Goal: Task Accomplishment & Management: Use online tool/utility

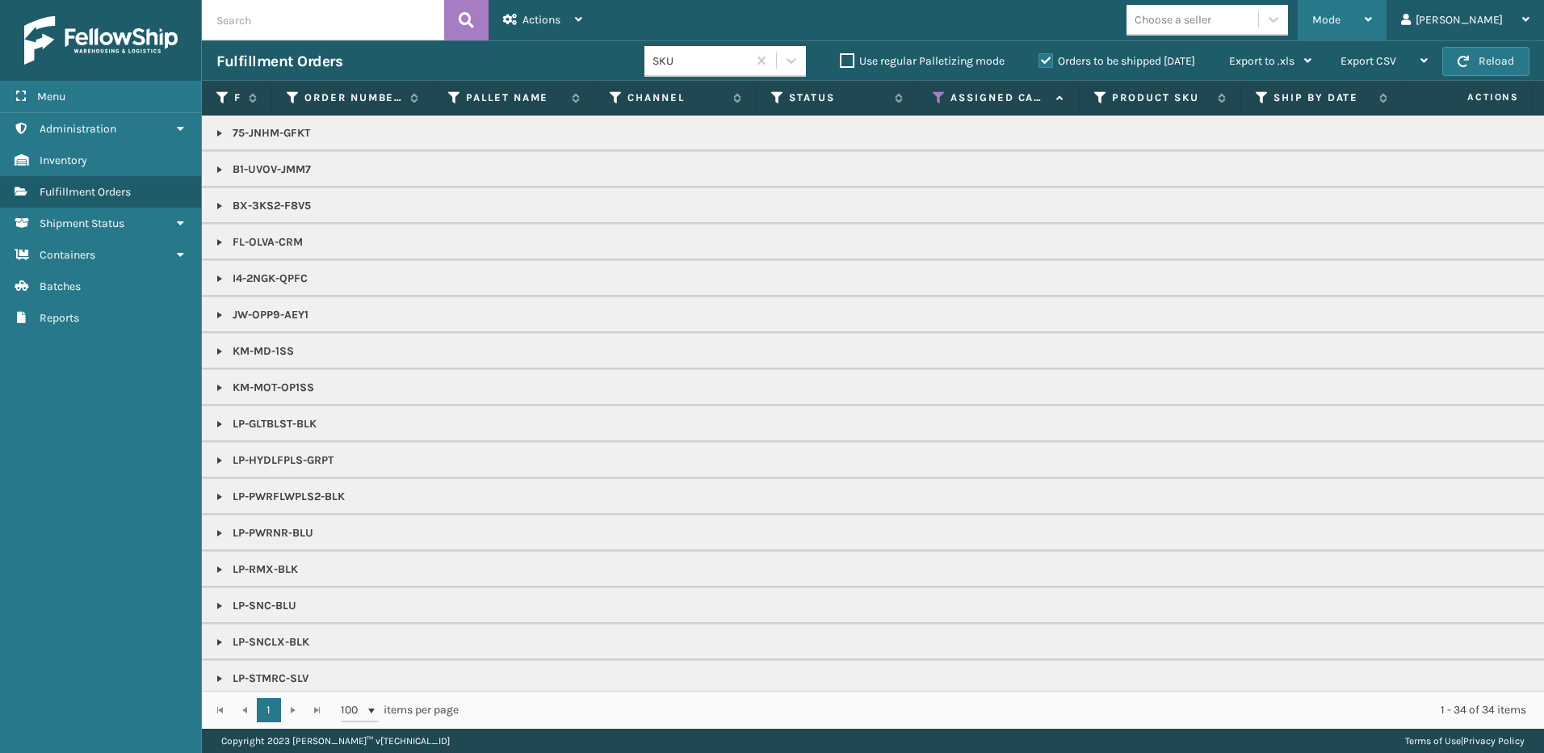
click at [1341, 19] on span "Mode" at bounding box center [1327, 20] width 28 height 14
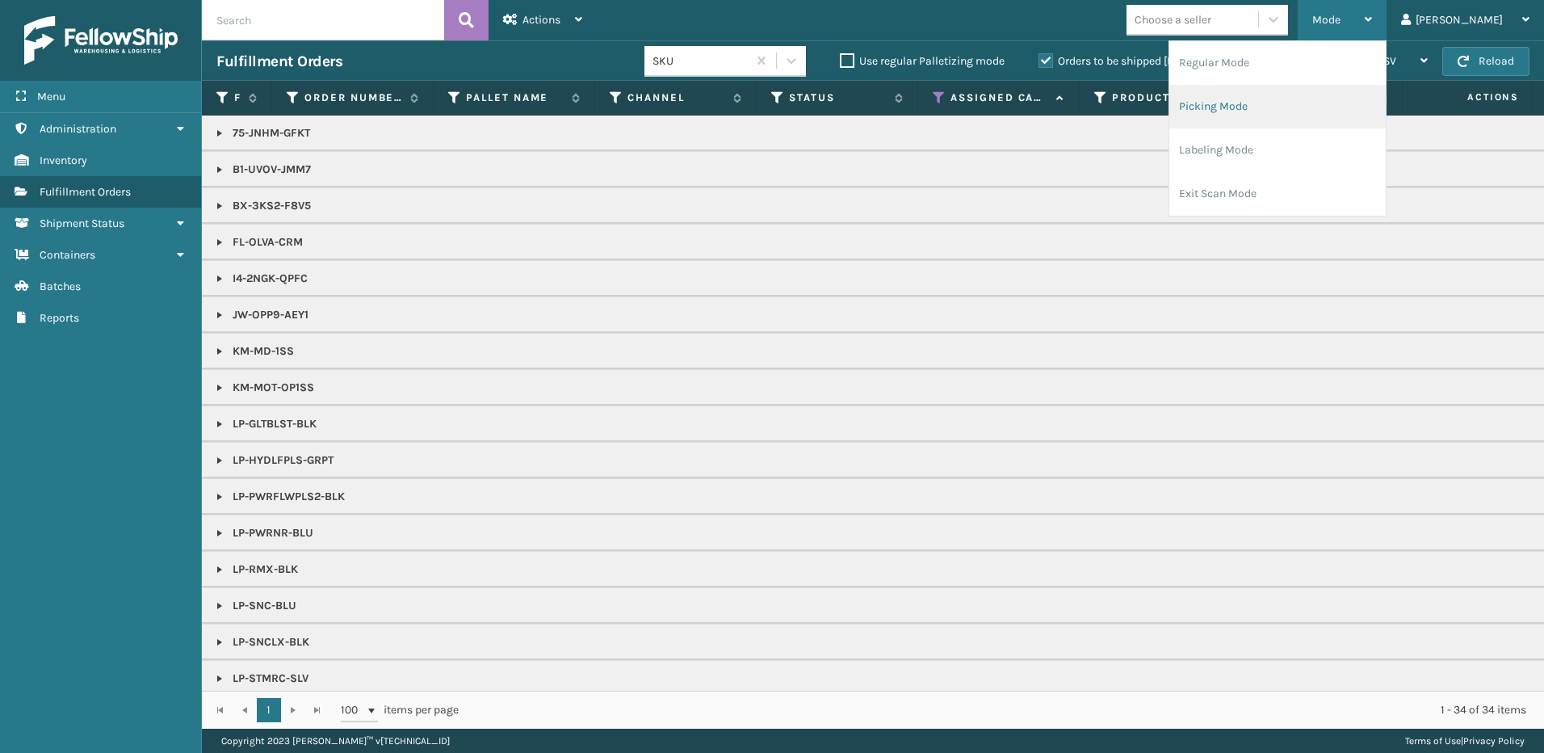
click at [1262, 111] on li "Picking Mode" at bounding box center [1278, 107] width 216 height 44
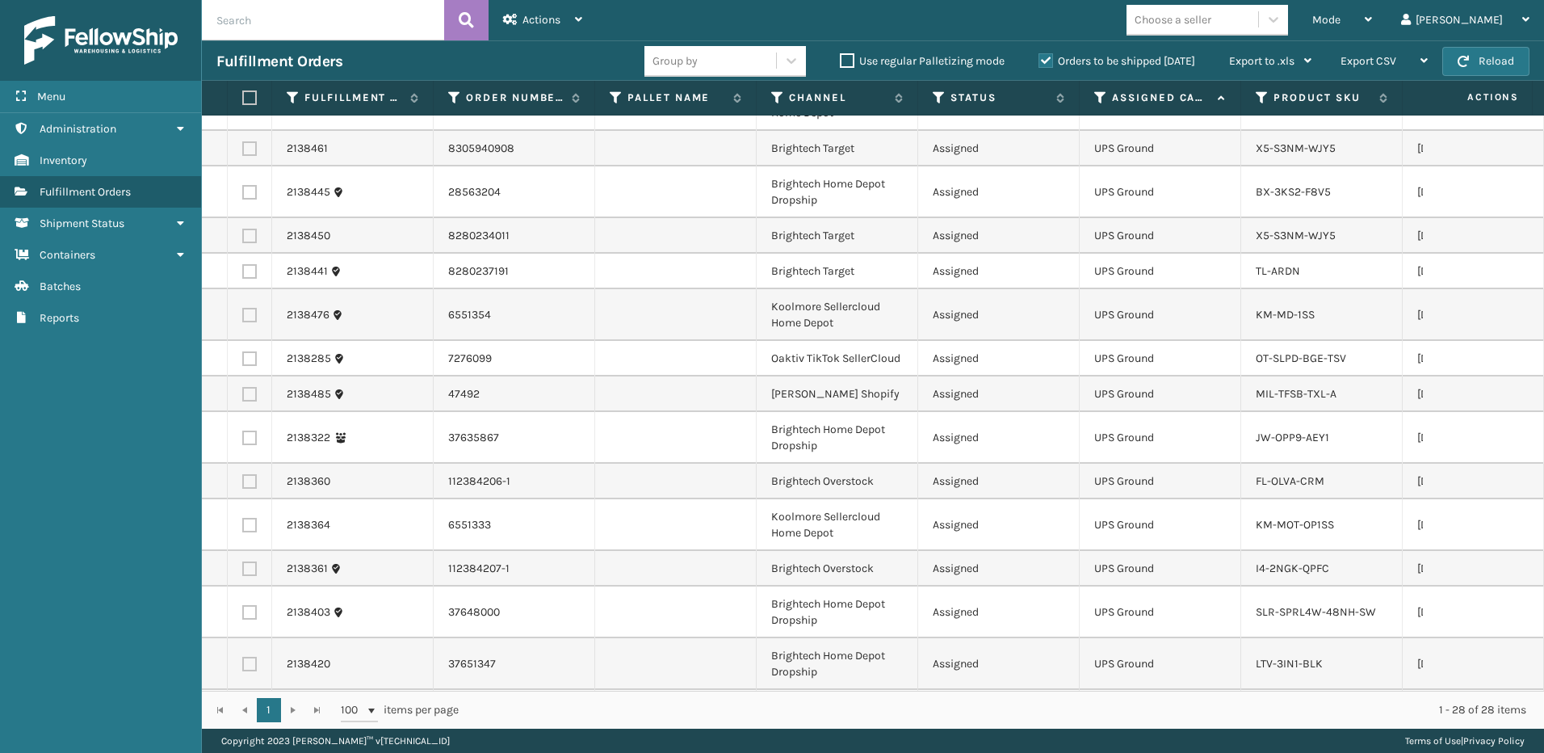
scroll to position [565, 0]
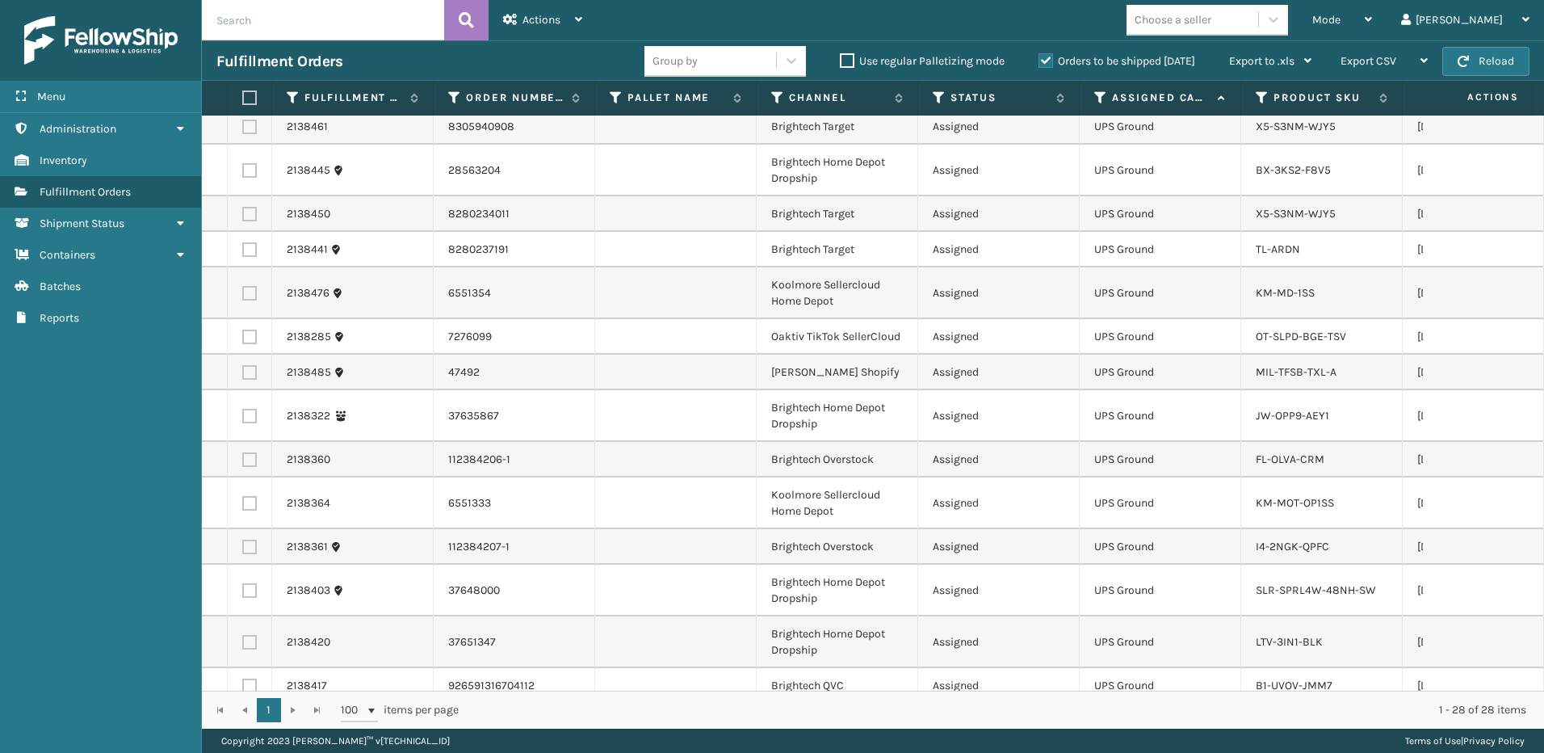
click at [1212, 27] on div "Choose a seller" at bounding box center [1173, 19] width 77 height 17
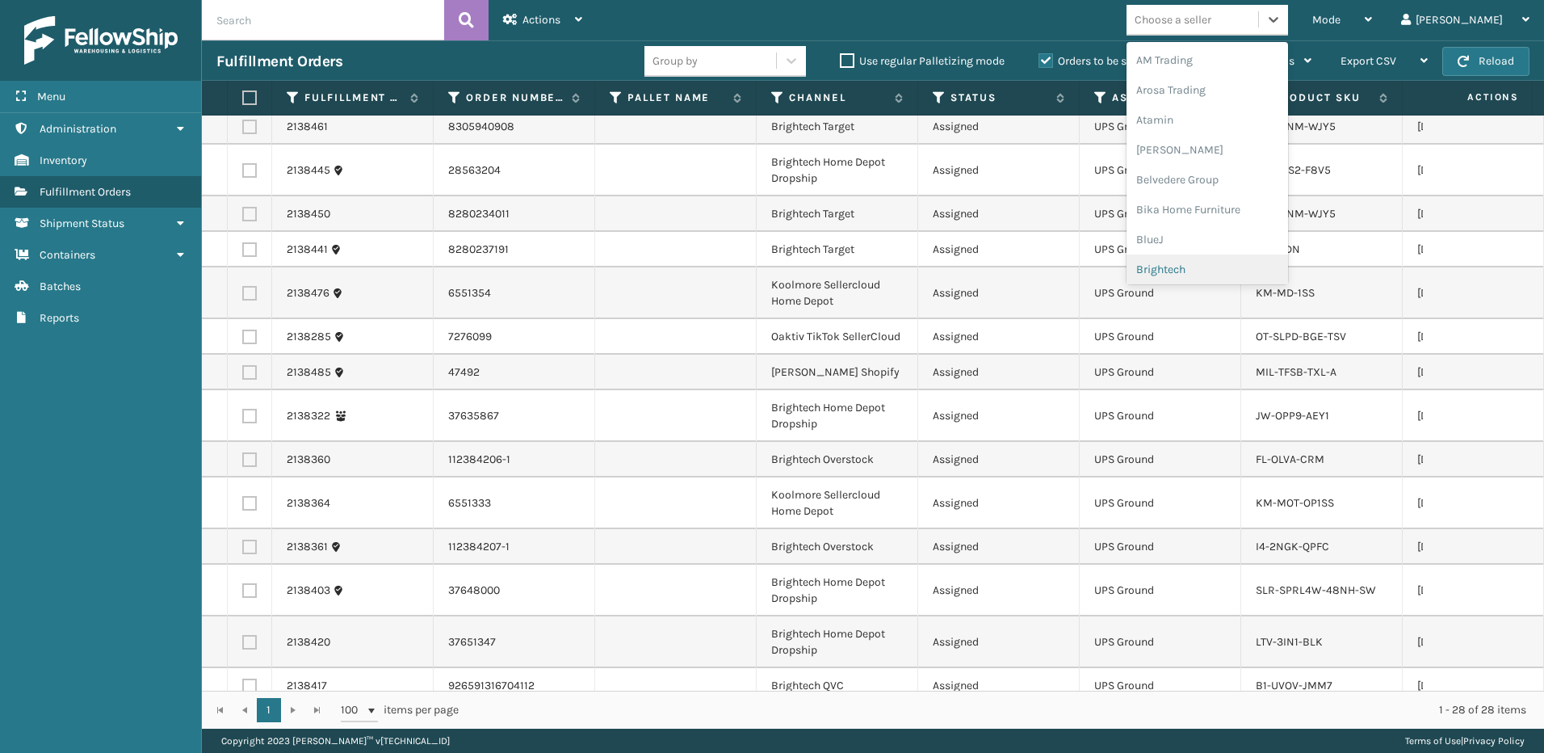
click at [1212, 279] on div "Brightech" at bounding box center [1208, 269] width 162 height 30
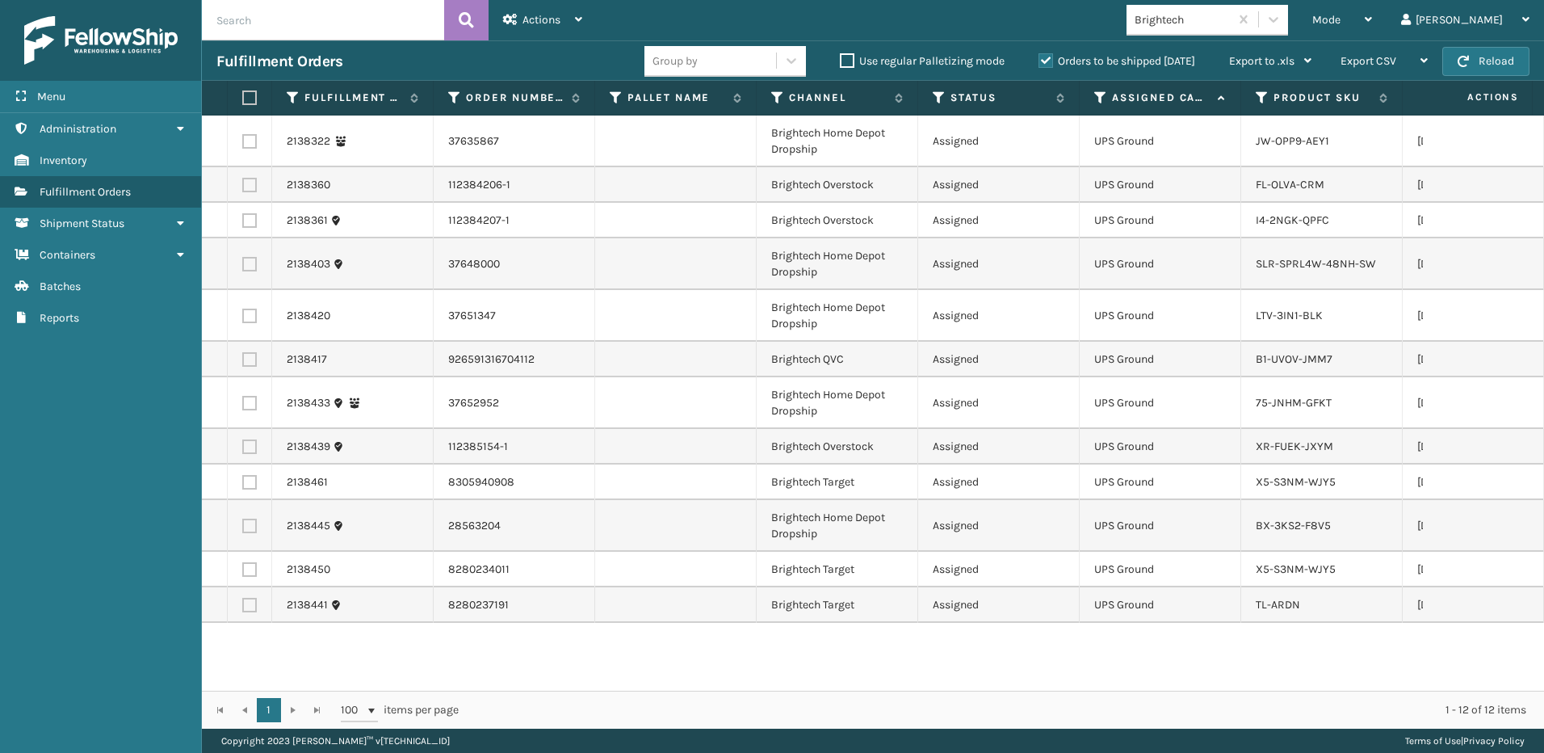
drag, startPoint x: 249, startPoint y: 103, endPoint x: 460, endPoint y: 48, distance: 218.6
click at [248, 103] on label at bounding box center [247, 97] width 10 height 15
click at [243, 103] on input "checkbox" at bounding box center [242, 98] width 1 height 11
checkbox input "true"
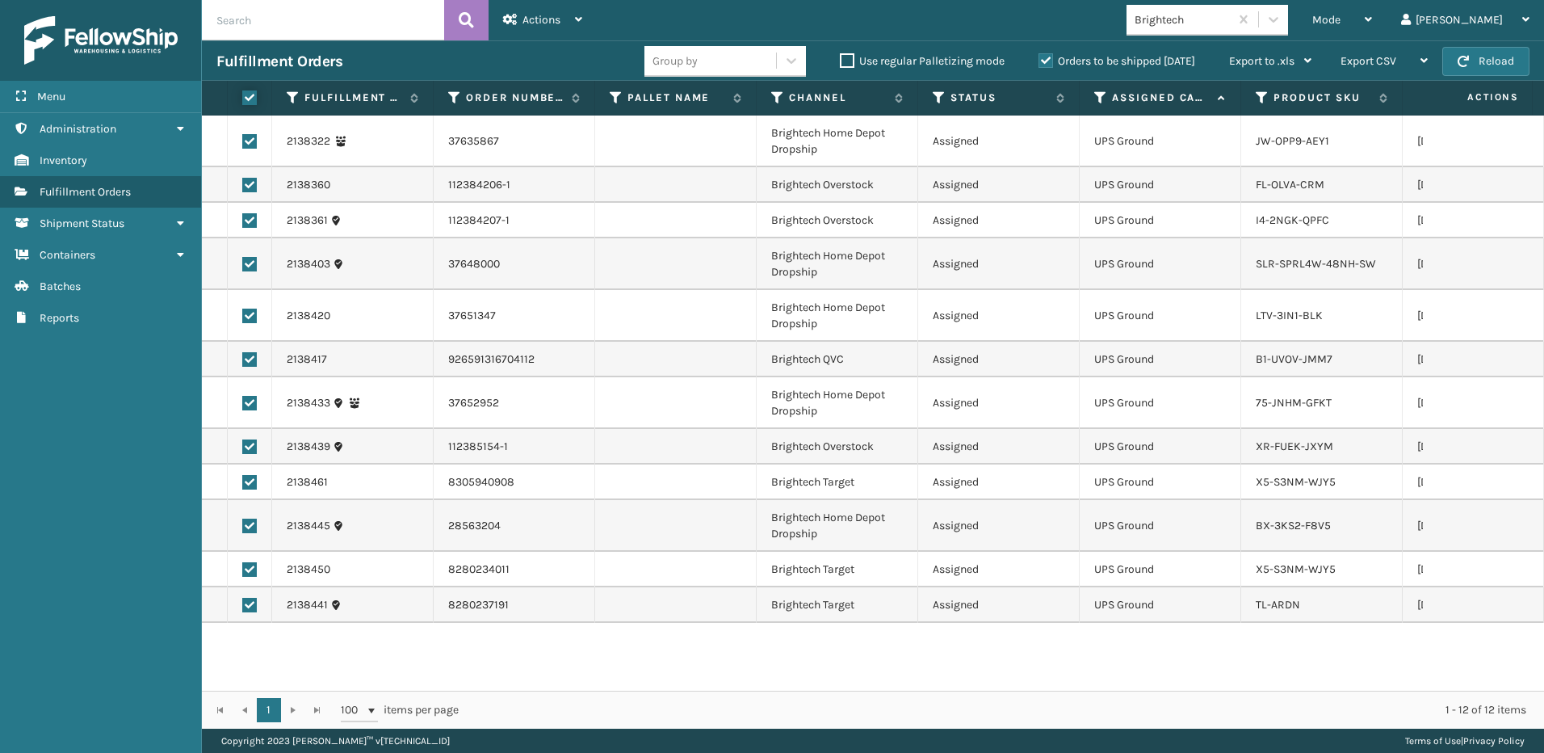
checkbox input "true"
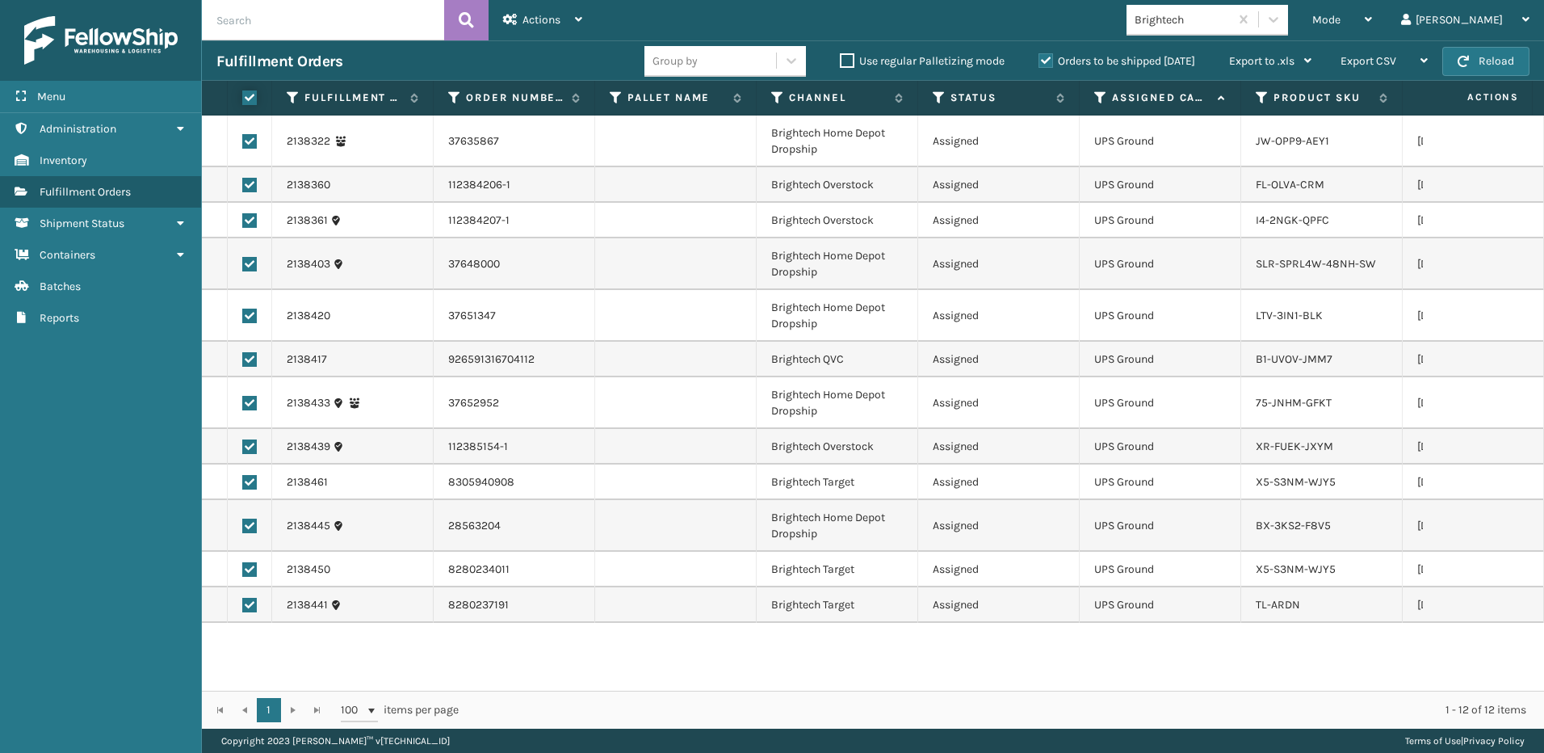
checkbox input "true"
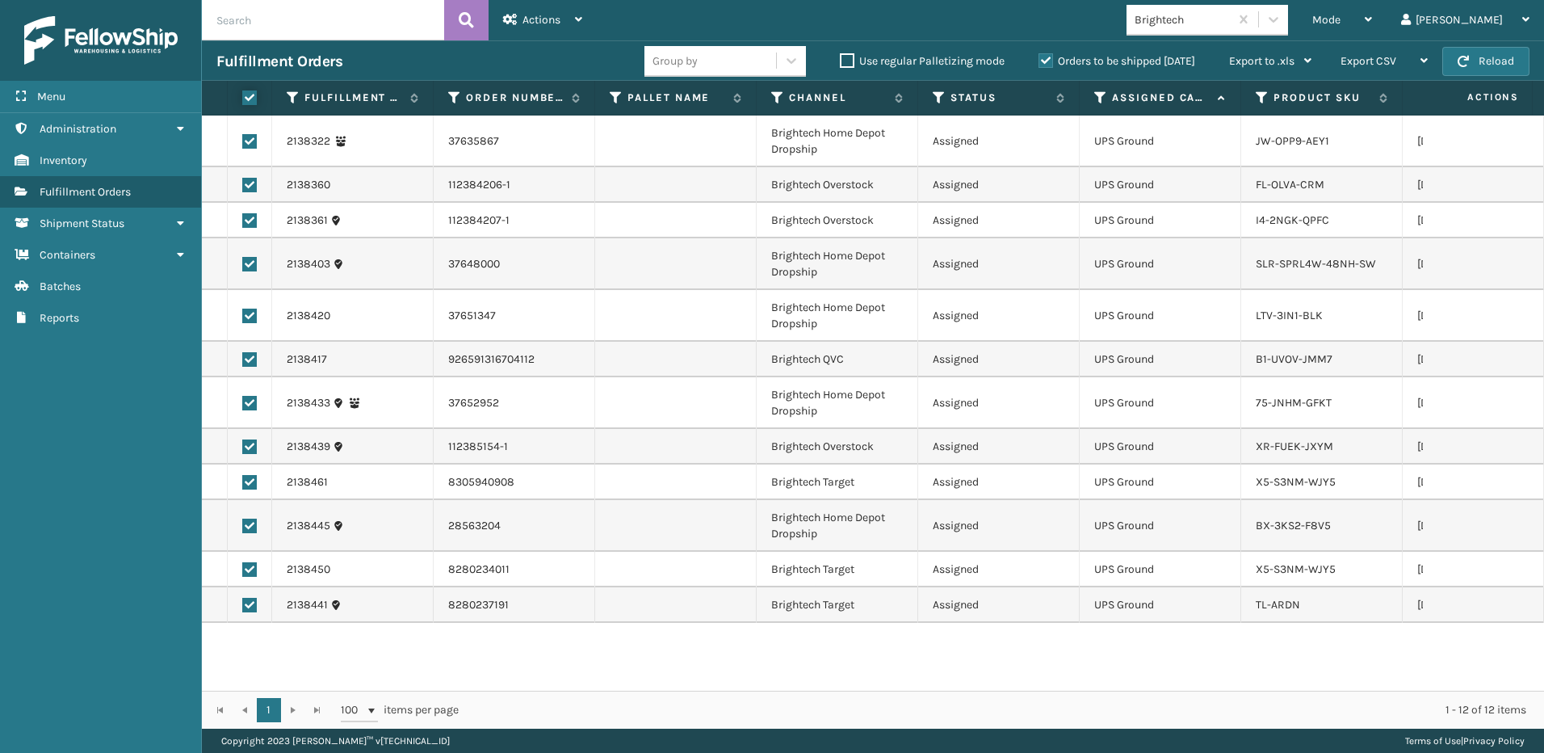
checkbox input "true"
click at [558, 21] on span "Actions" at bounding box center [542, 20] width 38 height 14
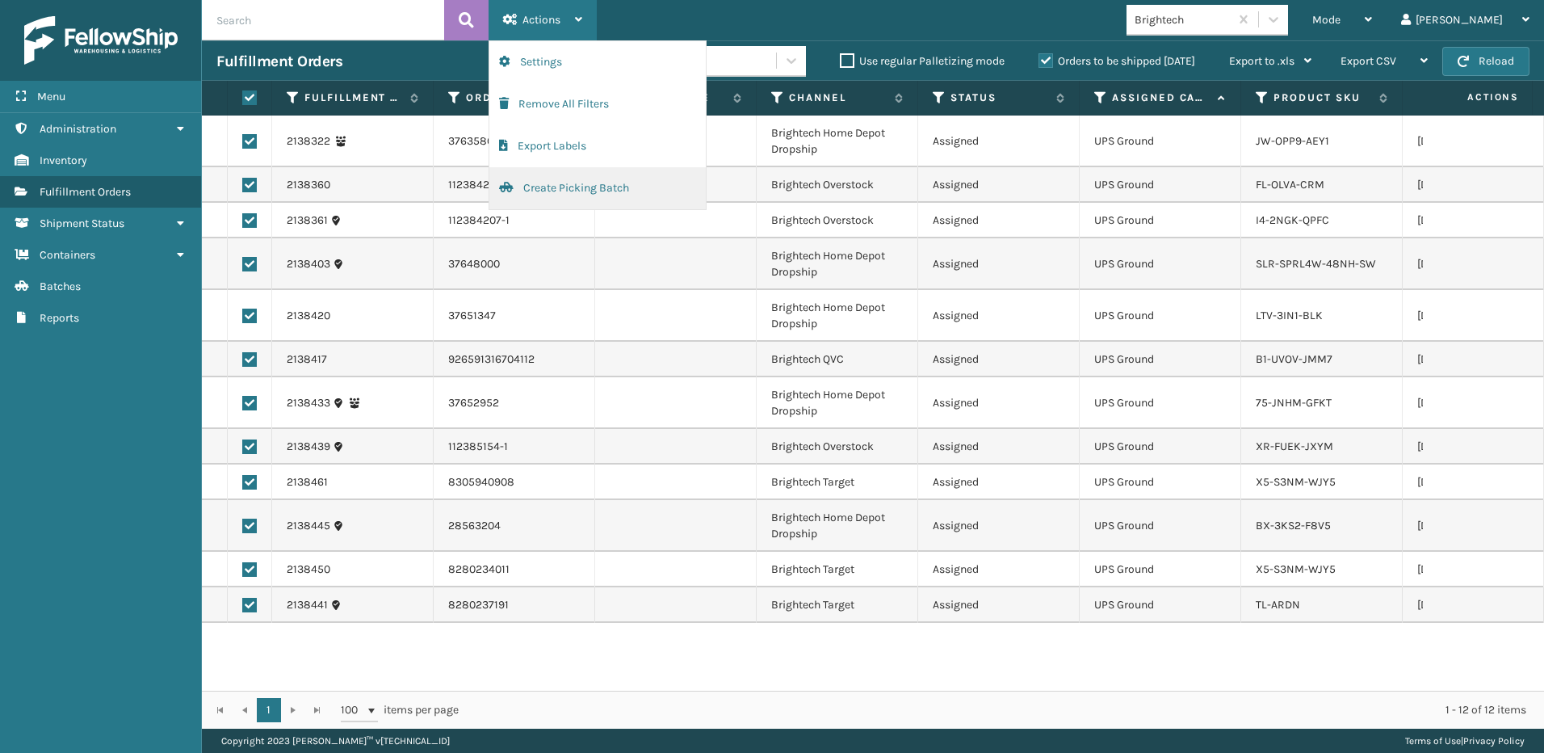
click at [563, 191] on button "Create Picking Batch" at bounding box center [597, 188] width 216 height 42
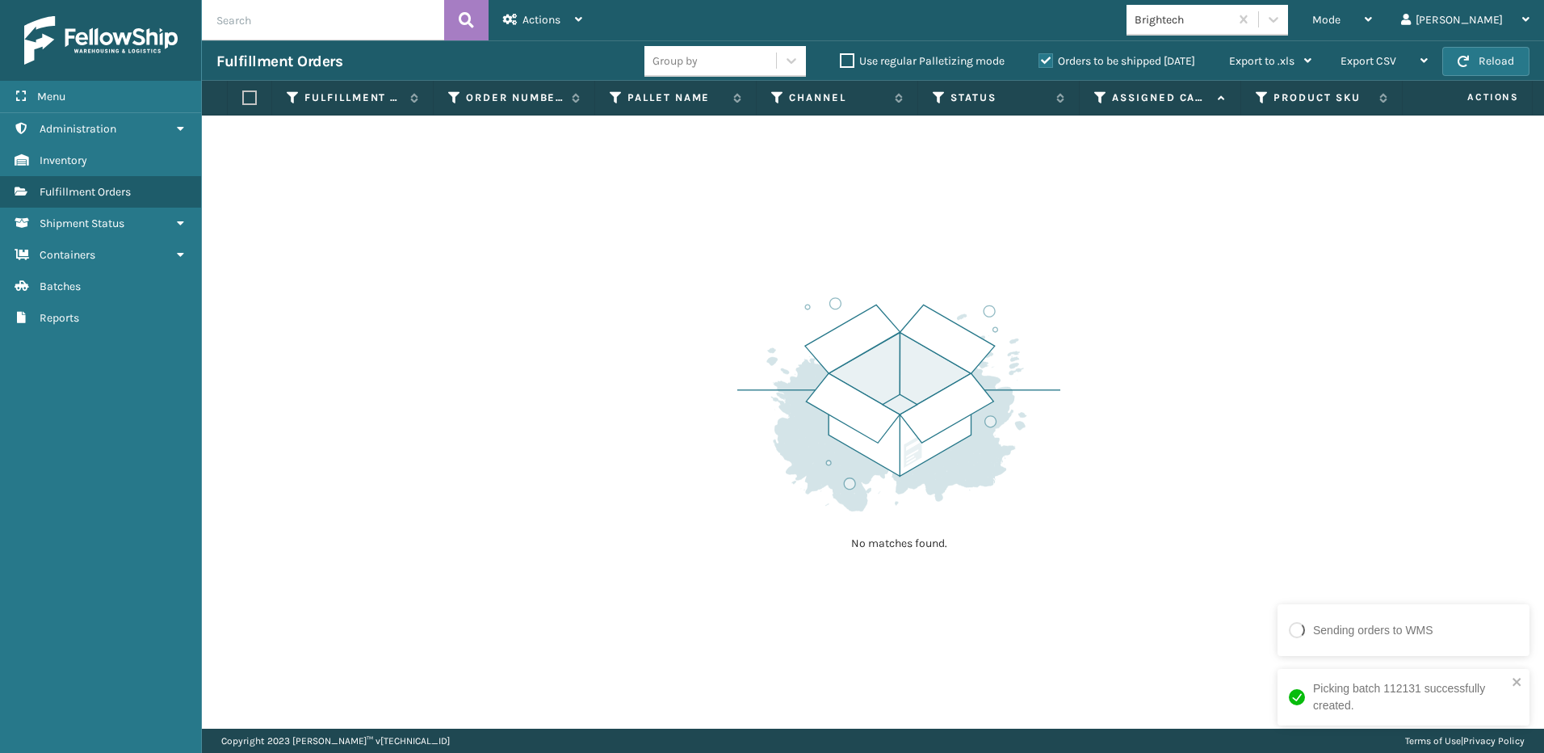
click at [1231, 19] on div "Brightech" at bounding box center [1183, 19] width 96 height 17
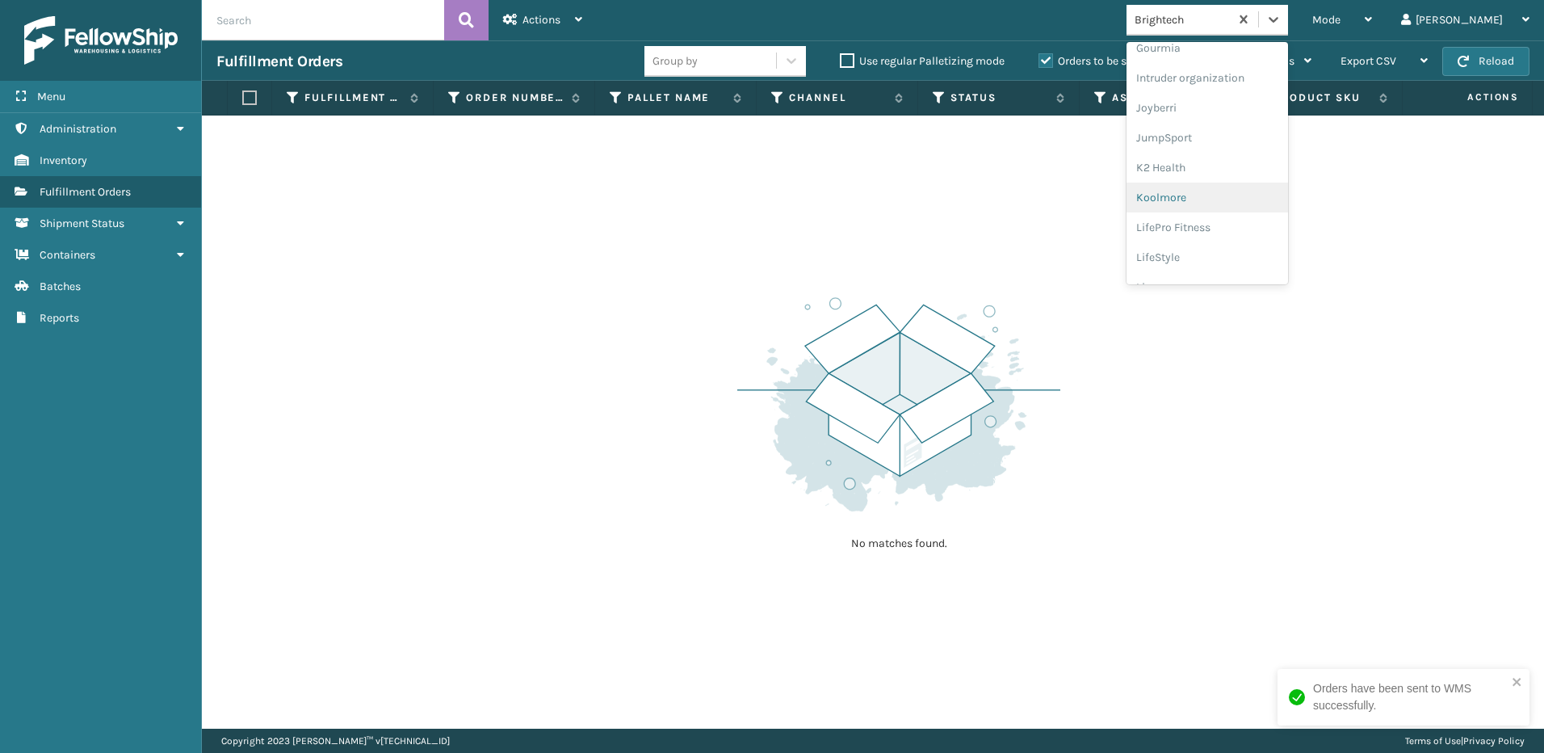
scroll to position [511, 0]
click at [1225, 148] on div "LifePro Fitness" at bounding box center [1208, 147] width 162 height 30
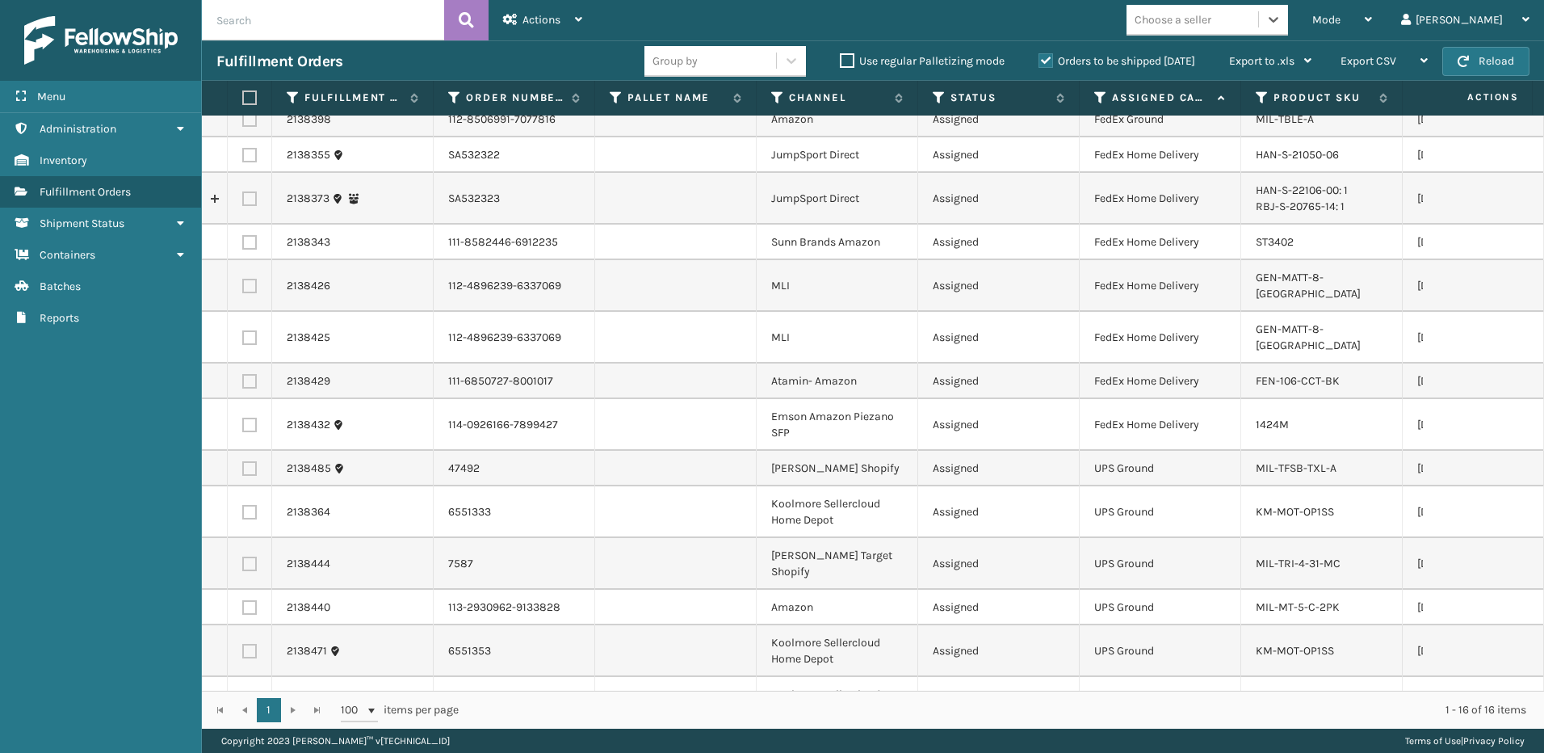
scroll to position [0, 0]
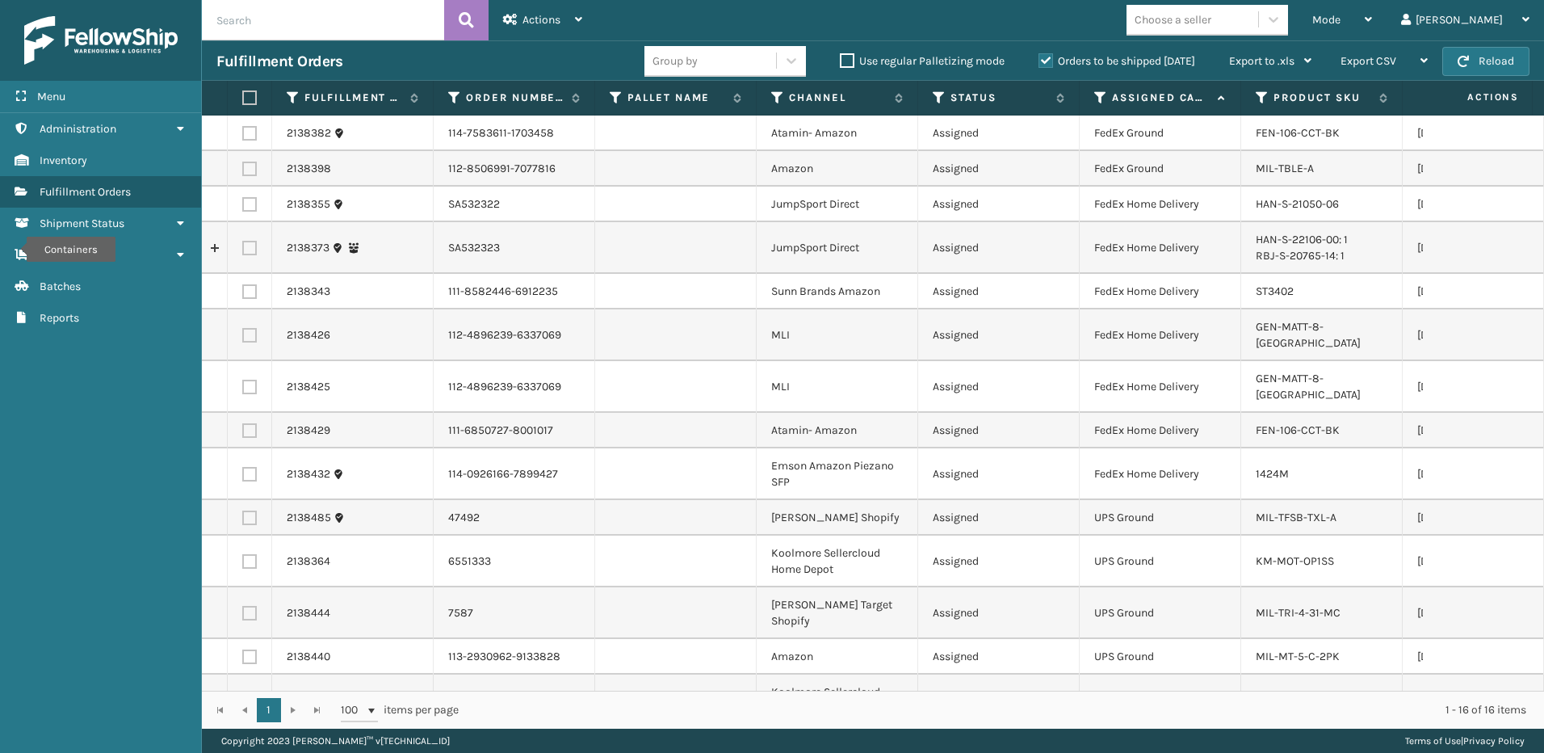
click at [1213, 36] on div "Mode Regular Mode Picking Mode Labeling Mode Exit Scan Mode Choose a seller Sil…" at bounding box center [1070, 20] width 947 height 40
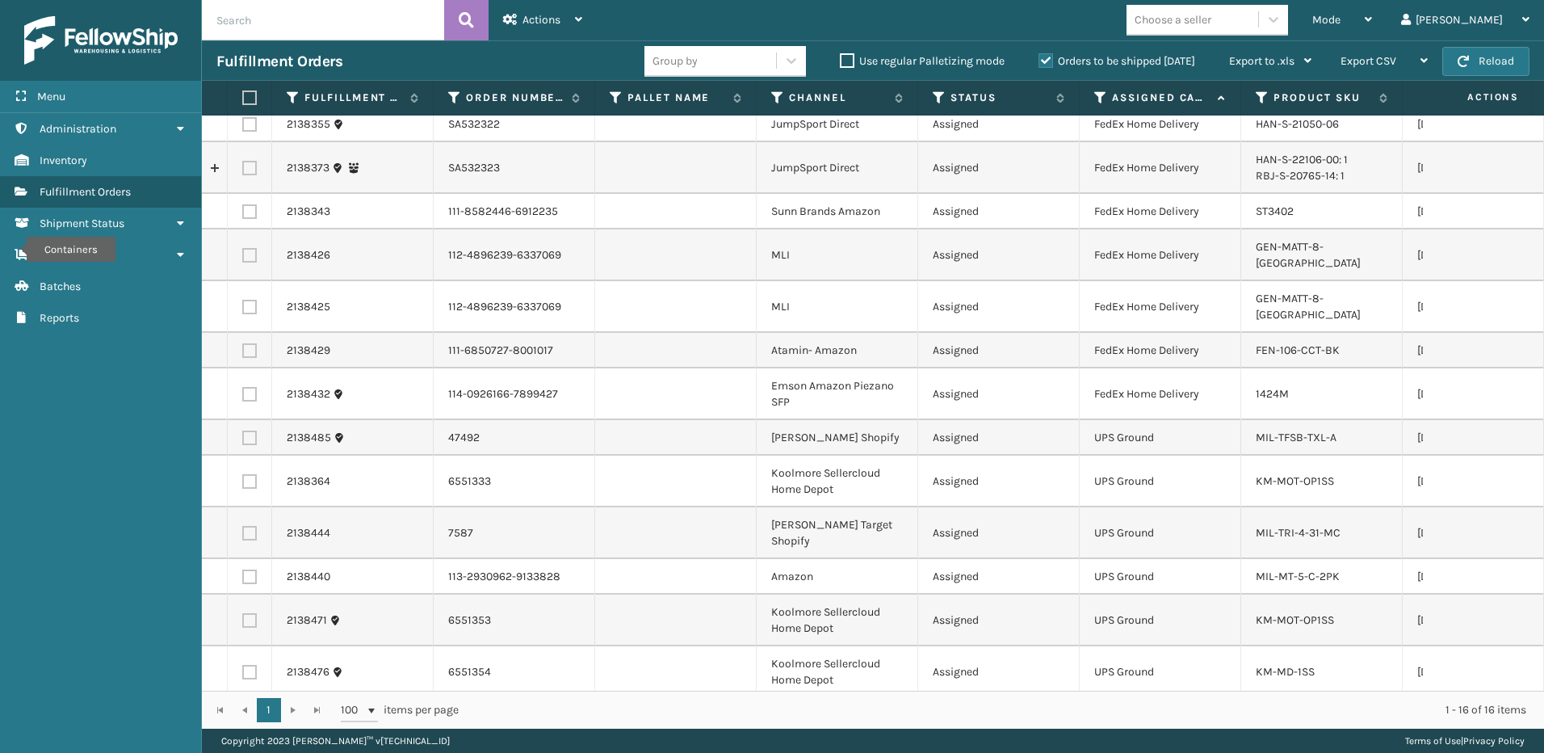
scroll to position [81, 0]
click at [1258, 24] on div "Choose a seller" at bounding box center [1193, 19] width 132 height 27
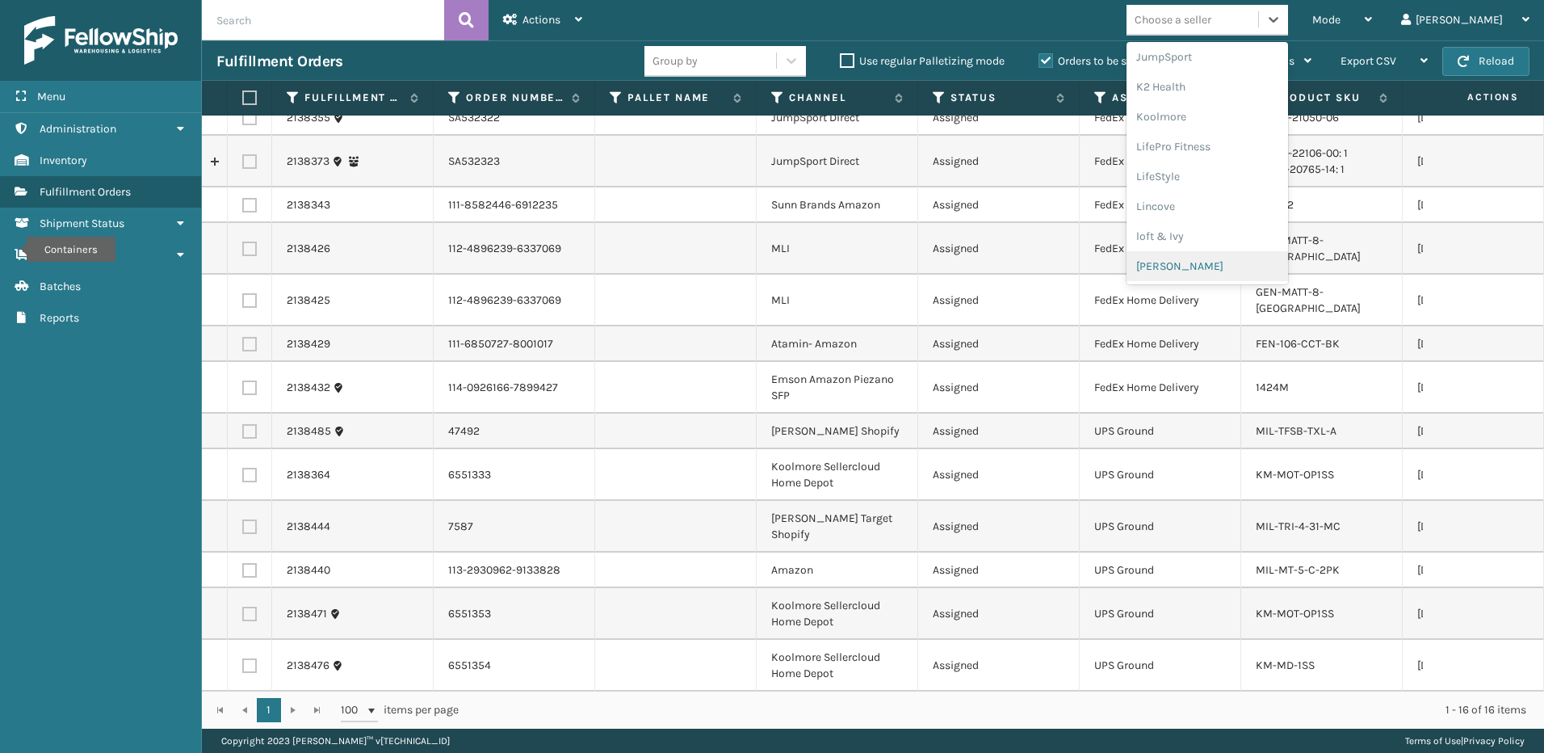
scroll to position [810, 0]
click at [1233, 243] on div "SleepGeekz" at bounding box center [1208, 236] width 162 height 30
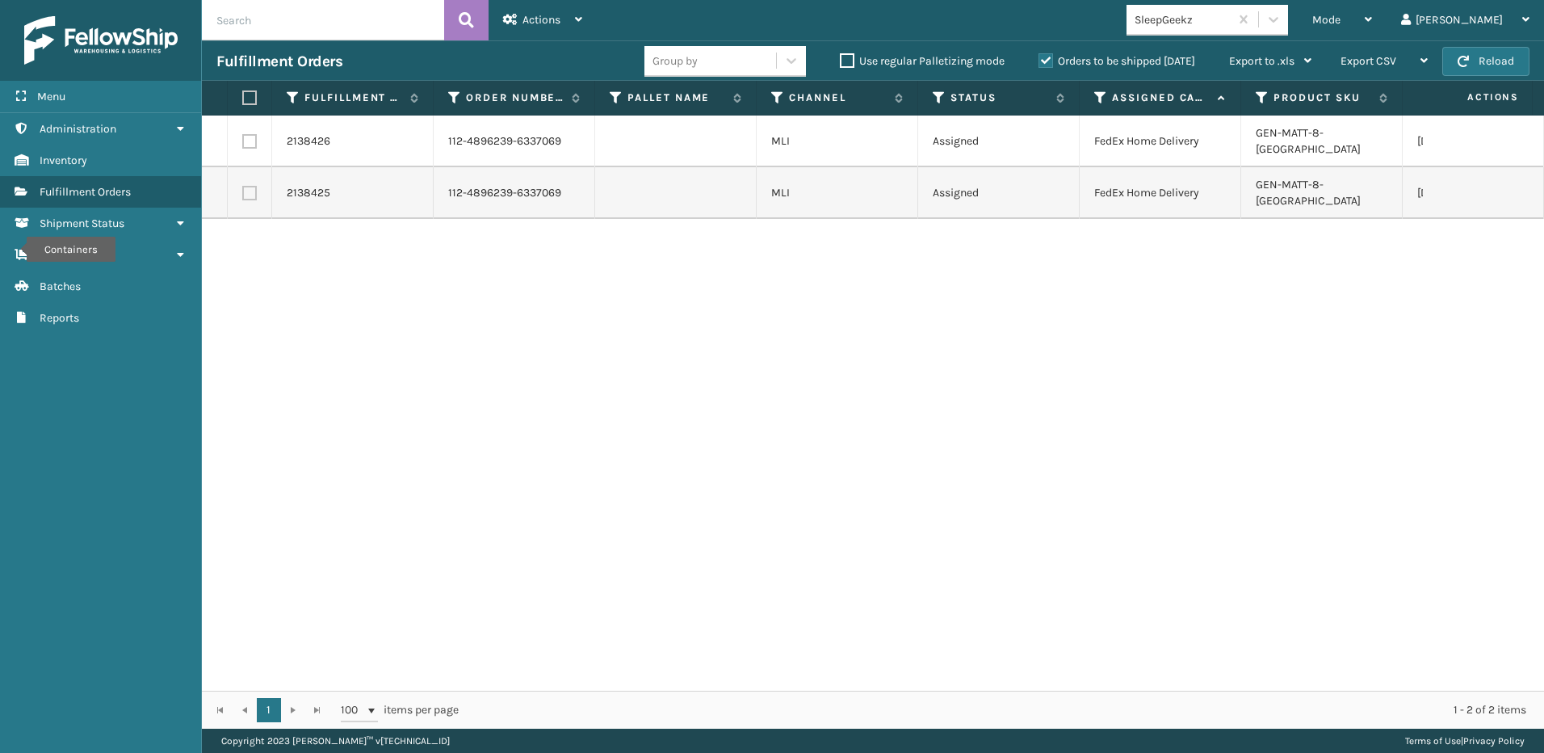
click at [248, 96] on label at bounding box center [247, 97] width 10 height 15
click at [243, 96] on input "checkbox" at bounding box center [242, 98] width 1 height 11
checkbox input "true"
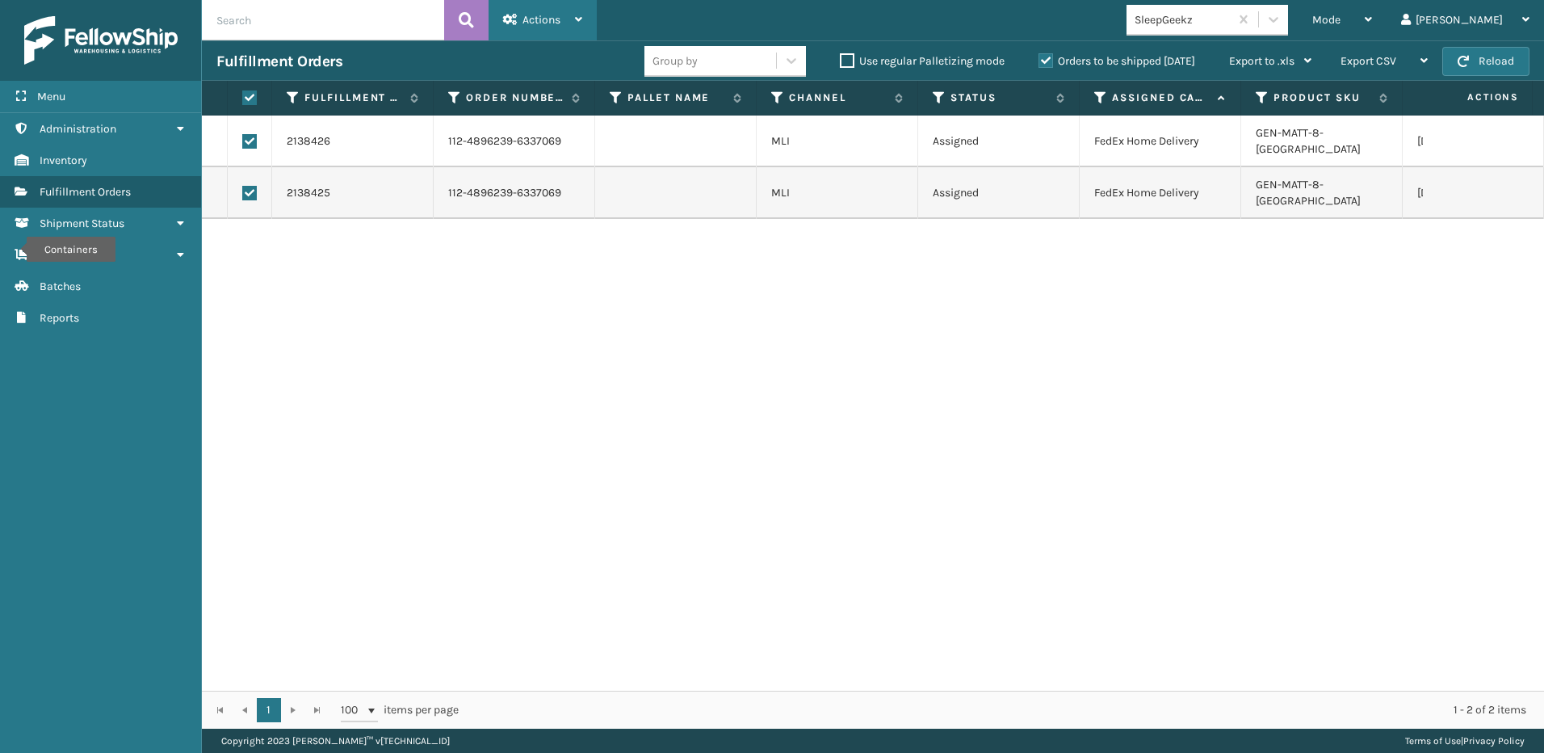
click at [540, 4] on div "Actions" at bounding box center [542, 20] width 79 height 40
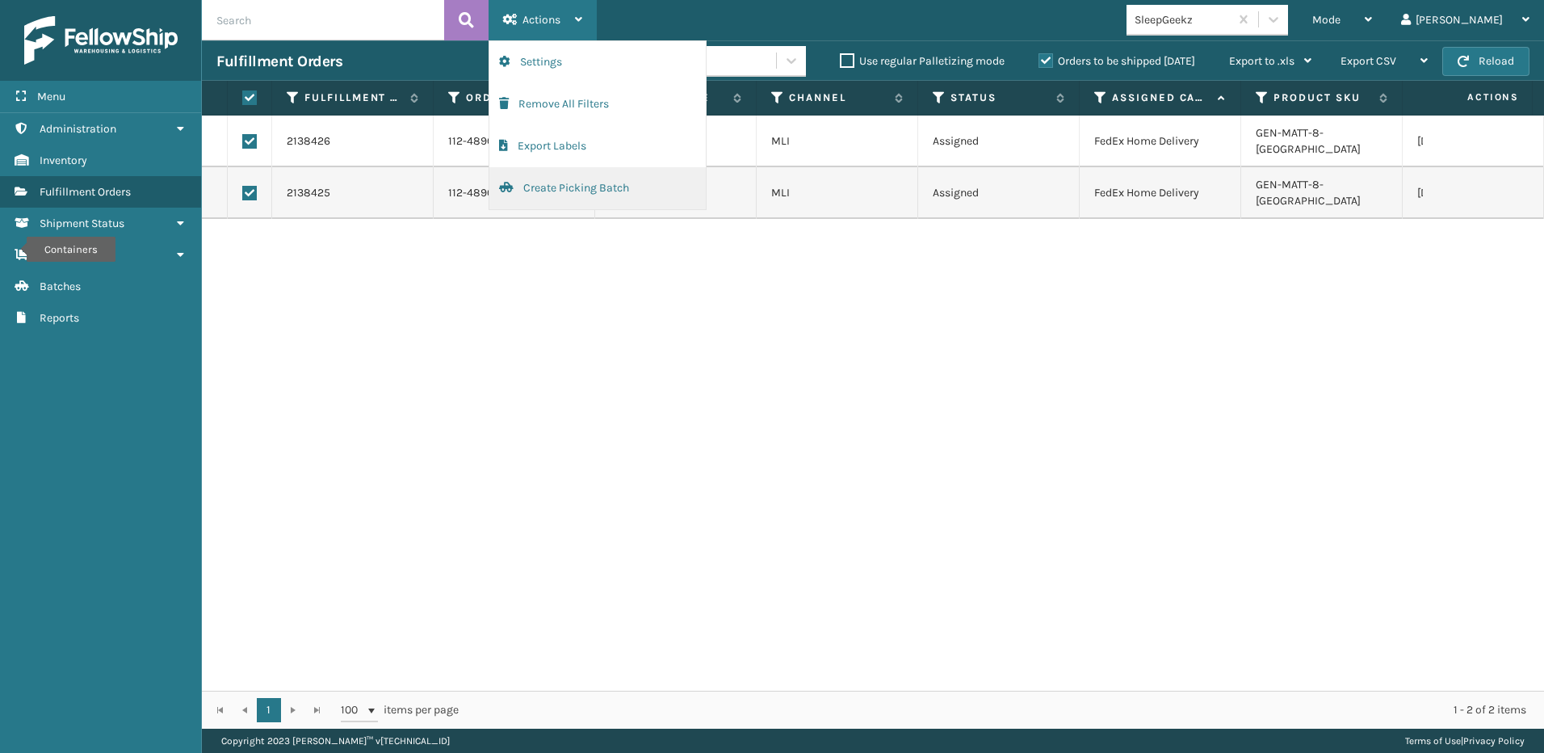
click at [548, 195] on button "Create Picking Batch" at bounding box center [597, 188] width 216 height 42
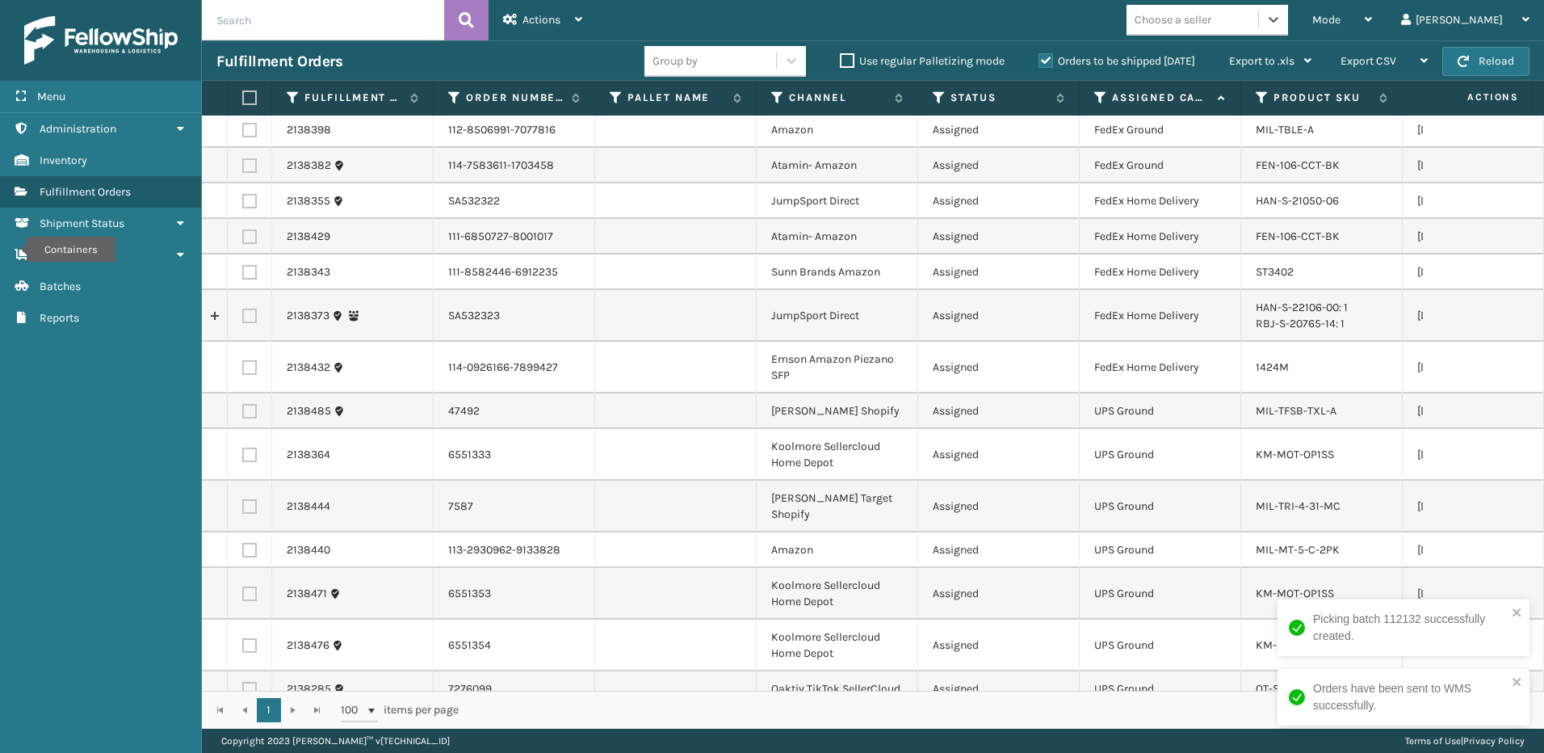
scroll to position [0, 0]
click at [1258, 28] on div "Choose a seller" at bounding box center [1193, 19] width 132 height 27
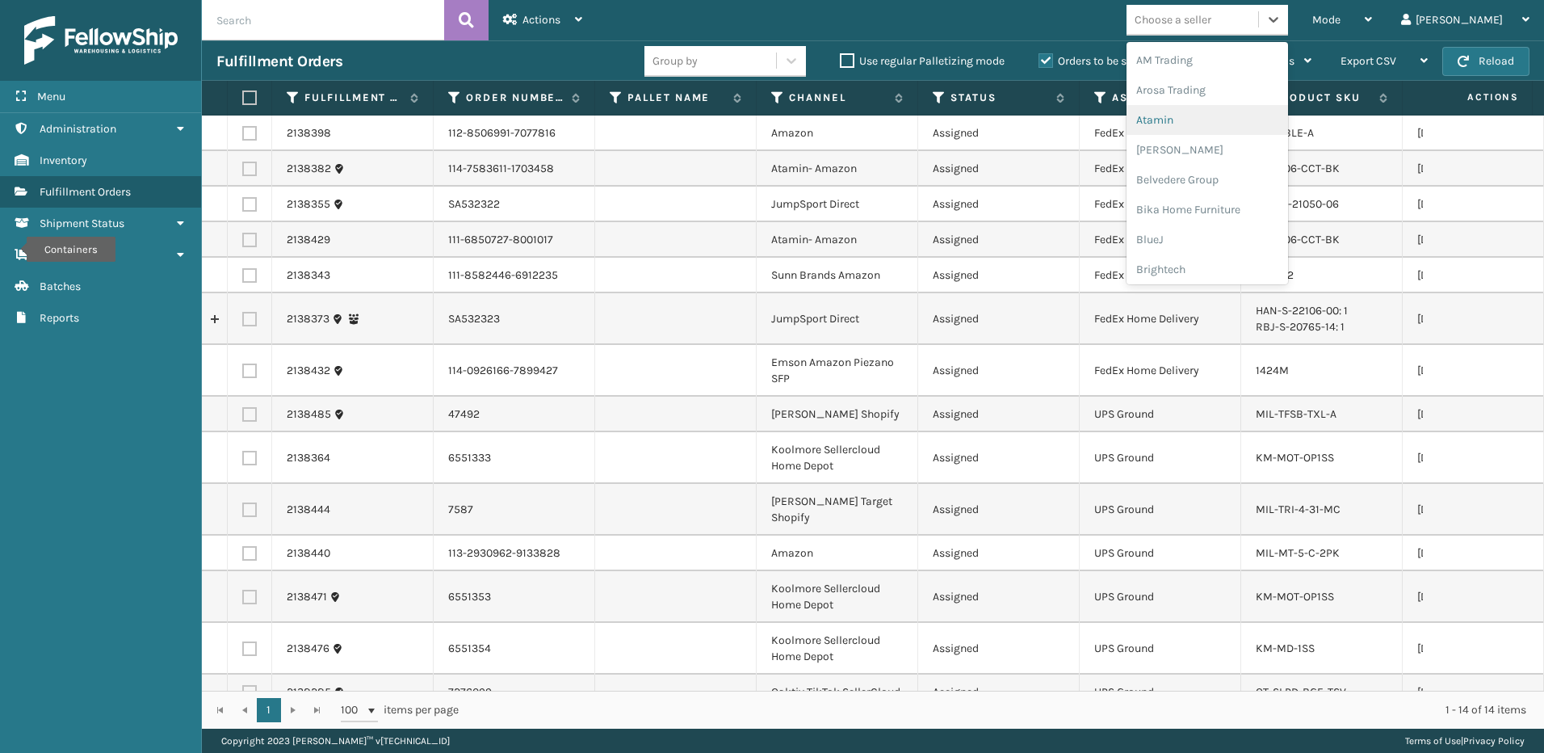
click at [1229, 114] on div "Atamin" at bounding box center [1208, 120] width 162 height 30
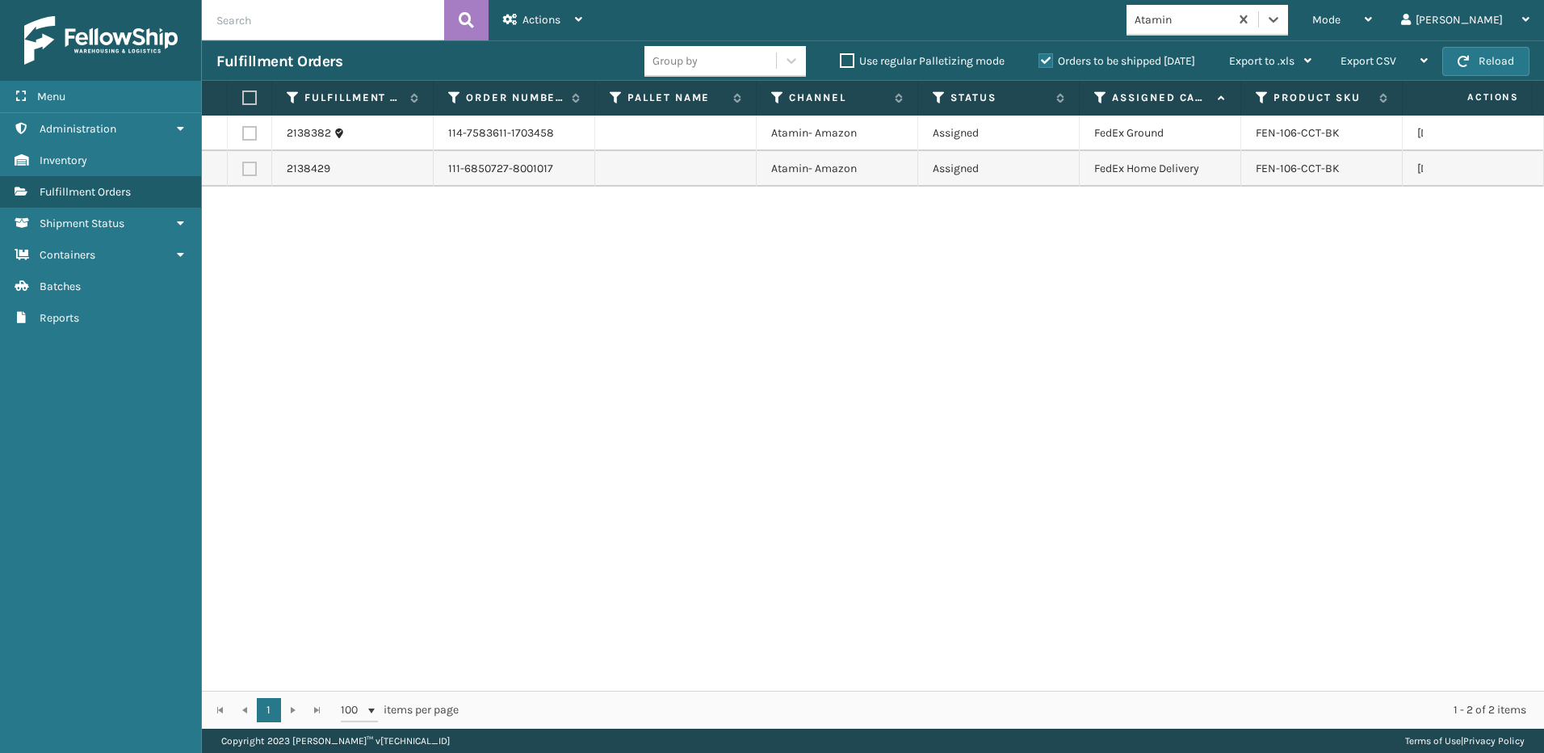
click at [252, 99] on label at bounding box center [247, 97] width 10 height 15
click at [243, 99] on input "checkbox" at bounding box center [242, 98] width 1 height 11
checkbox input "true"
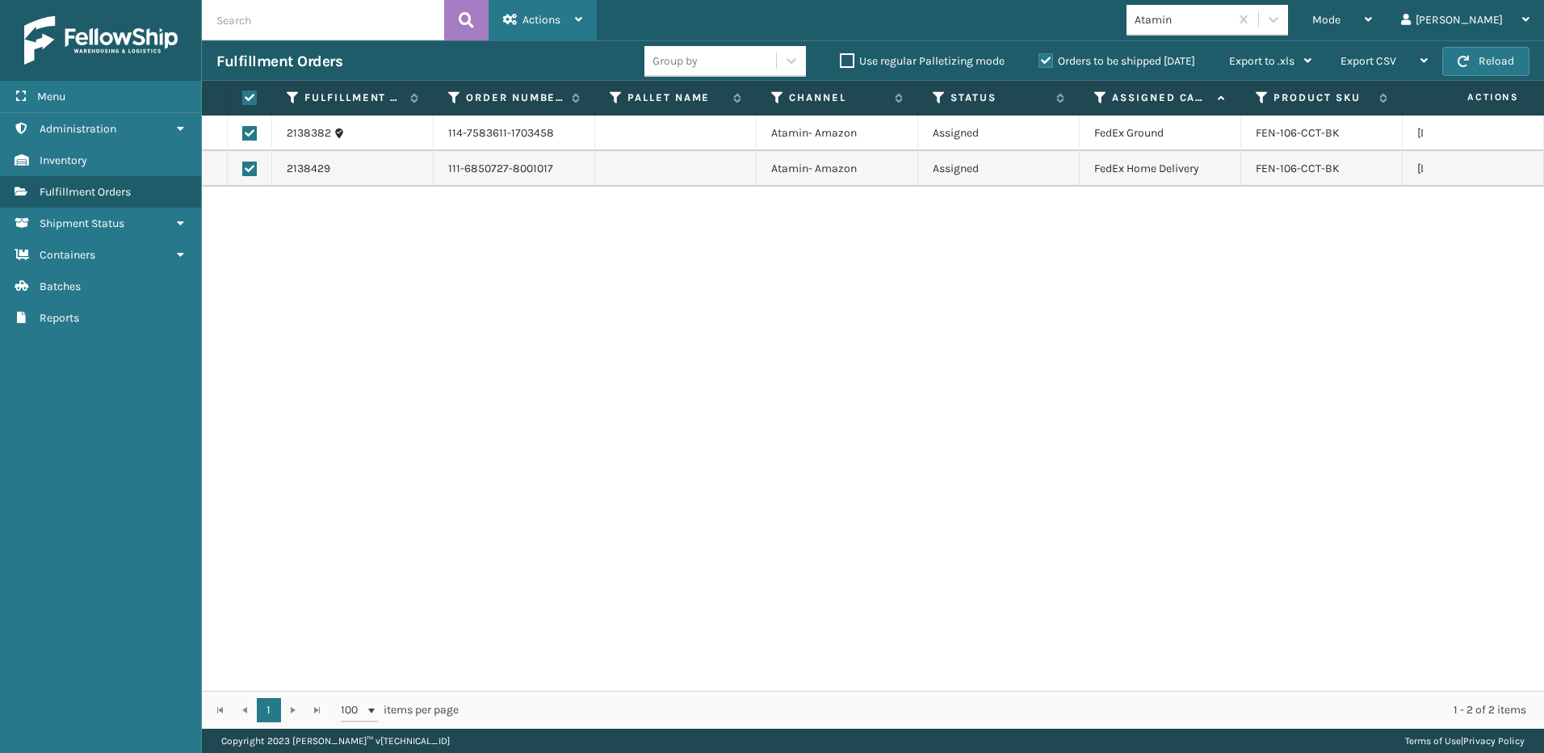
click at [541, 27] on div "Actions" at bounding box center [542, 20] width 79 height 40
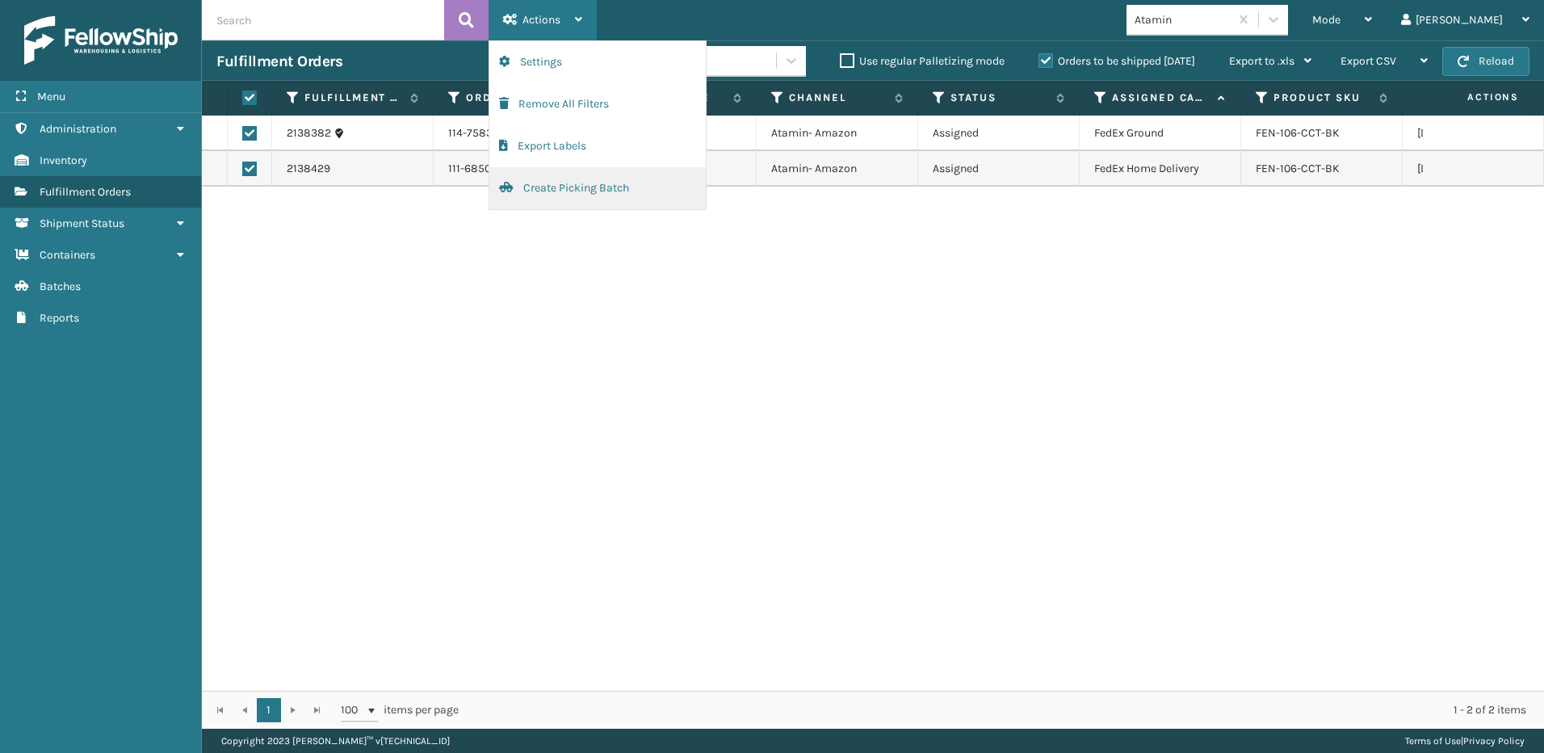
click at [546, 199] on button "Create Picking Batch" at bounding box center [597, 188] width 216 height 42
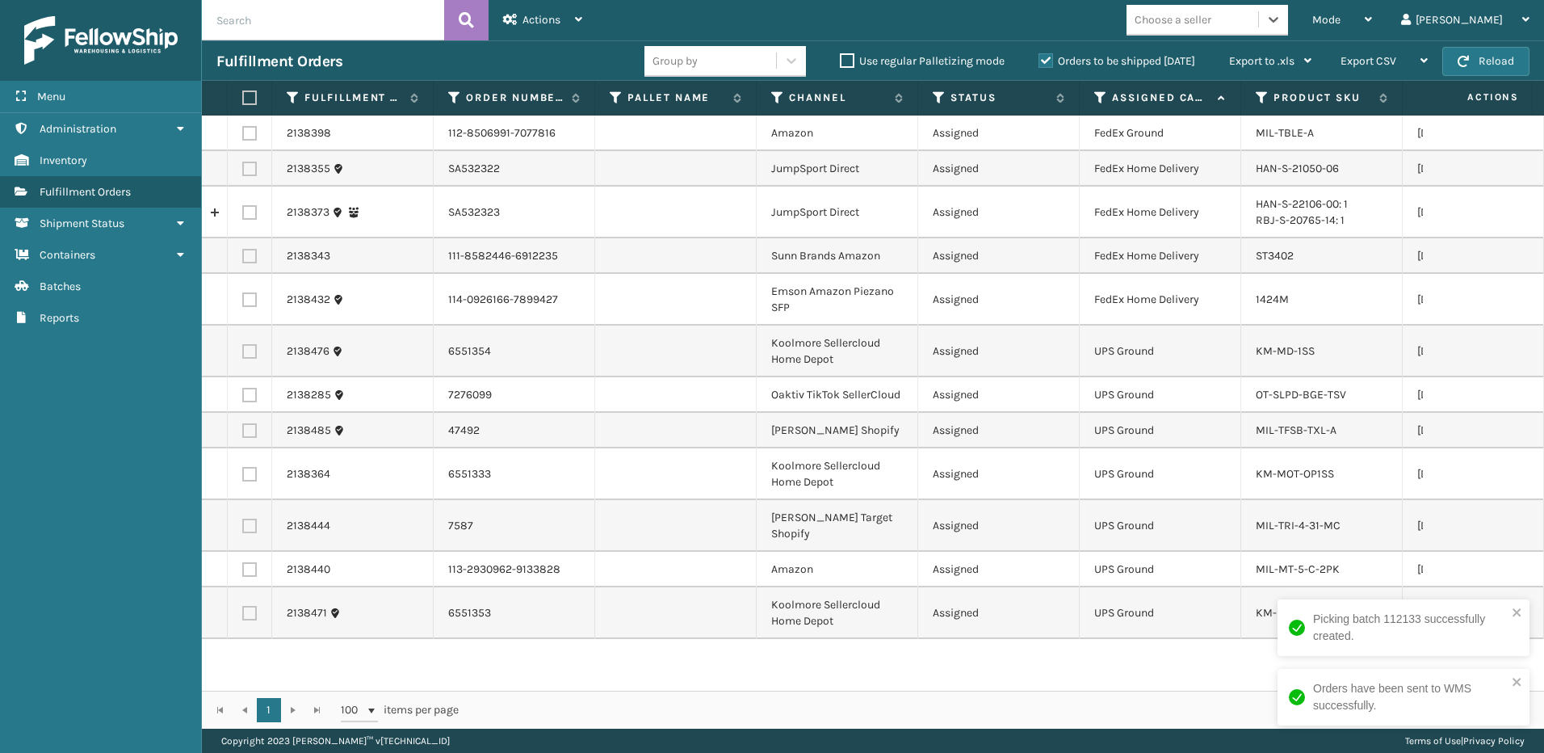
click at [1237, 36] on div "Mode Regular Mode Picking Mode Labeling Mode Exit Scan Mode option Atamin, sele…" at bounding box center [1070, 20] width 947 height 40
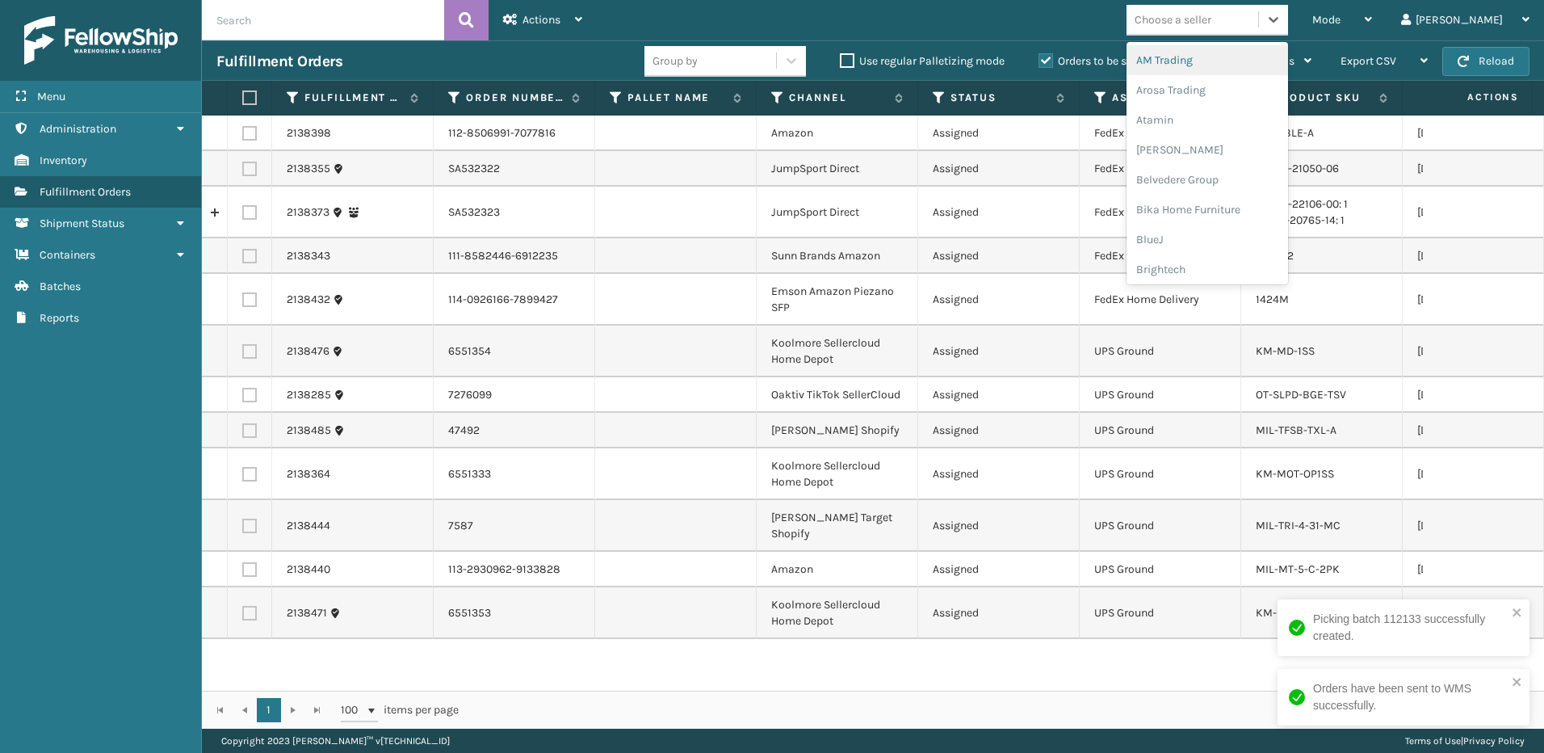
click at [1260, 35] on div "Choose a seller" at bounding box center [1208, 20] width 162 height 31
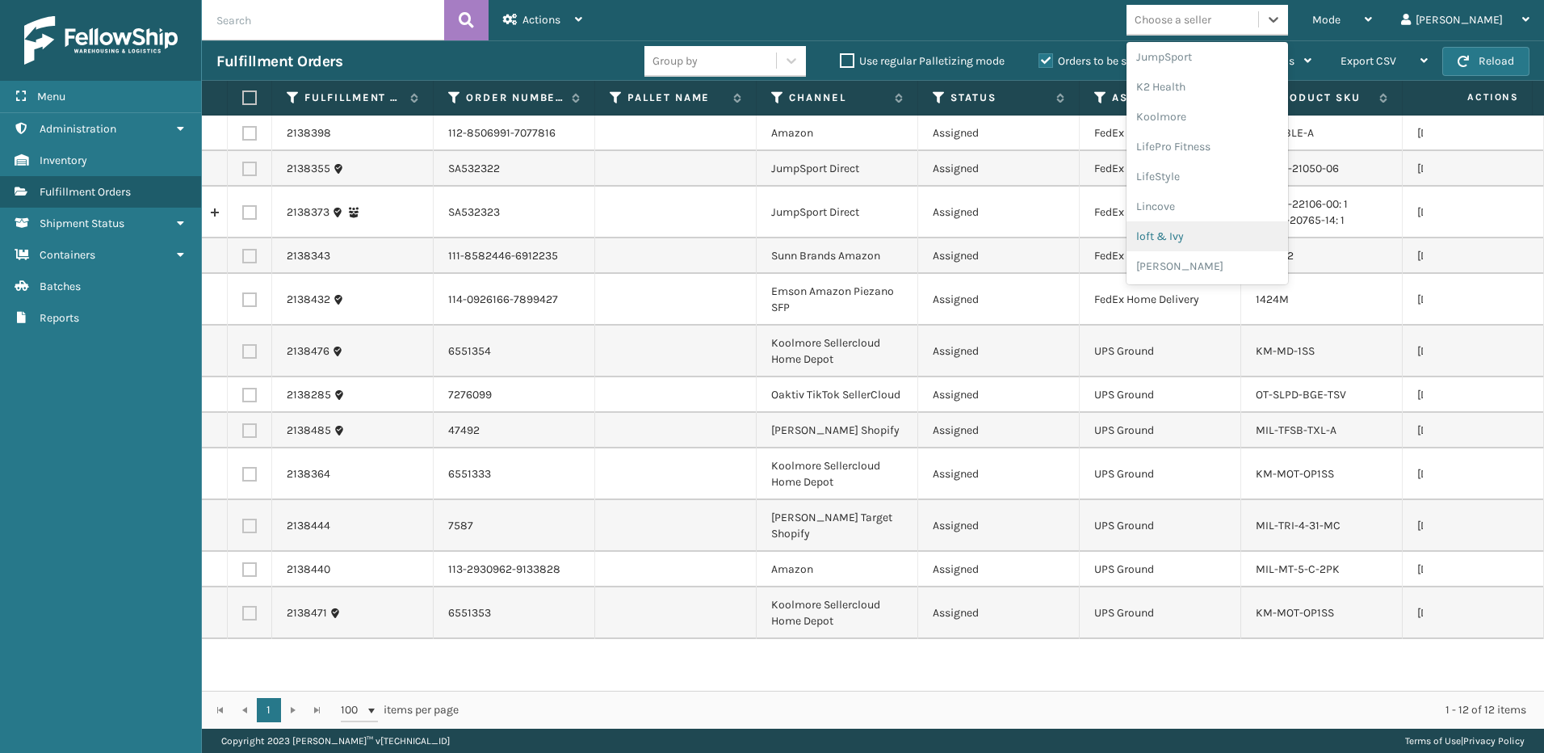
scroll to position [810, 0]
click at [1248, 265] on div "Sunn Brands" at bounding box center [1208, 266] width 162 height 30
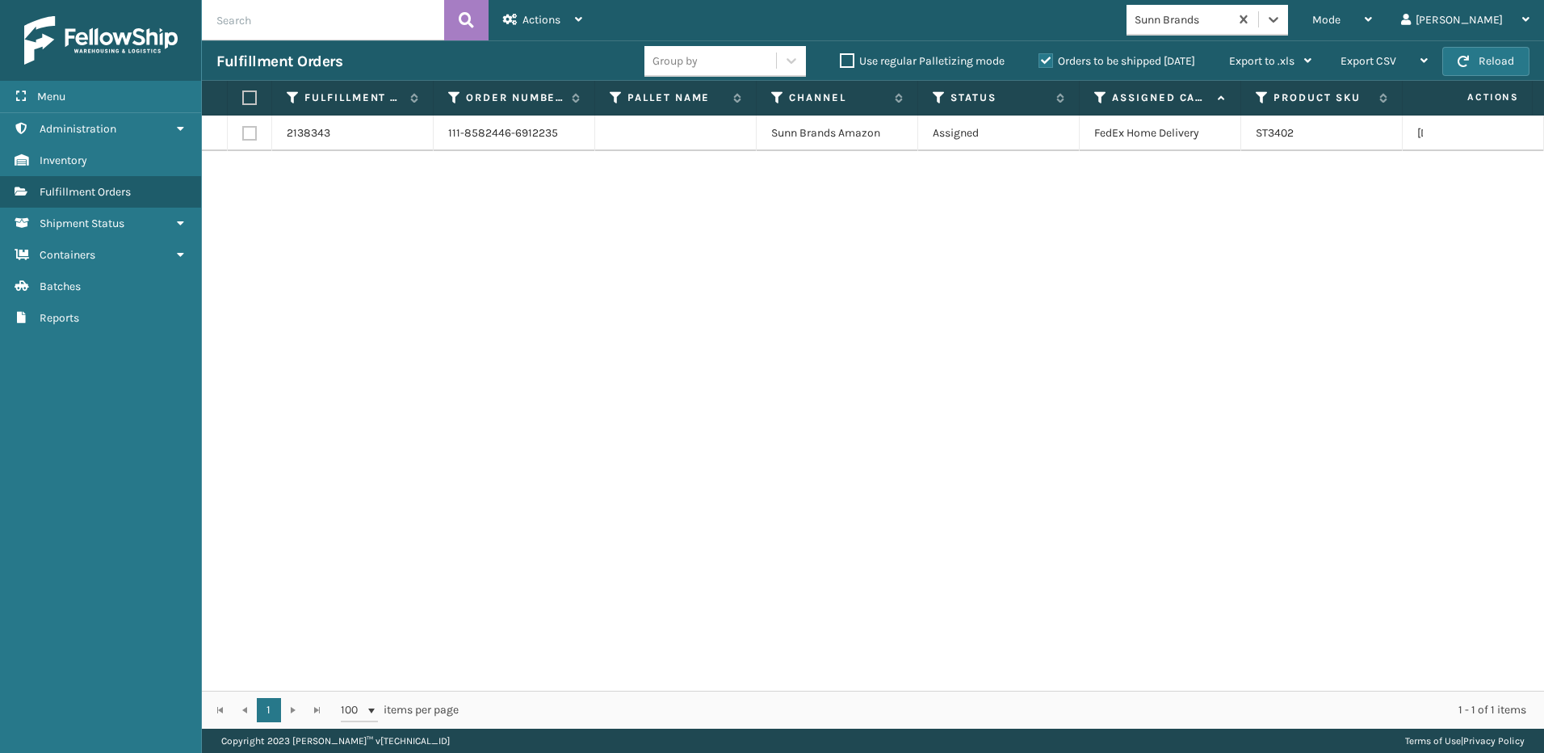
click at [249, 94] on label at bounding box center [247, 97] width 10 height 15
click at [243, 94] on input "checkbox" at bounding box center [242, 98] width 1 height 11
checkbox input "true"
drag, startPoint x: 578, startPoint y: 5, endPoint x: 566, endPoint y: 20, distance: 19.1
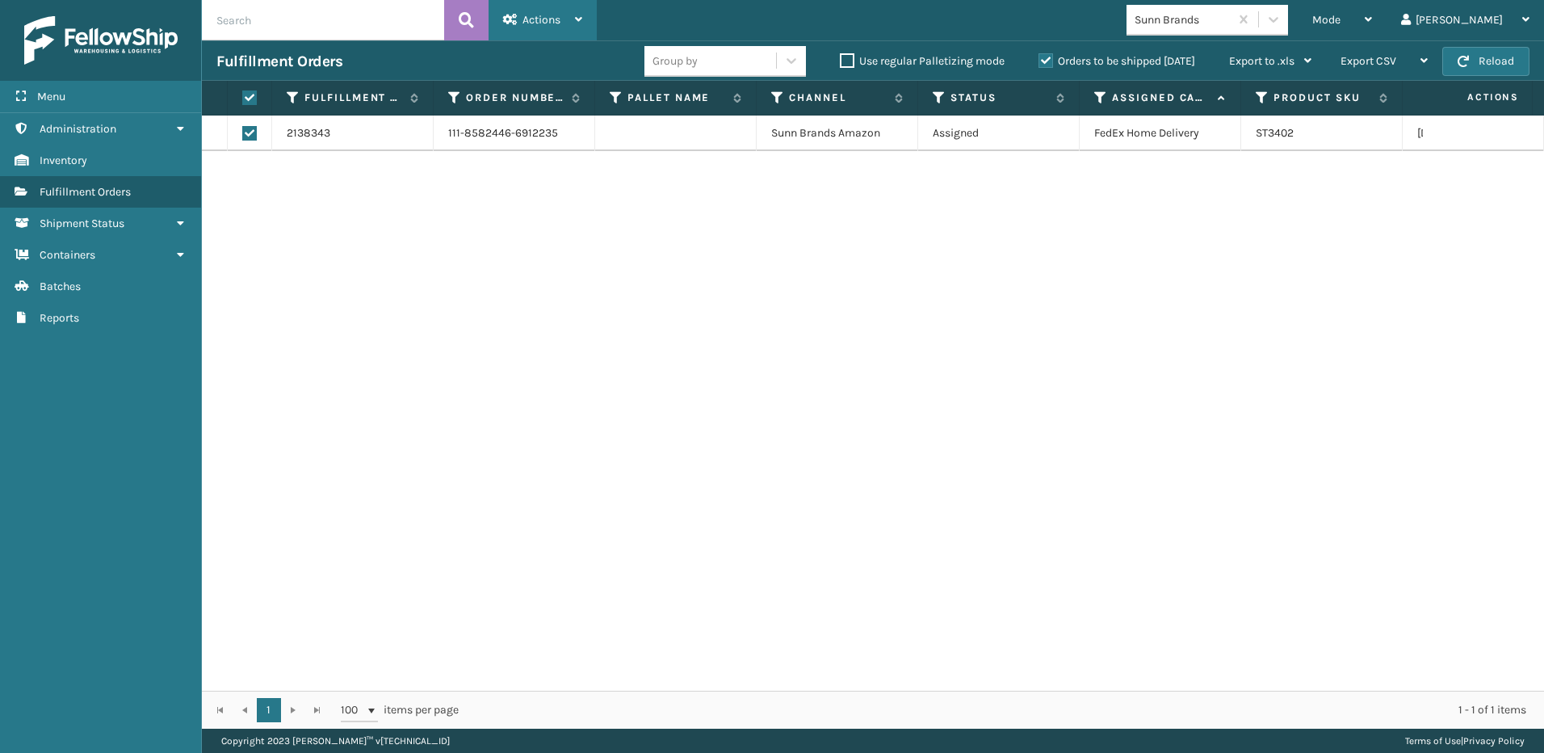
click at [576, 6] on div "Actions" at bounding box center [542, 20] width 79 height 40
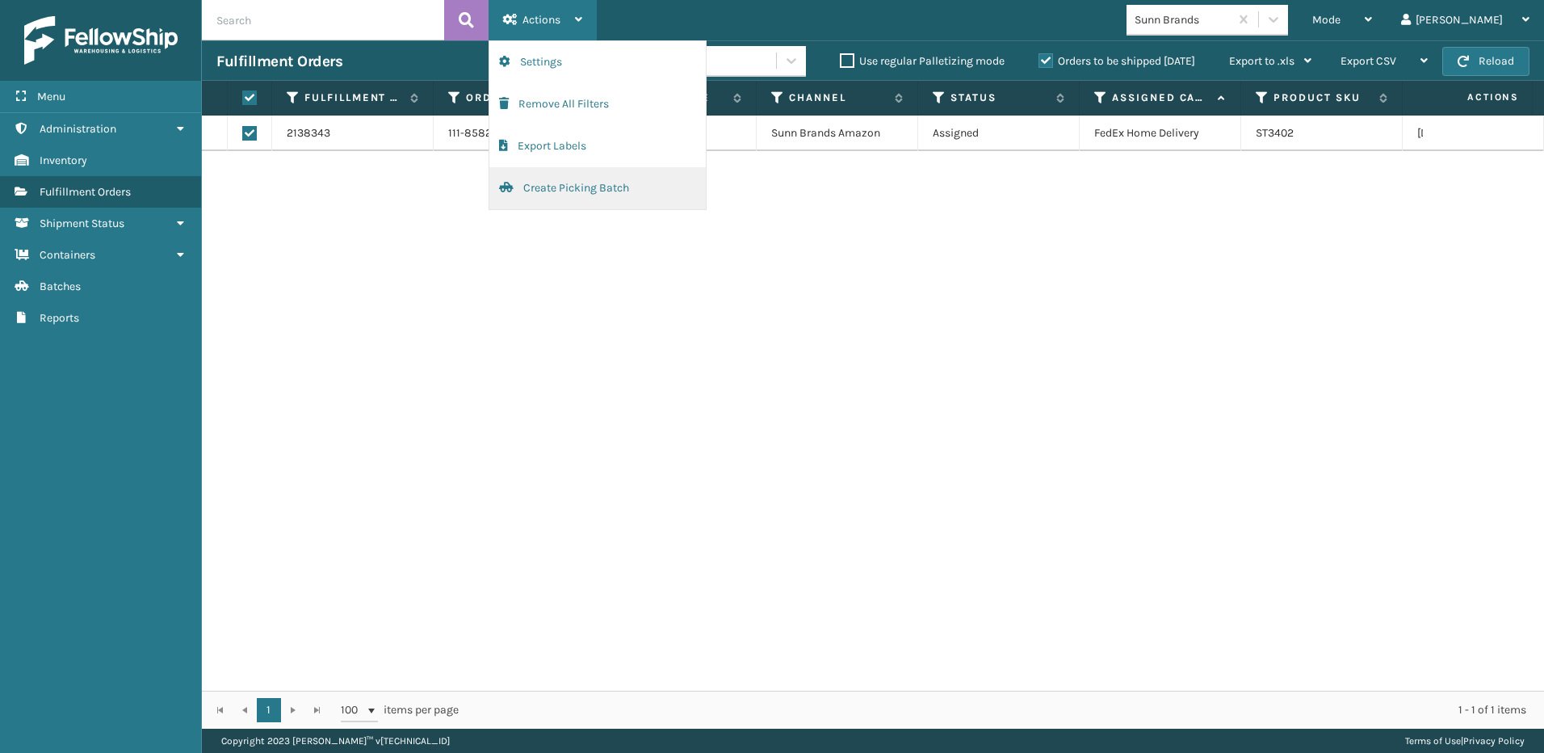
click at [564, 191] on button "Create Picking Batch" at bounding box center [597, 188] width 216 height 42
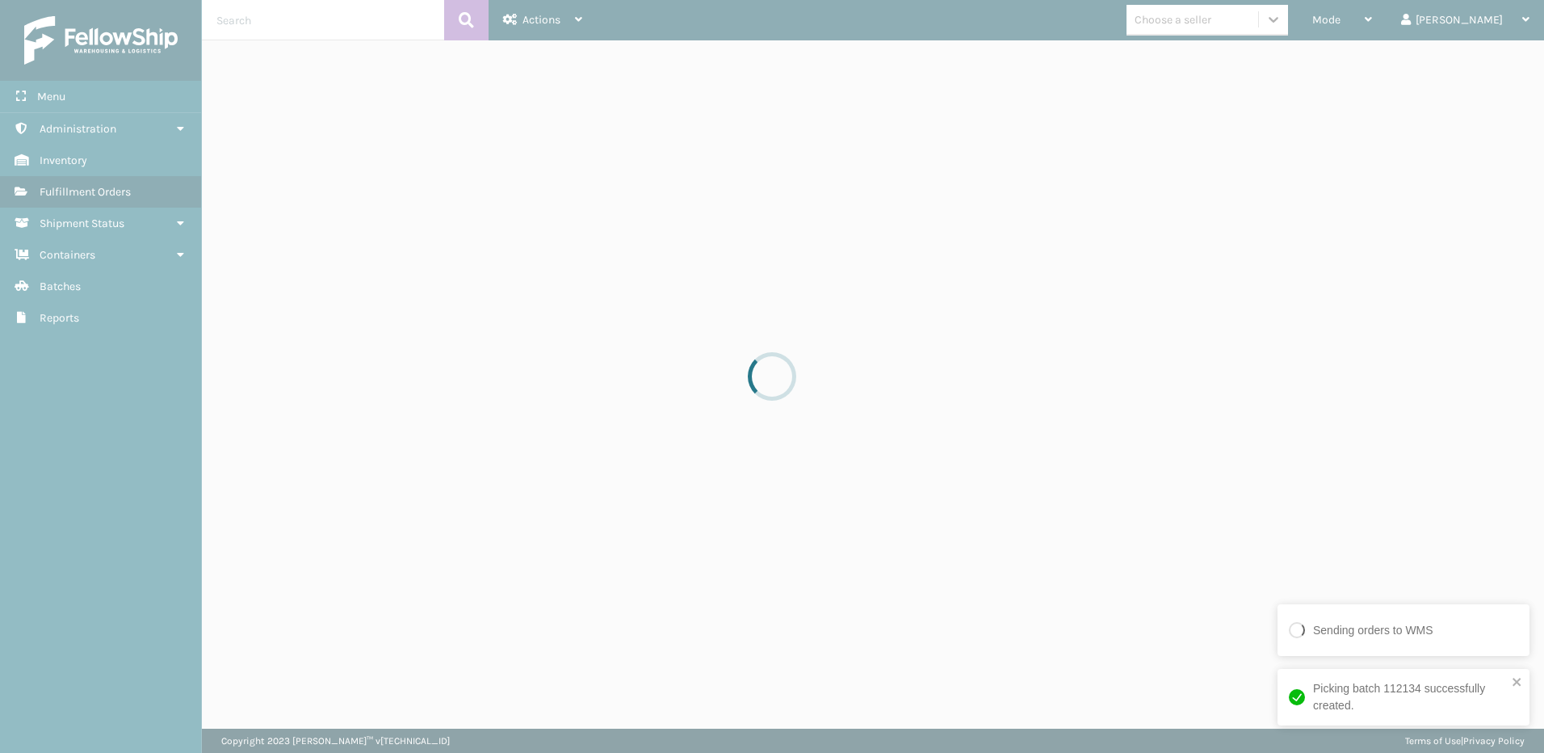
drag, startPoint x: 1300, startPoint y: 7, endPoint x: 1302, endPoint y: 16, distance: 9.0
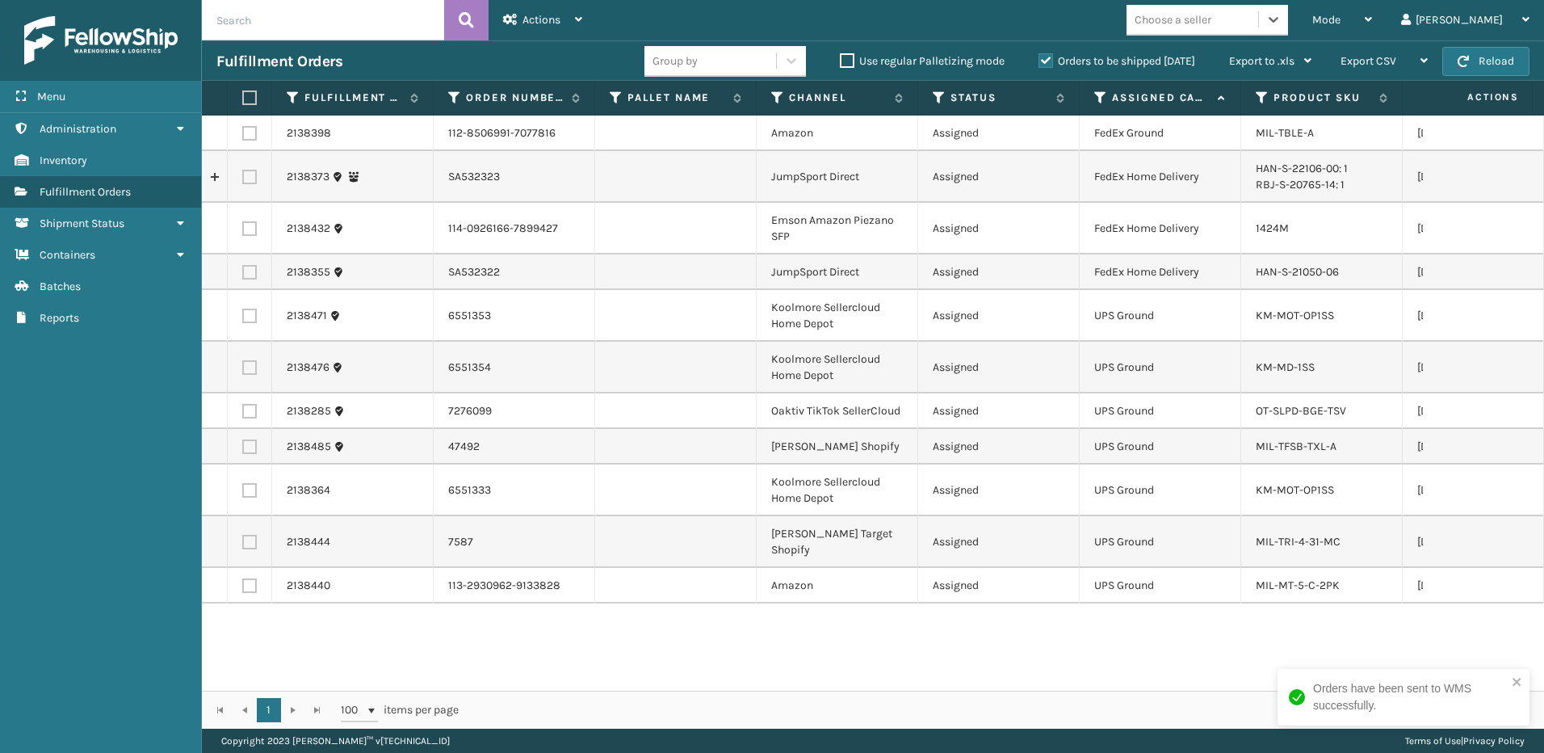
click at [250, 132] on label at bounding box center [249, 133] width 15 height 15
click at [243, 132] on input "checkbox" at bounding box center [242, 131] width 1 height 11
checkbox input "true"
click at [242, 225] on label at bounding box center [249, 228] width 15 height 15
click at [242, 225] on input "checkbox" at bounding box center [242, 226] width 1 height 11
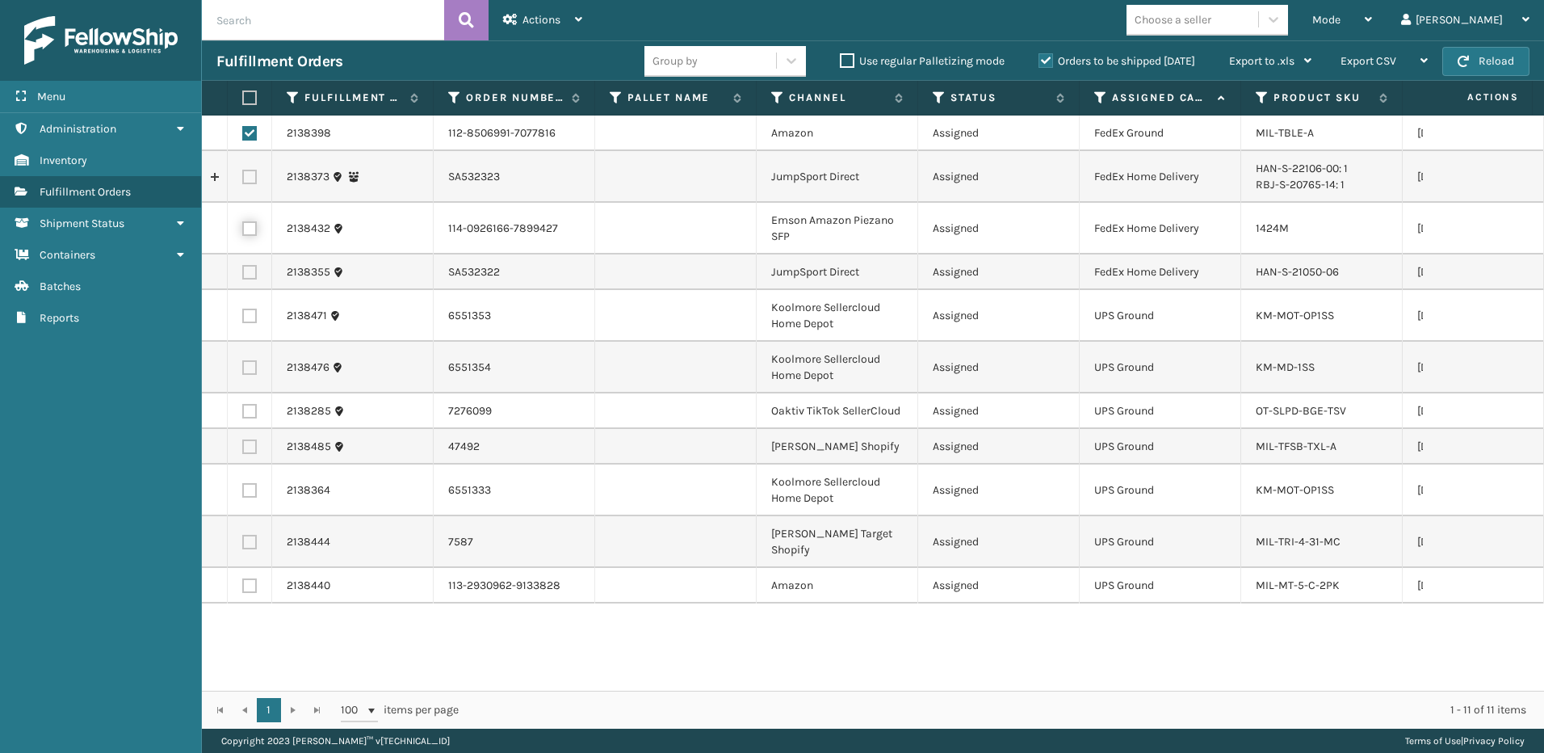
checkbox input "true"
click at [536, 22] on span "Actions" at bounding box center [542, 20] width 38 height 14
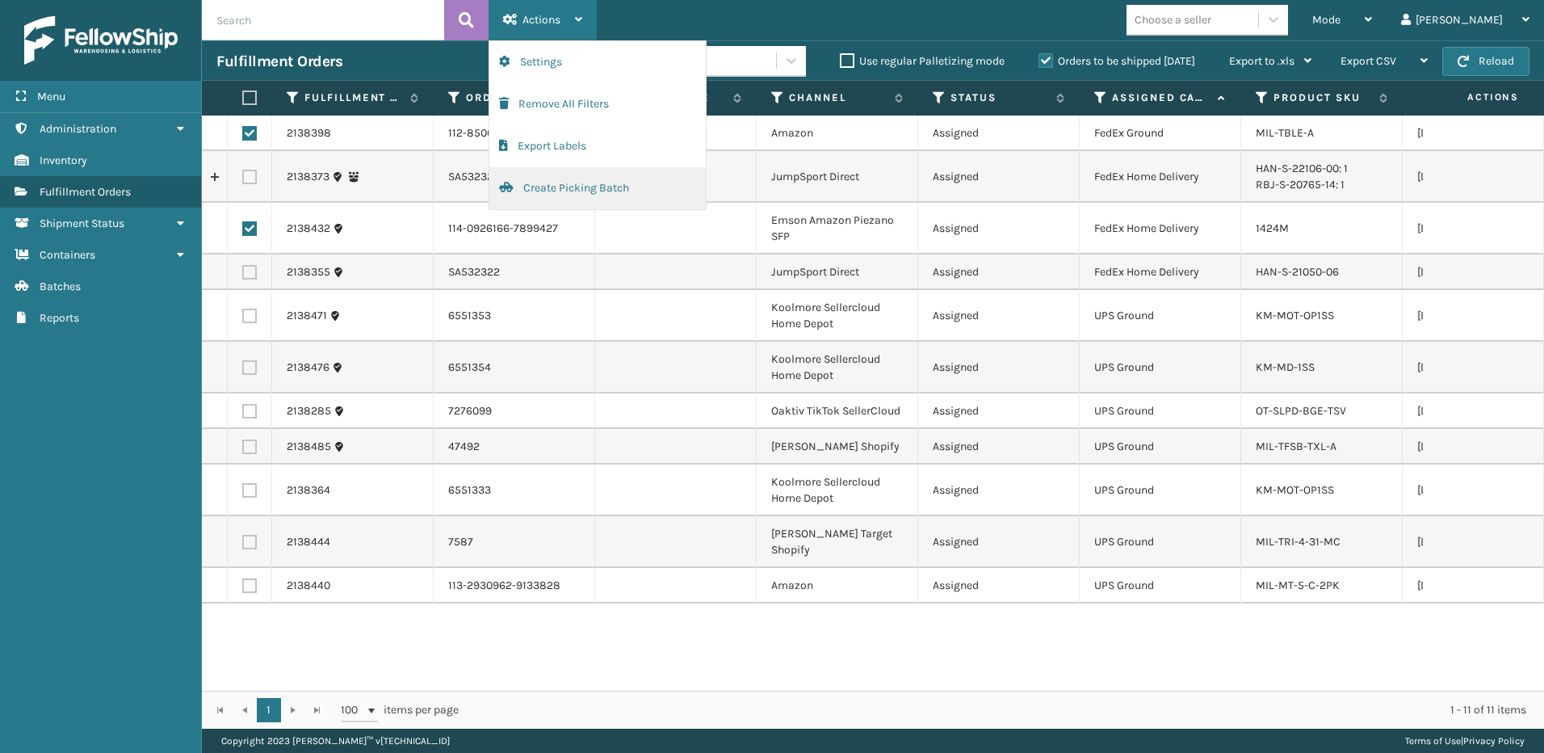
click at [548, 189] on button "Create Picking Batch" at bounding box center [597, 188] width 216 height 42
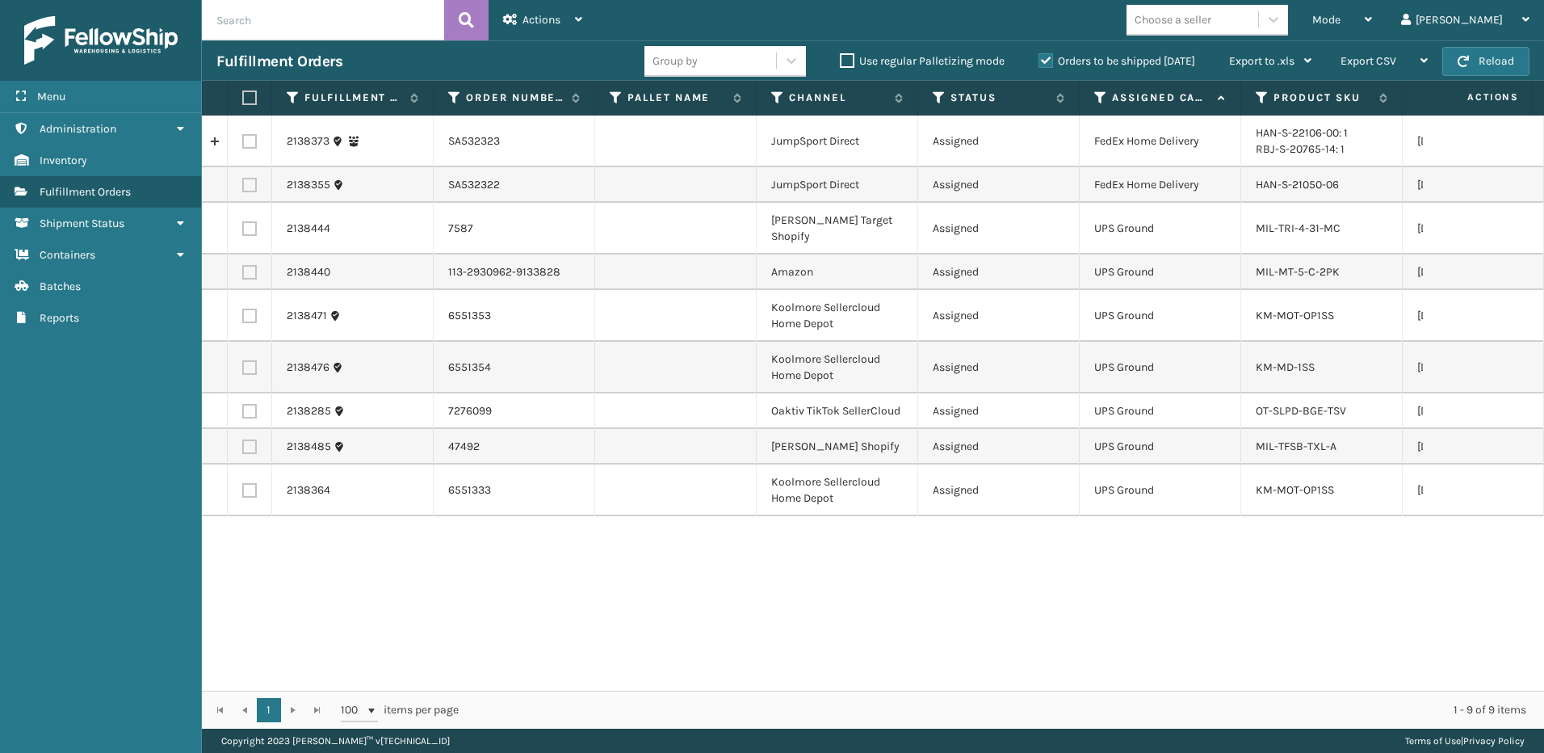
click at [1206, 28] on div "Choose a seller" at bounding box center [1193, 19] width 132 height 27
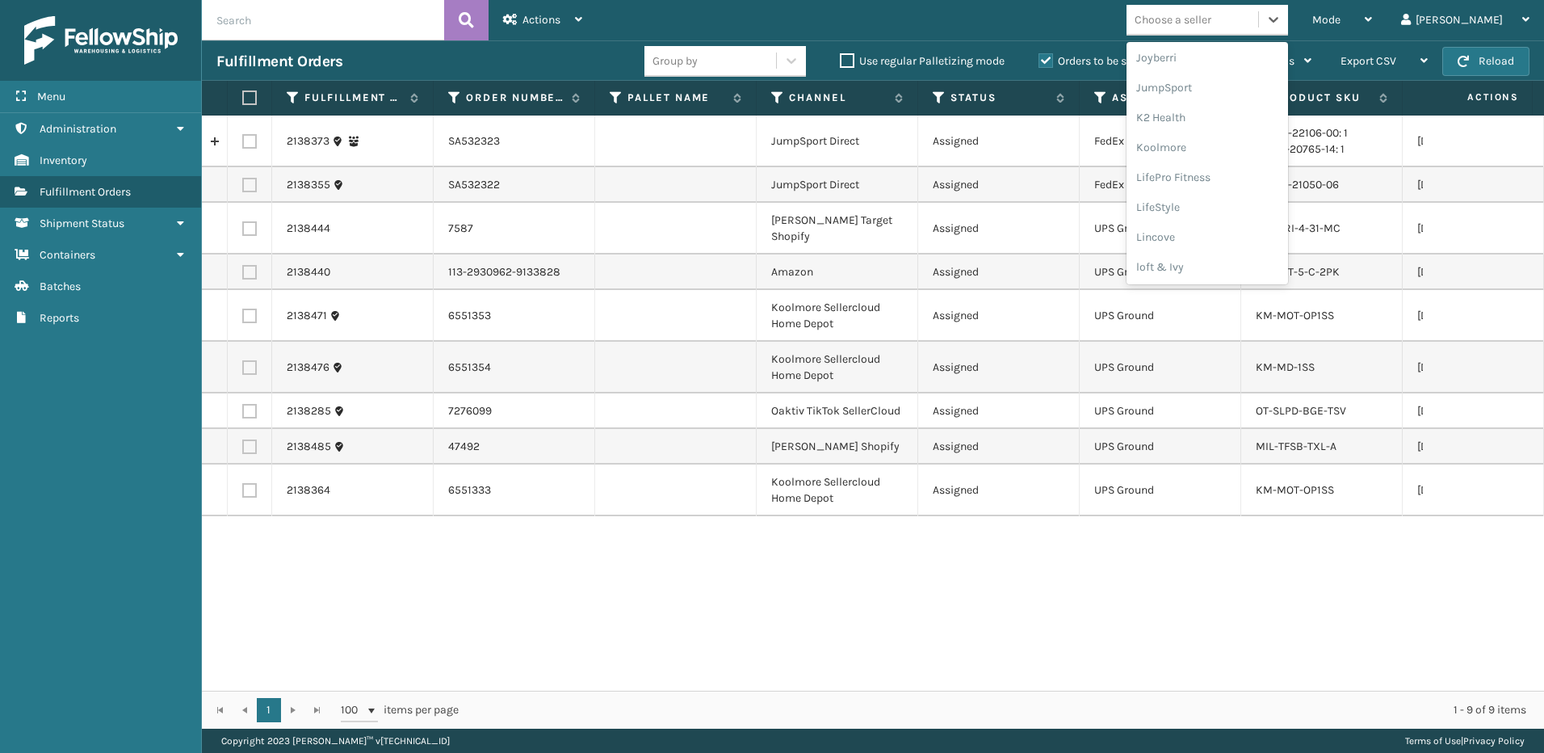
scroll to position [485, 0]
click at [1222, 141] on div "Koolmore" at bounding box center [1208, 143] width 162 height 30
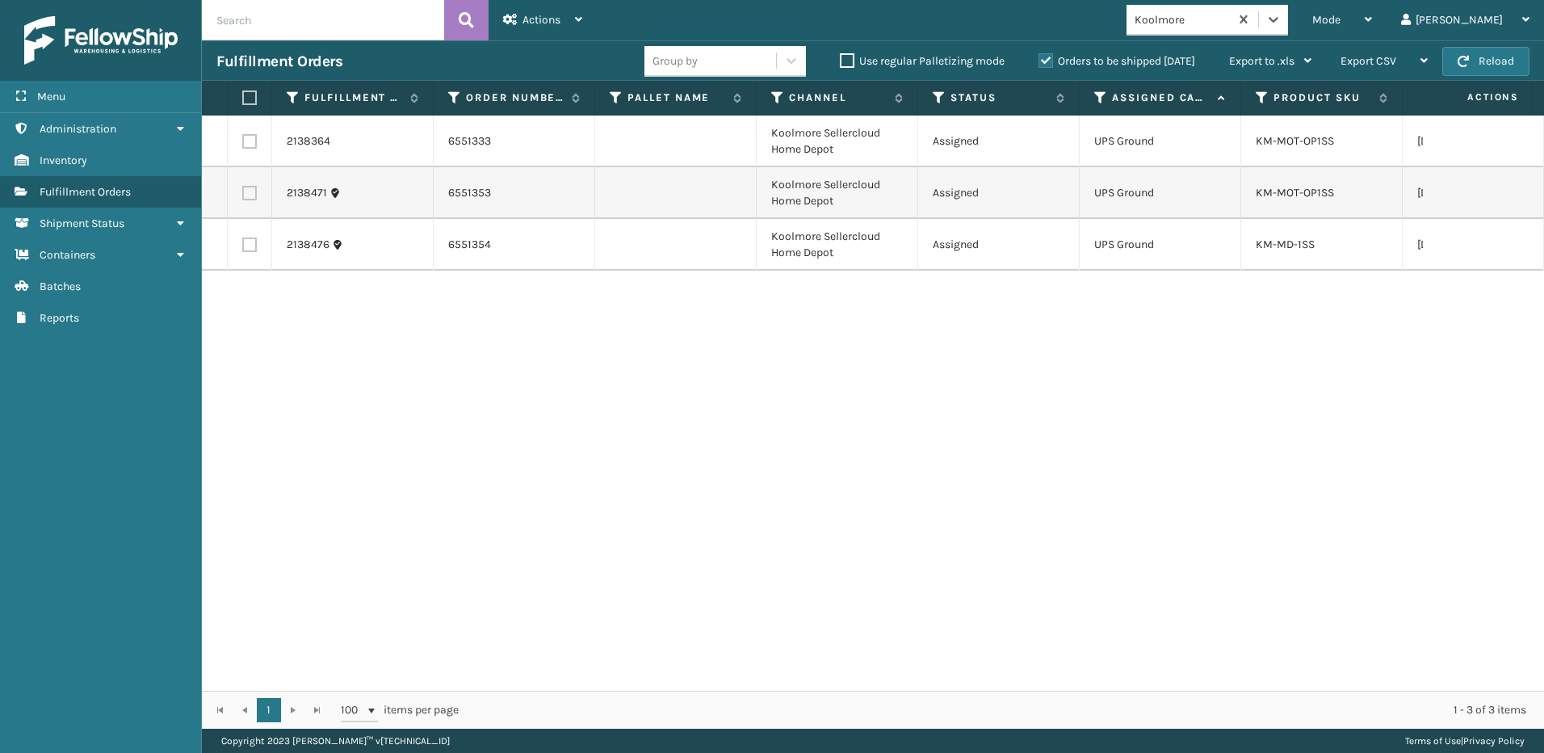
click at [246, 96] on label at bounding box center [247, 97] width 10 height 15
click at [243, 96] on input "checkbox" at bounding box center [242, 98] width 1 height 11
checkbox input "true"
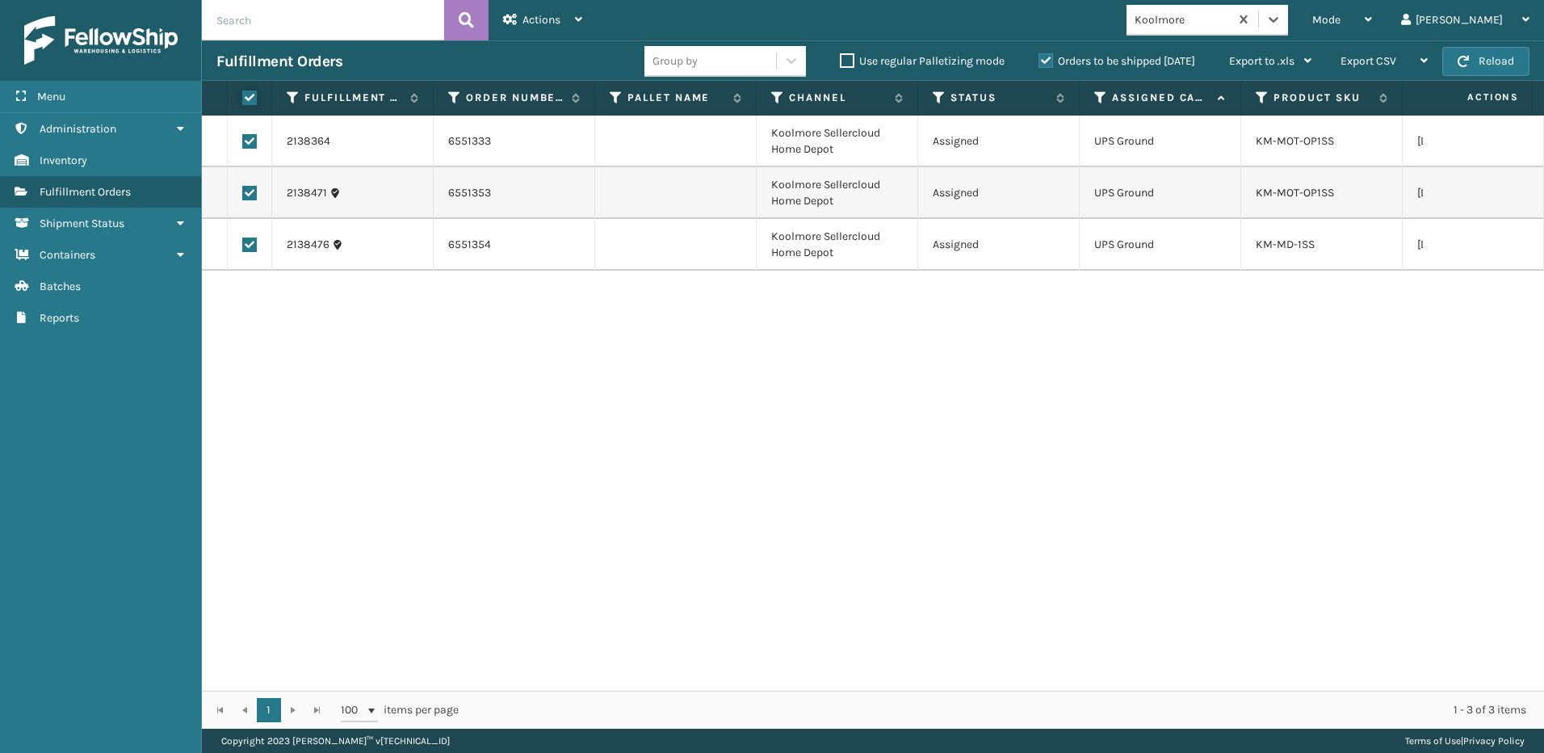
checkbox input "true"
click at [534, 32] on div "Actions" at bounding box center [542, 20] width 79 height 40
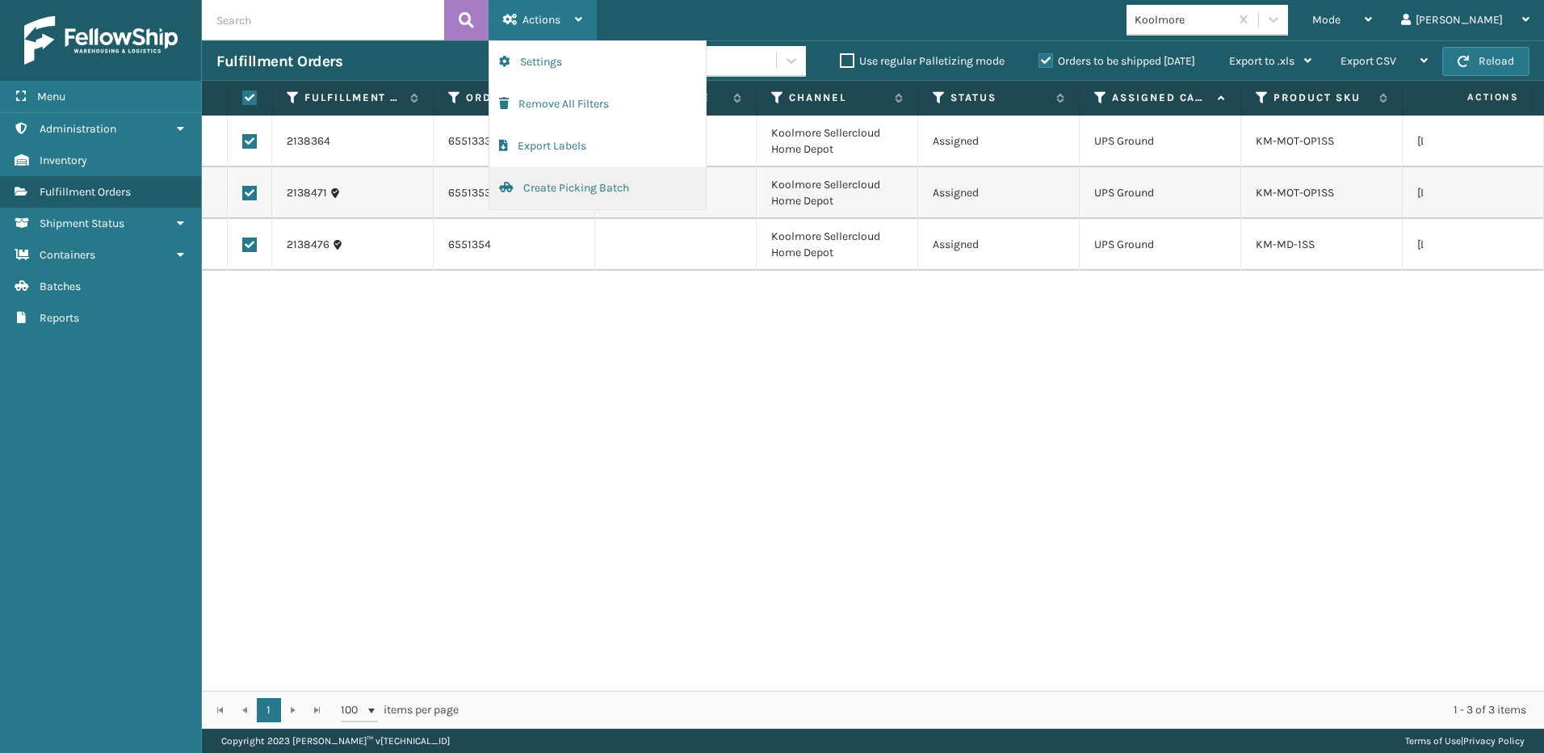
click at [525, 190] on button "Create Picking Batch" at bounding box center [597, 188] width 216 height 42
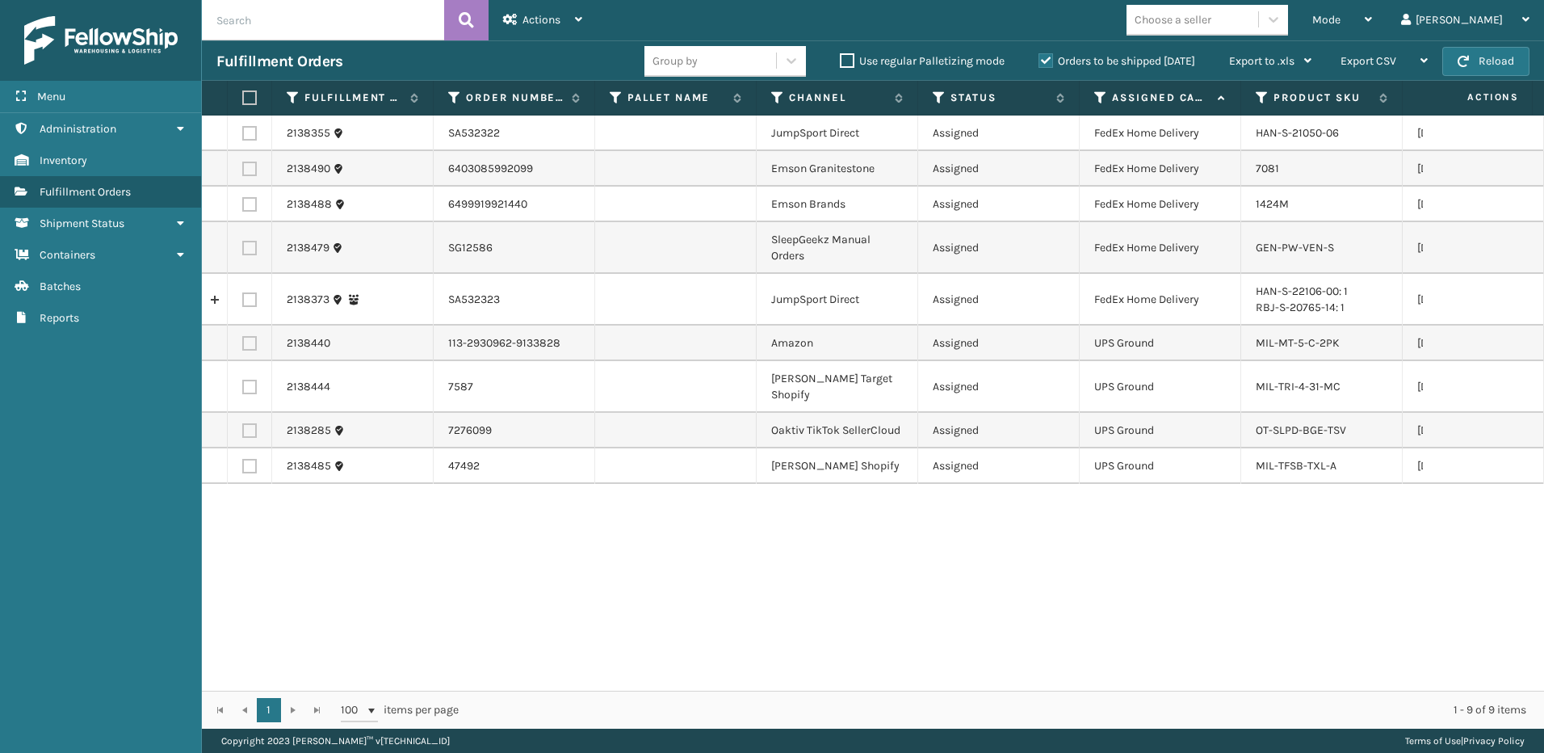
click at [1241, 36] on div "Mode Regular Mode Picking Mode Labeling Mode Exit Scan Mode Choose a seller Sil…" at bounding box center [1070, 20] width 947 height 40
click at [1212, 20] on div "Choose a seller" at bounding box center [1173, 19] width 77 height 17
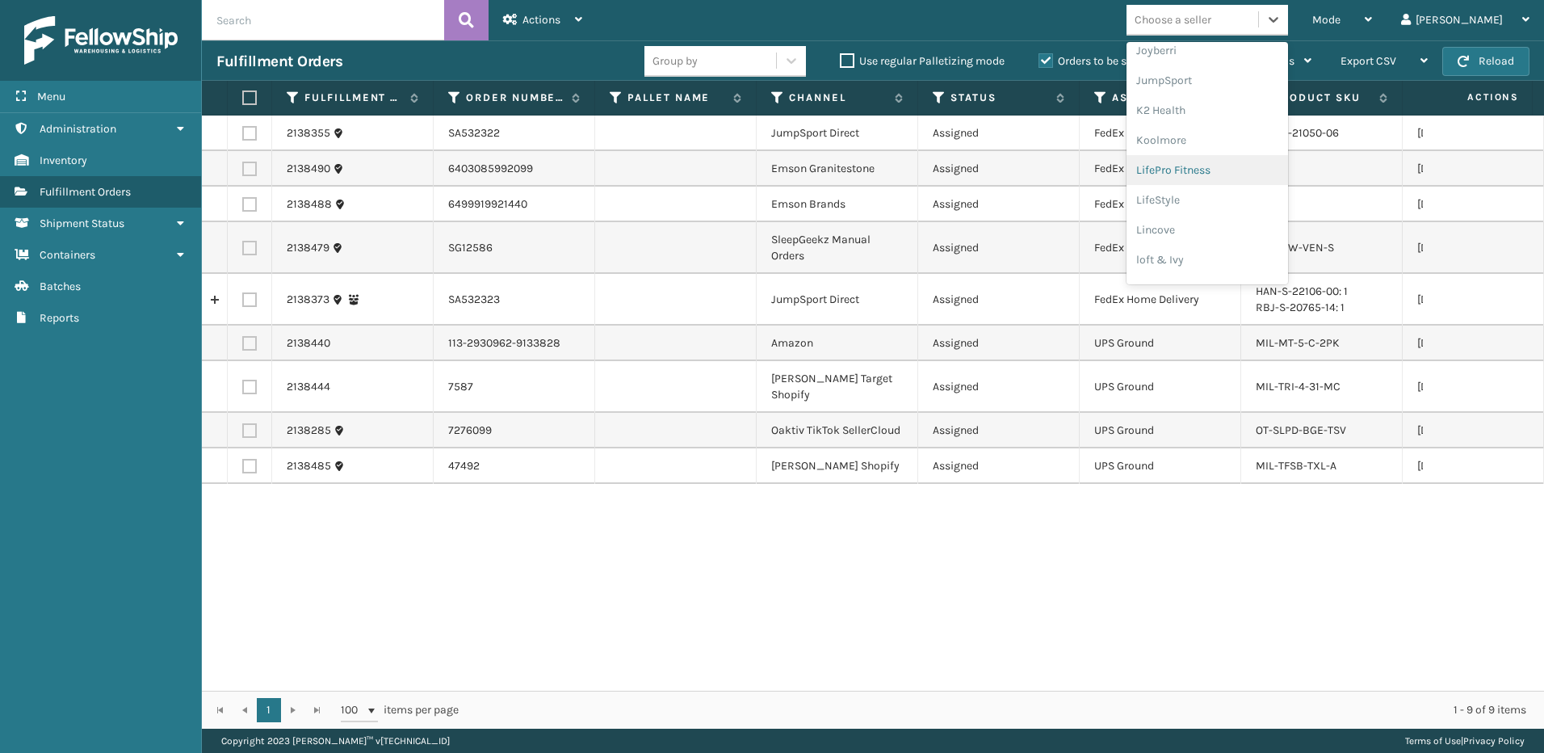
scroll to position [487, 0]
click at [1237, 87] on div "JumpSport" at bounding box center [1208, 81] width 162 height 30
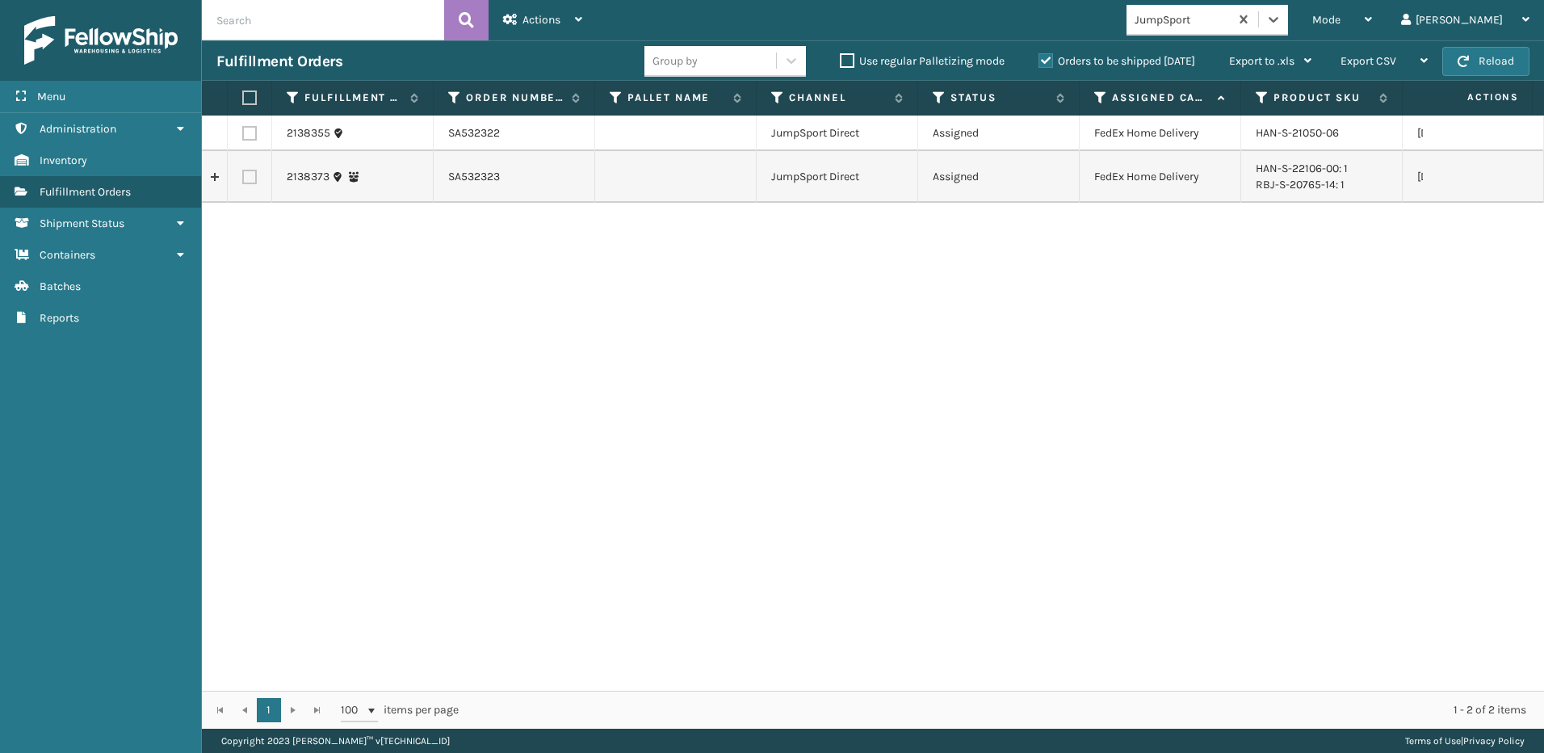
click at [252, 95] on label at bounding box center [247, 97] width 10 height 15
click at [243, 95] on input "checkbox" at bounding box center [242, 98] width 1 height 11
checkbox input "true"
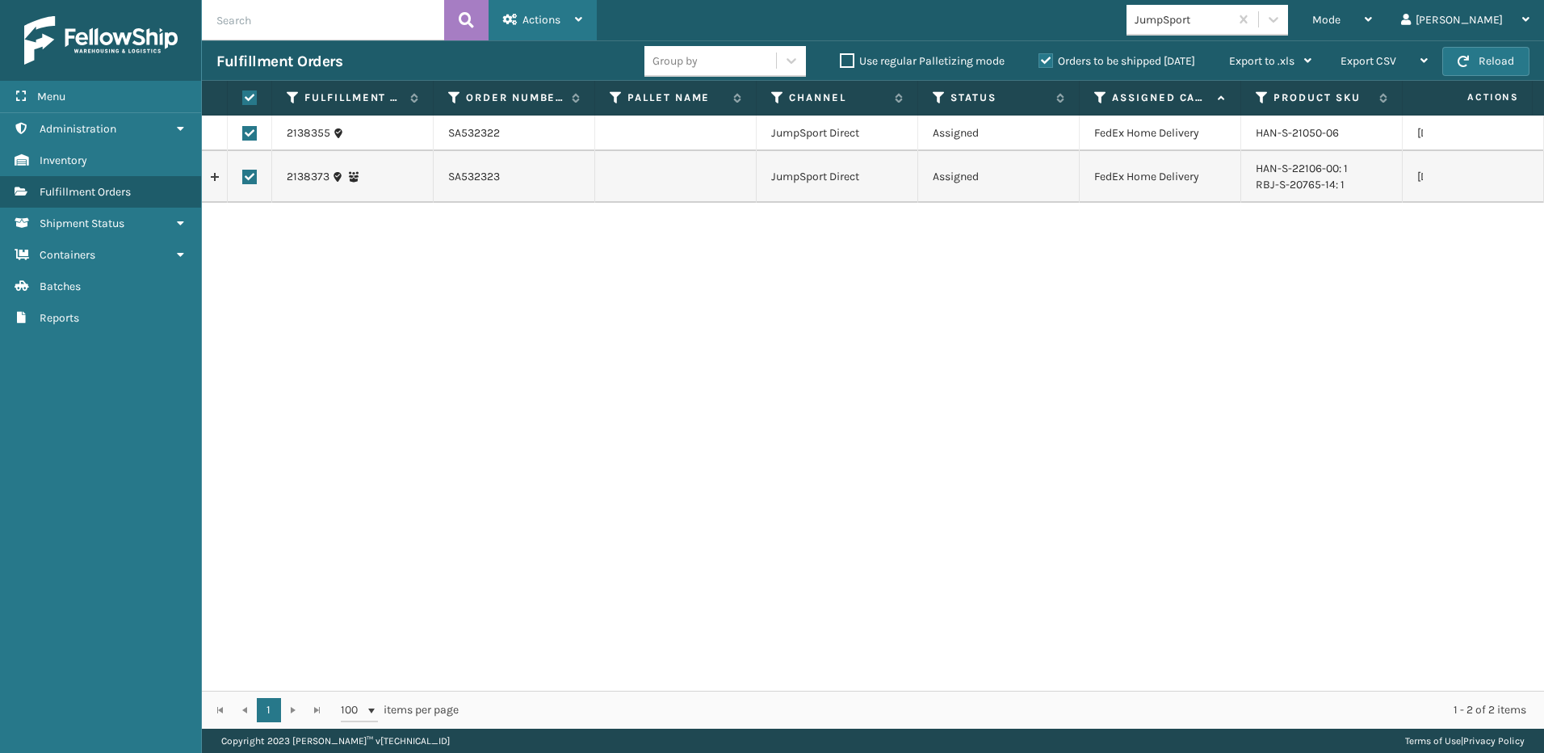
click at [540, 38] on div "Actions" at bounding box center [542, 20] width 79 height 40
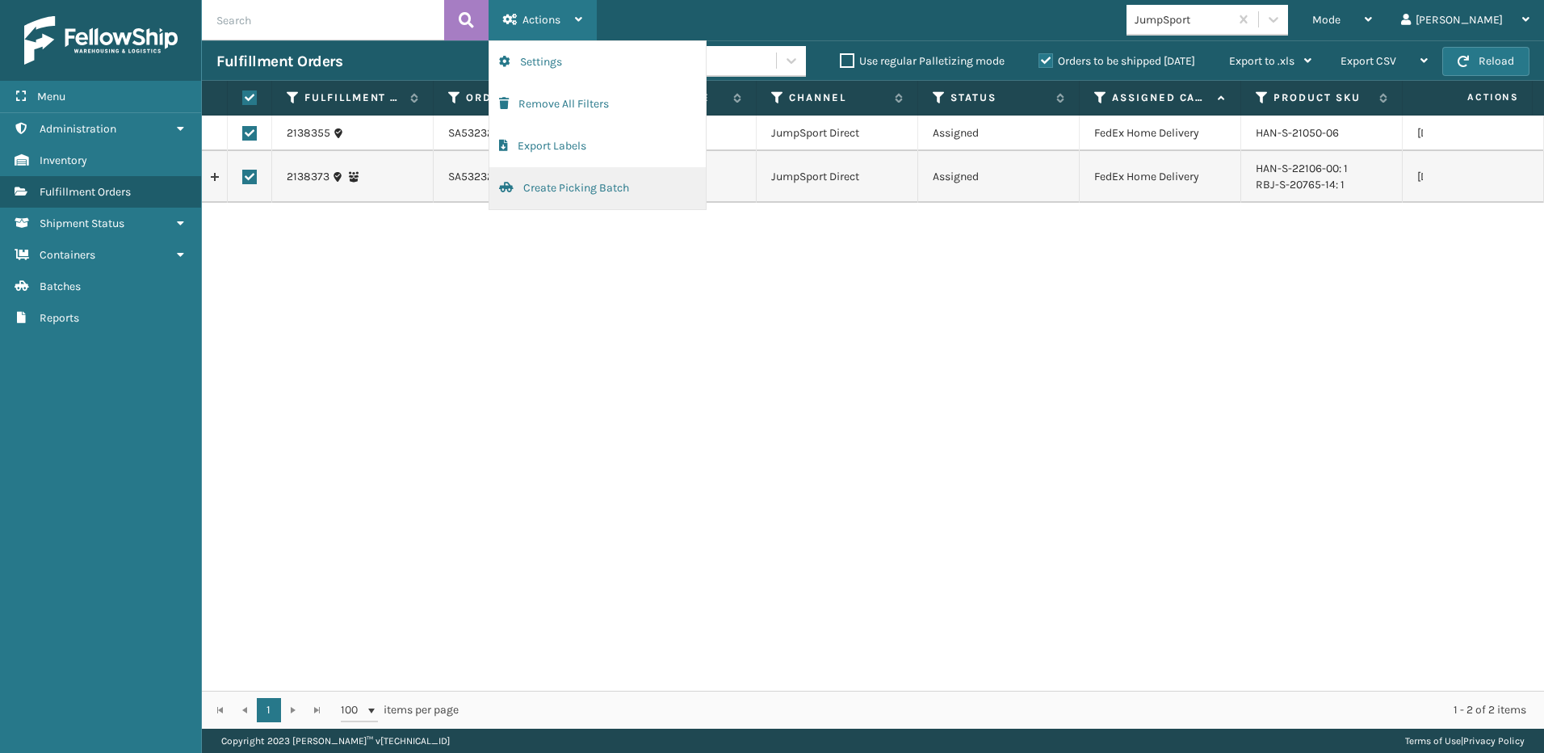
click at [591, 193] on button "Create Picking Batch" at bounding box center [597, 188] width 216 height 42
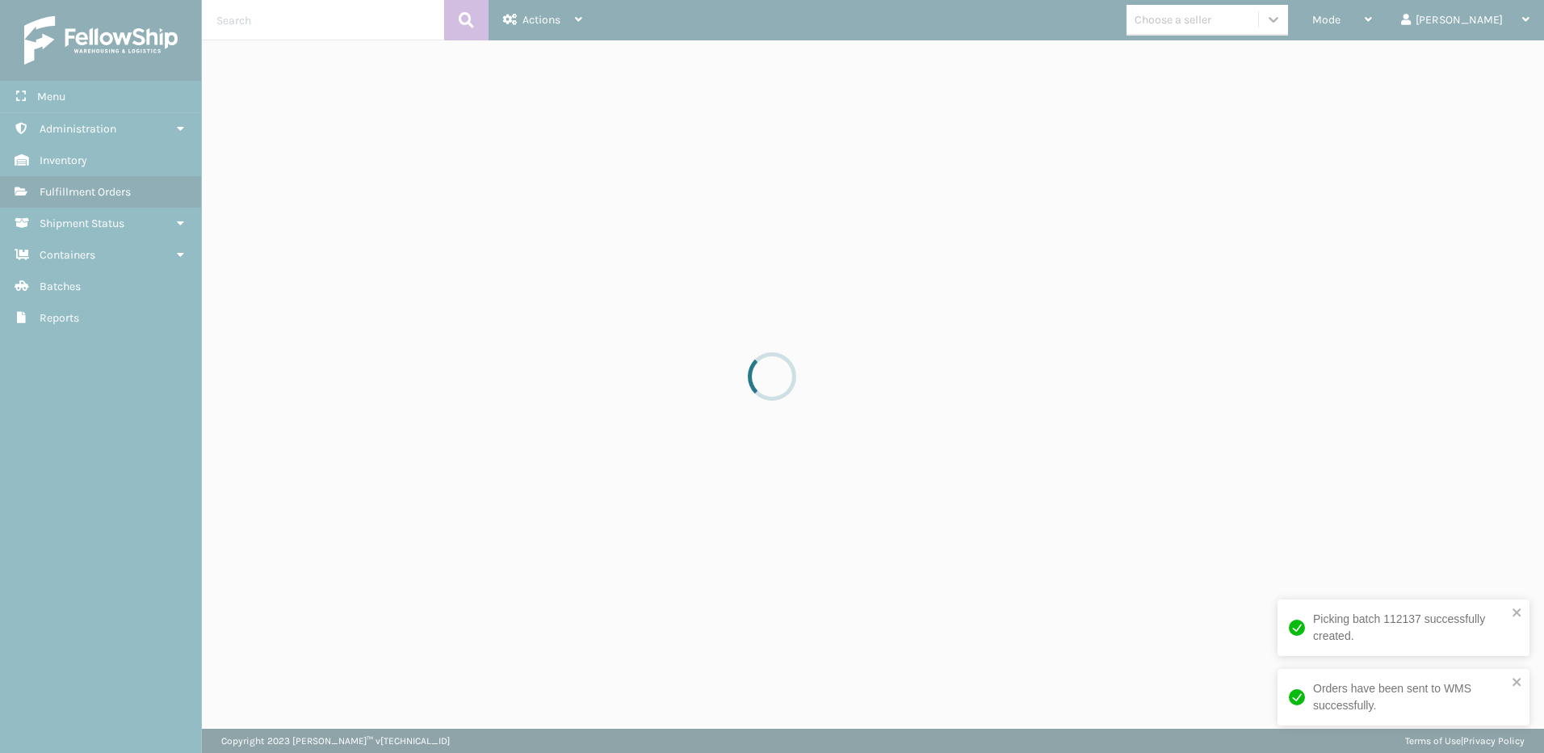
drag, startPoint x: 1291, startPoint y: 24, endPoint x: 1300, endPoint y: 23, distance: 9.7
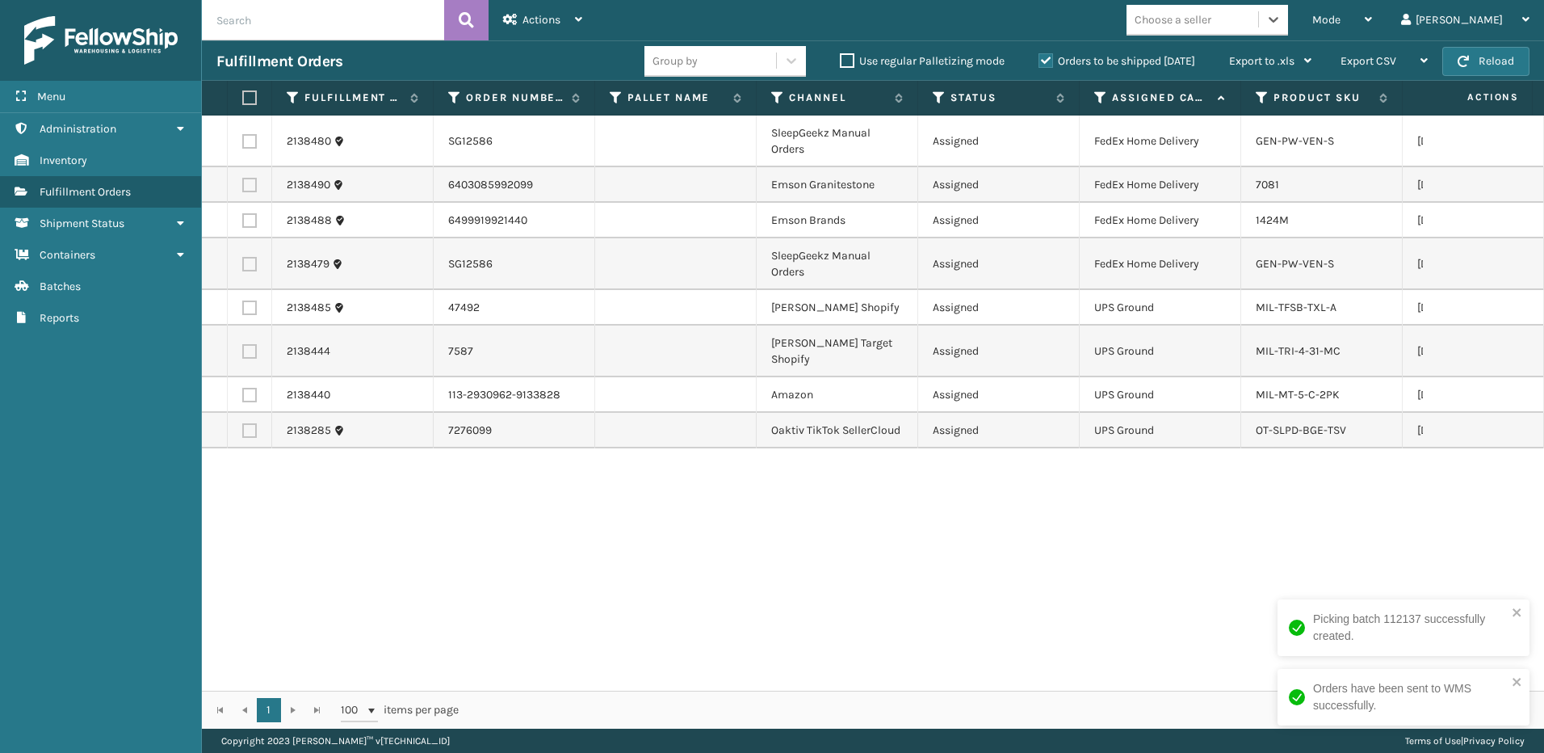
click at [1212, 23] on div "Choose a seller" at bounding box center [1173, 19] width 77 height 17
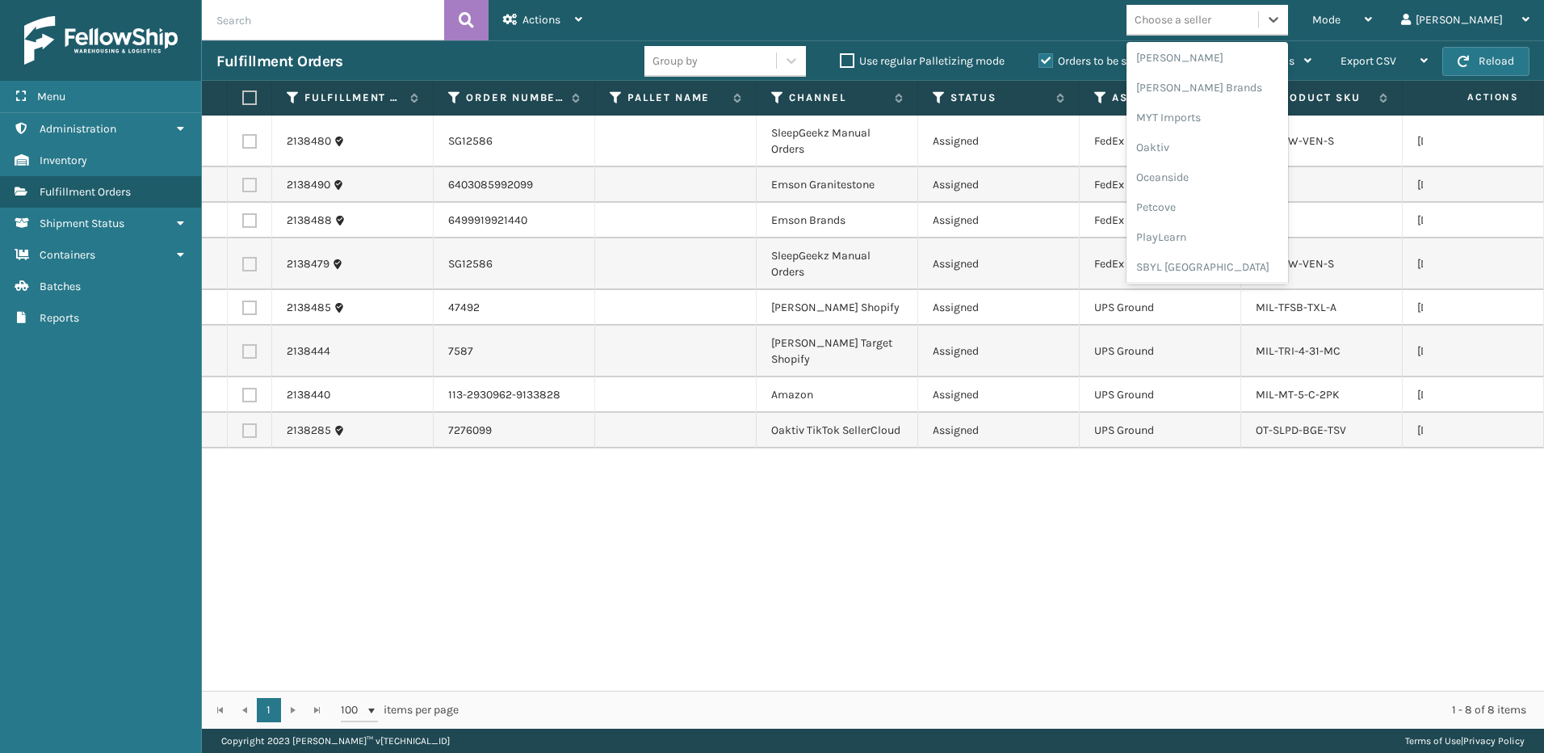
scroll to position [649, 0]
click at [1234, 162] on div "Milliard Brands" at bounding box center [1208, 159] width 162 height 30
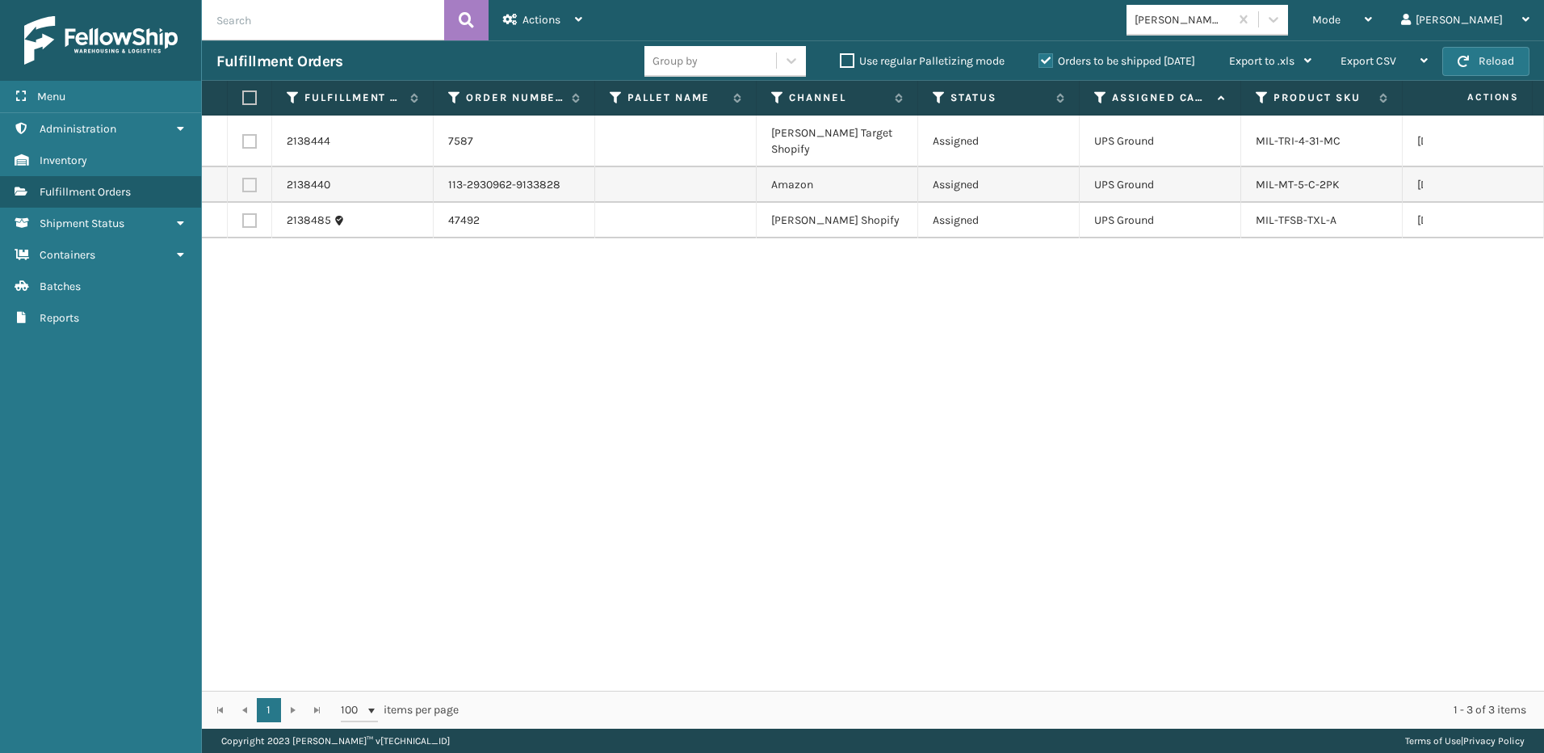
click at [250, 93] on label at bounding box center [247, 97] width 10 height 15
click at [243, 93] on input "checkbox" at bounding box center [242, 98] width 1 height 11
checkbox input "true"
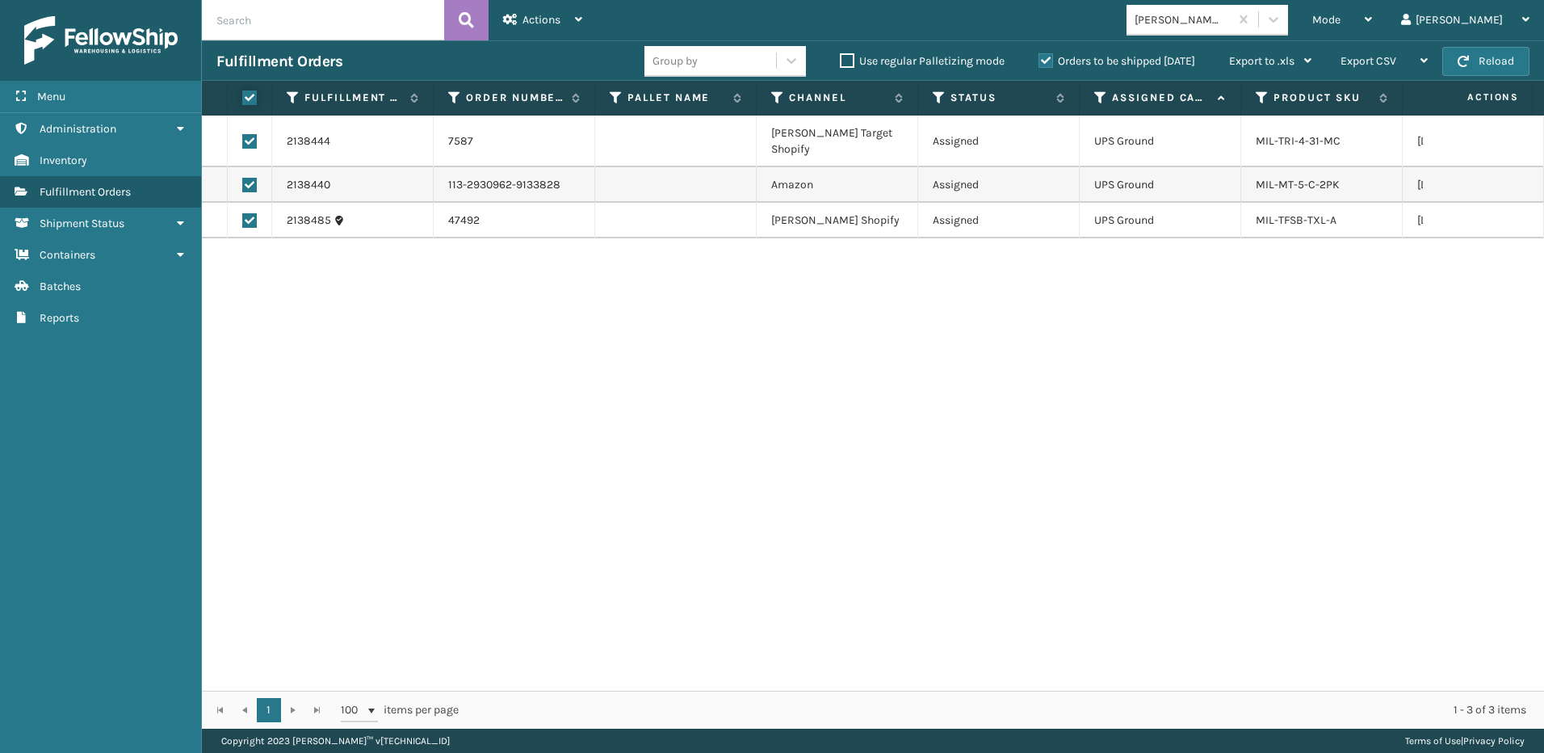
checkbox input "true"
click at [580, 14] on icon at bounding box center [578, 19] width 7 height 11
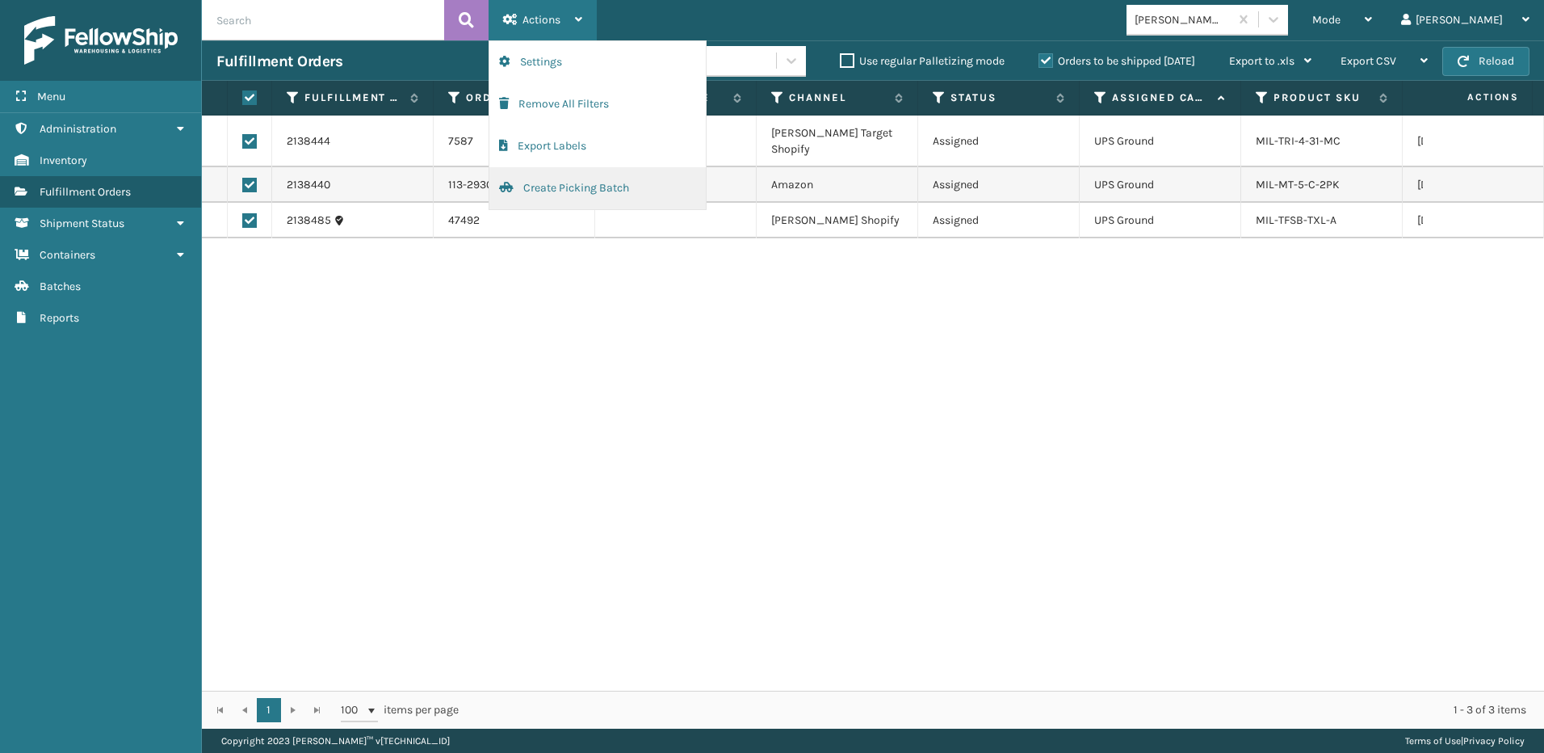
click at [550, 191] on button "Create Picking Batch" at bounding box center [597, 188] width 216 height 42
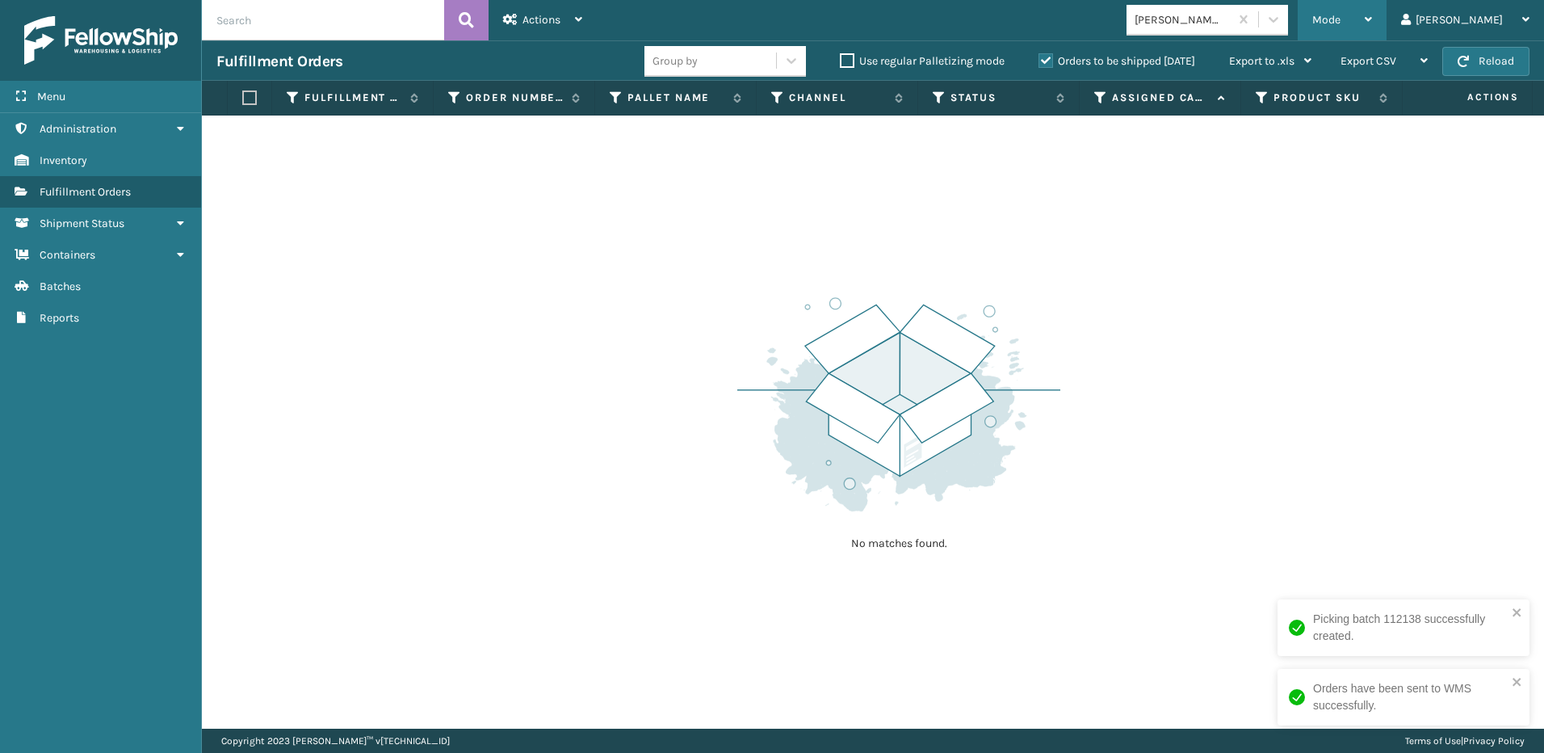
click at [1372, 30] on div "Mode" at bounding box center [1343, 20] width 60 height 40
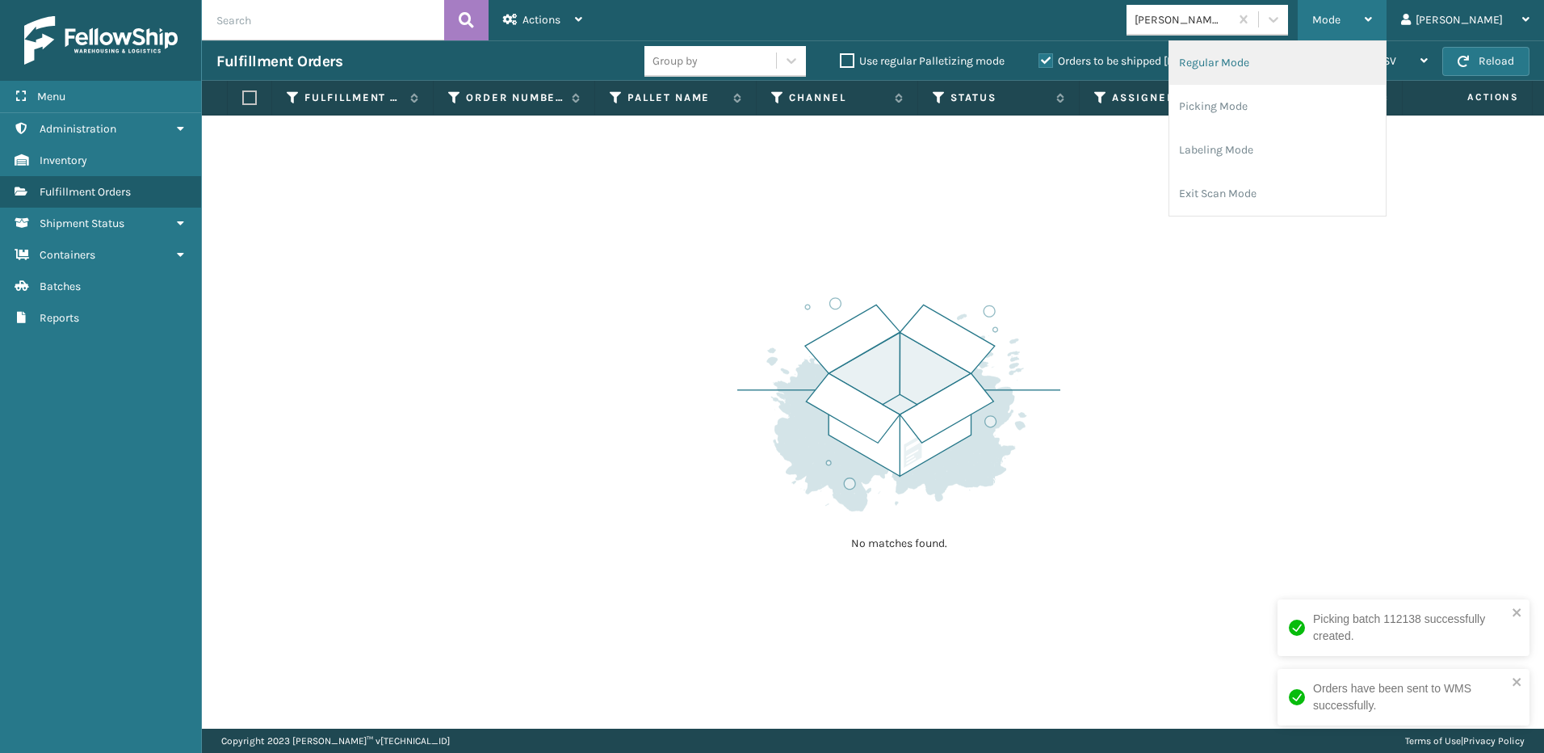
click at [1331, 65] on li "Regular Mode" at bounding box center [1278, 63] width 216 height 44
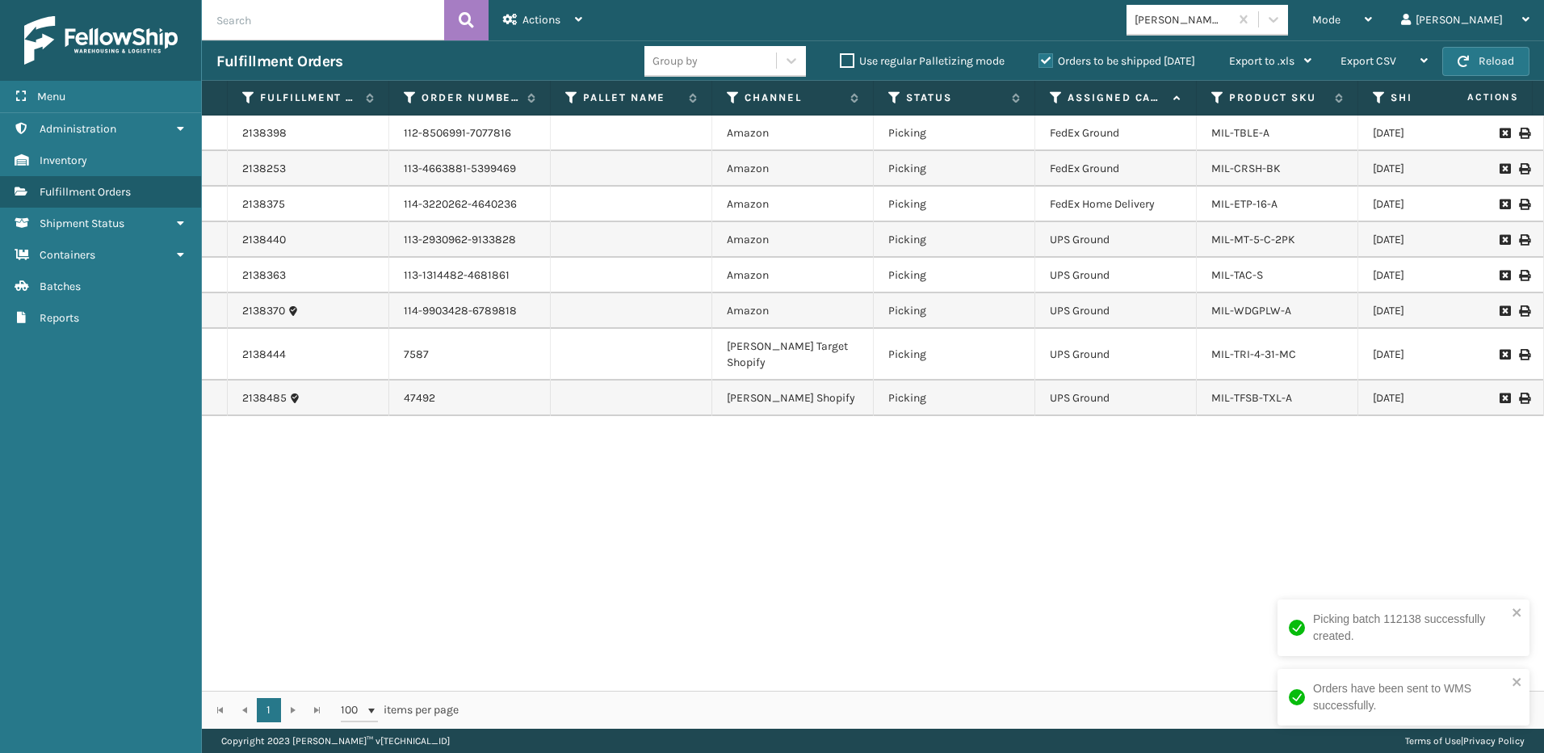
click at [279, 26] on input "text" at bounding box center [323, 20] width 242 height 40
click at [278, 26] on input "text" at bounding box center [323, 20] width 242 height 40
type input "sa532335"
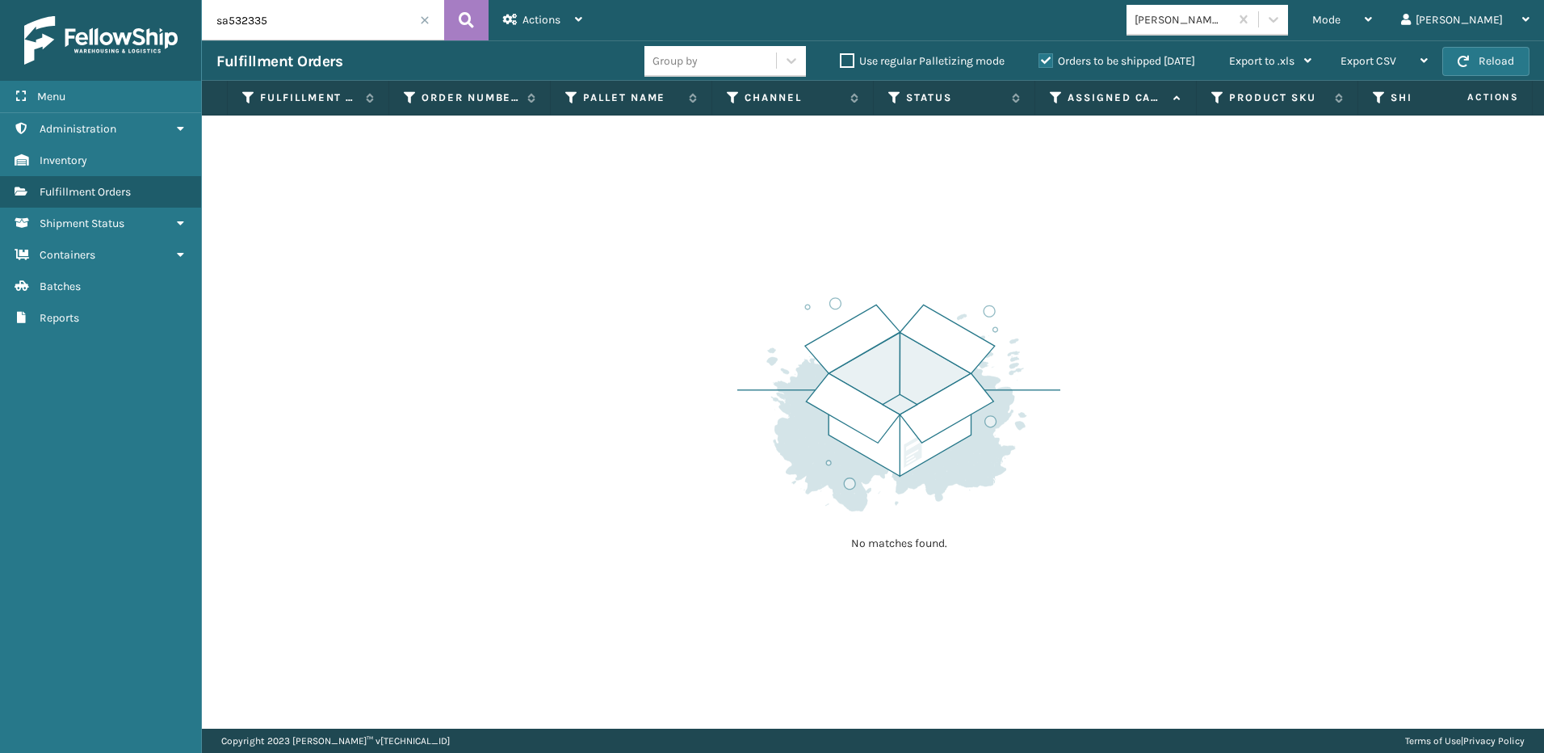
click at [1042, 57] on label "Orders to be shipped [DATE]" at bounding box center [1117, 61] width 157 height 14
click at [1040, 57] on input "Orders to be shipped [DATE]" at bounding box center [1039, 57] width 1 height 11
click at [288, 17] on input "sa532335" at bounding box center [323, 20] width 242 height 40
click at [1341, 21] on span "Mode" at bounding box center [1327, 20] width 28 height 14
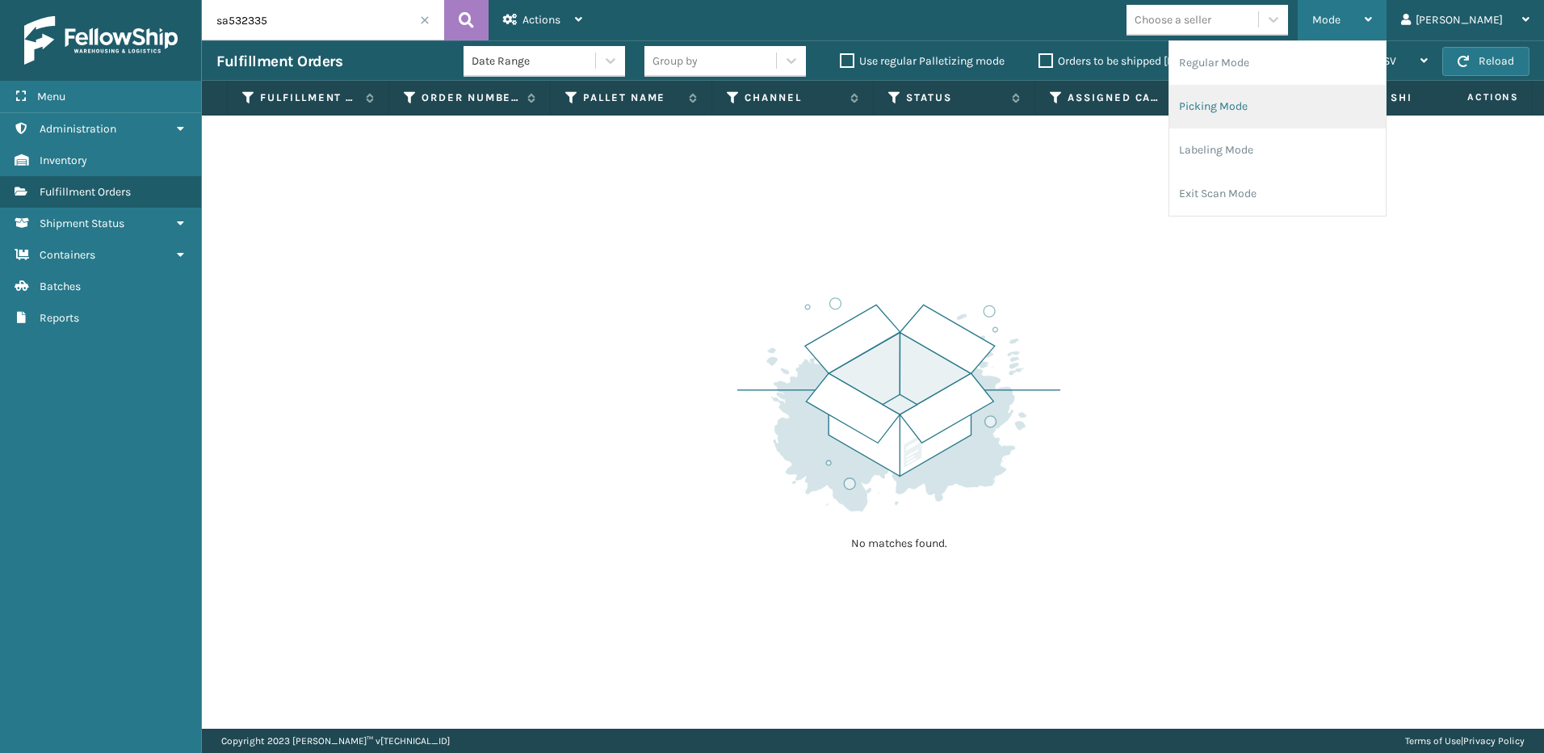
click at [1279, 111] on li "Picking Mode" at bounding box center [1278, 107] width 216 height 44
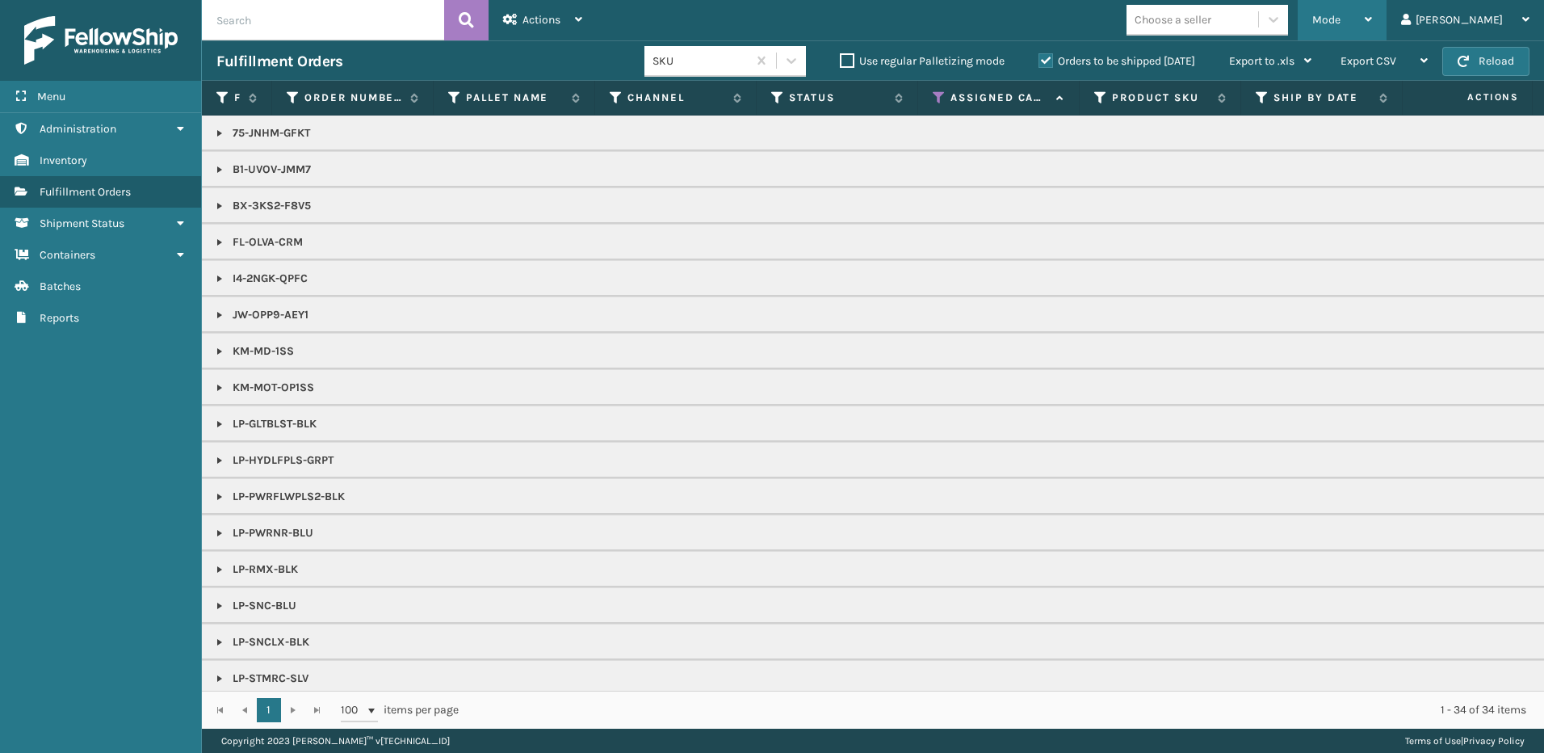
click at [1341, 16] on span "Mode" at bounding box center [1327, 20] width 28 height 14
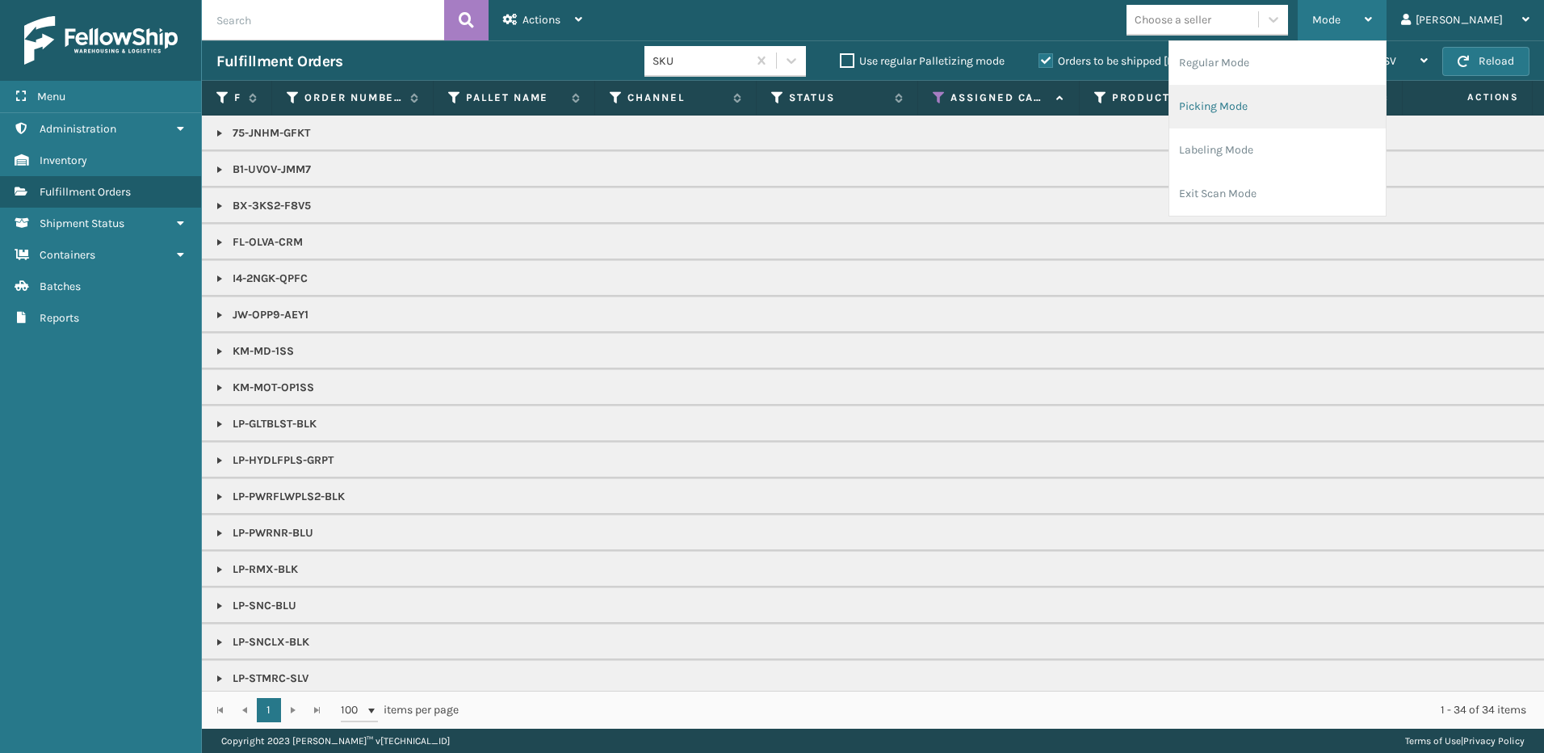
click at [1268, 114] on li "Picking Mode" at bounding box center [1278, 107] width 216 height 44
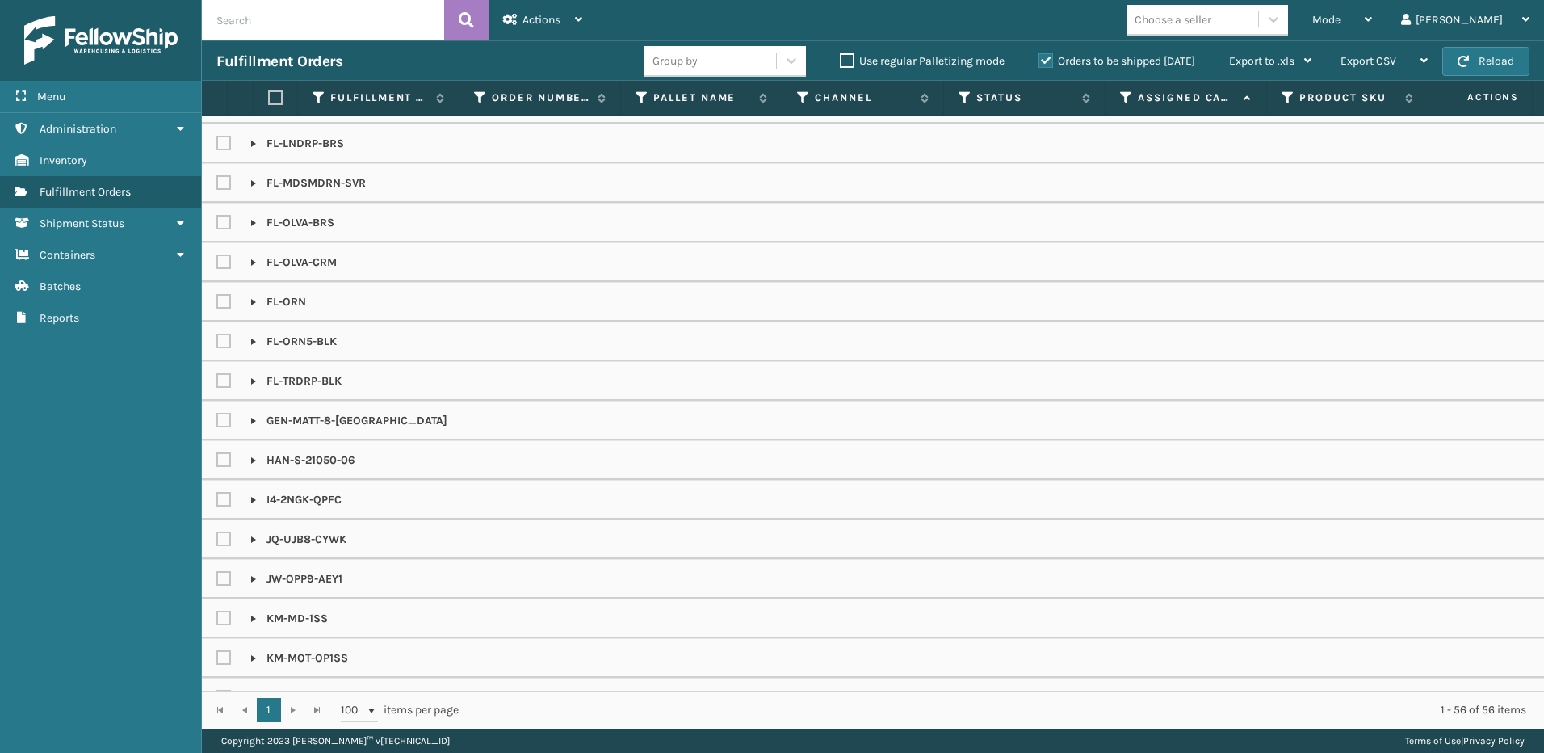
scroll to position [565, 0]
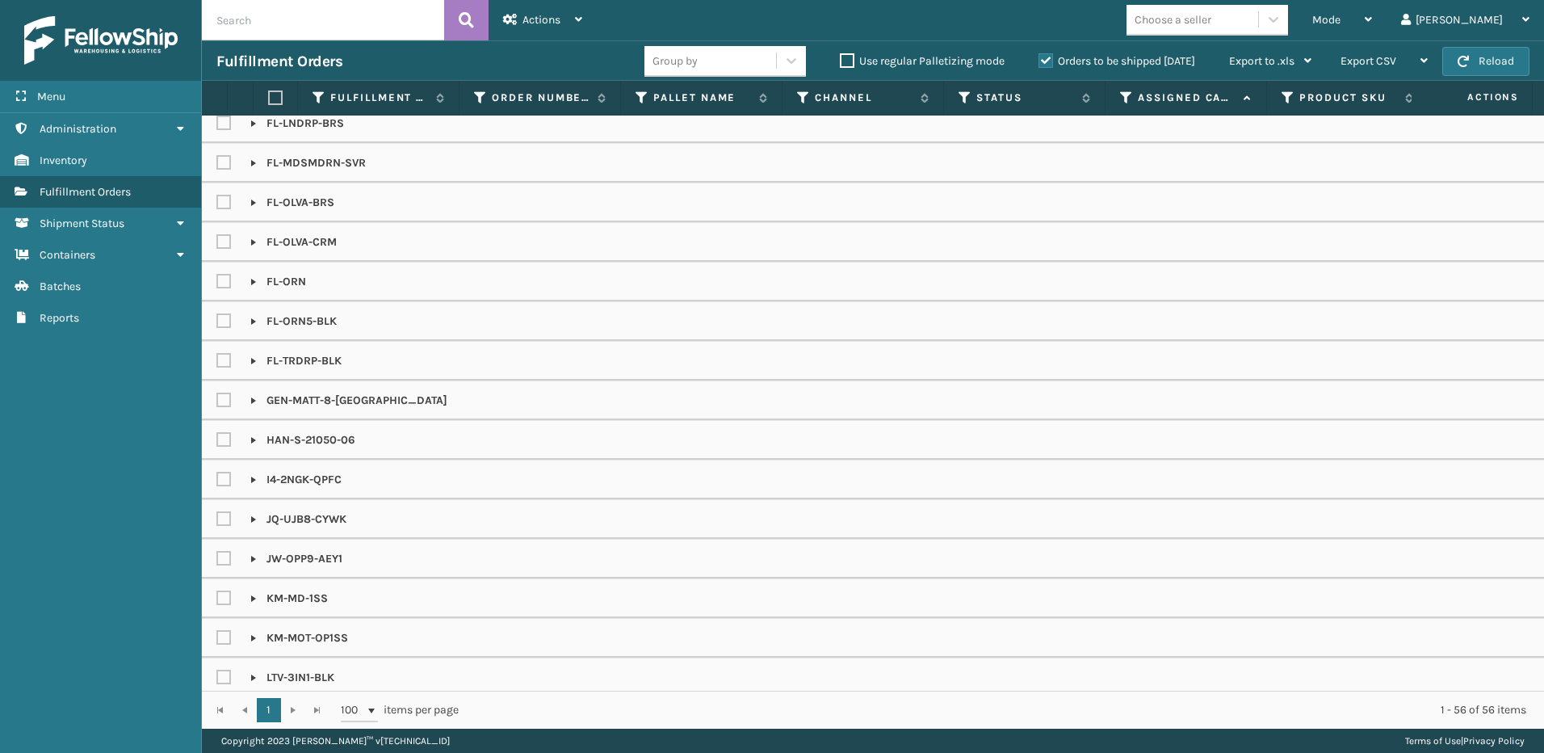
click at [1212, 21] on div "Choose a seller" at bounding box center [1173, 19] width 77 height 17
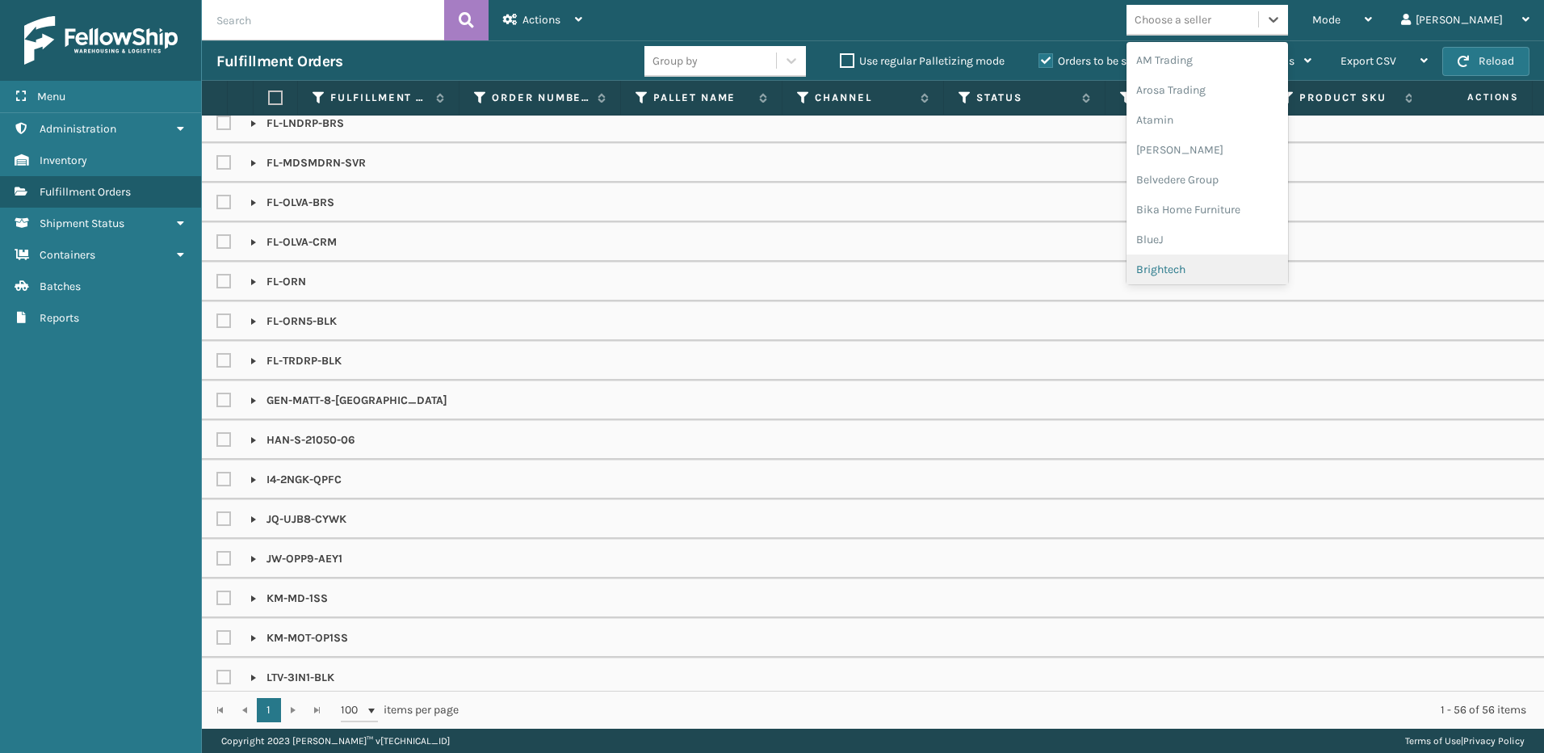
click at [1212, 277] on div "Brightech" at bounding box center [1208, 269] width 162 height 30
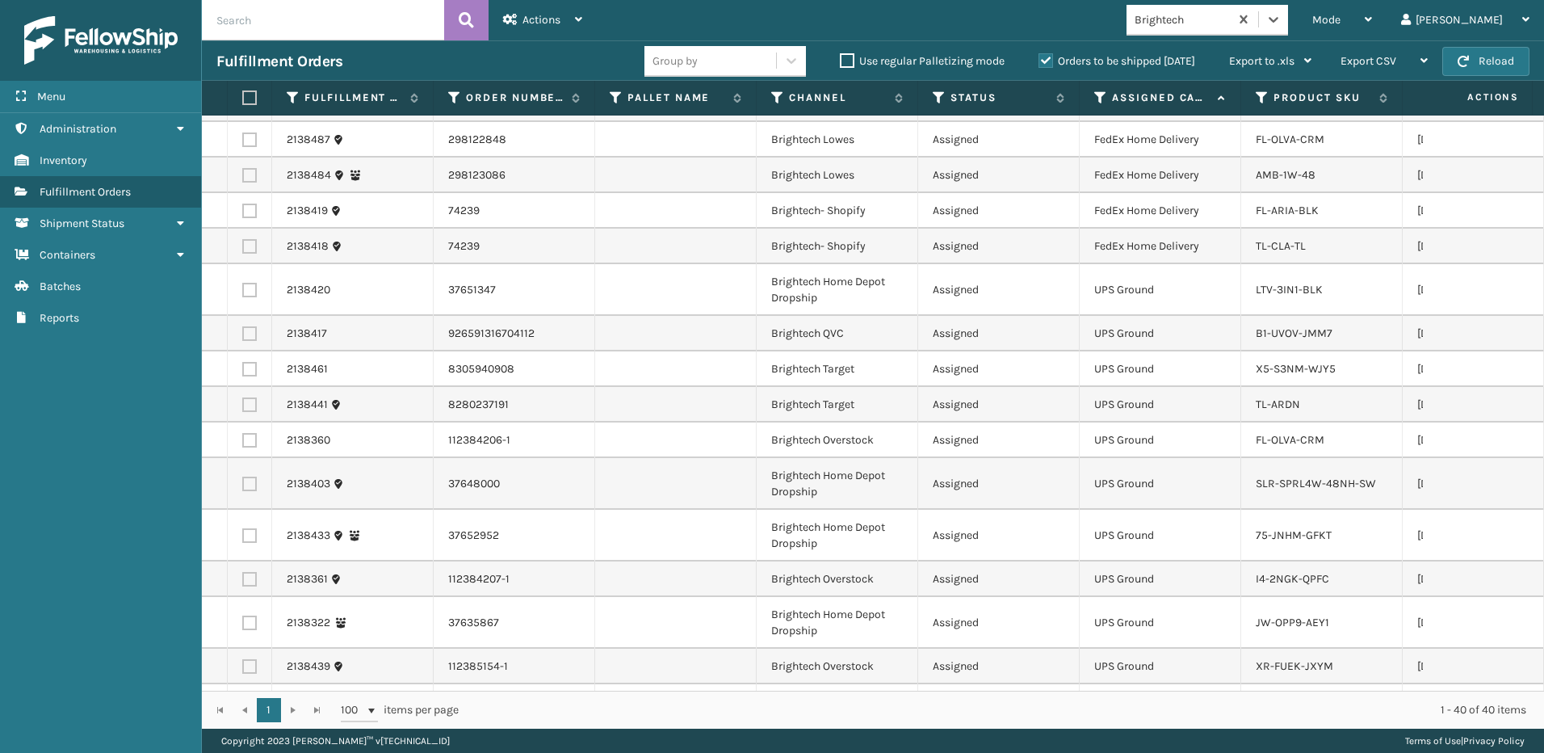
scroll to position [939, 0]
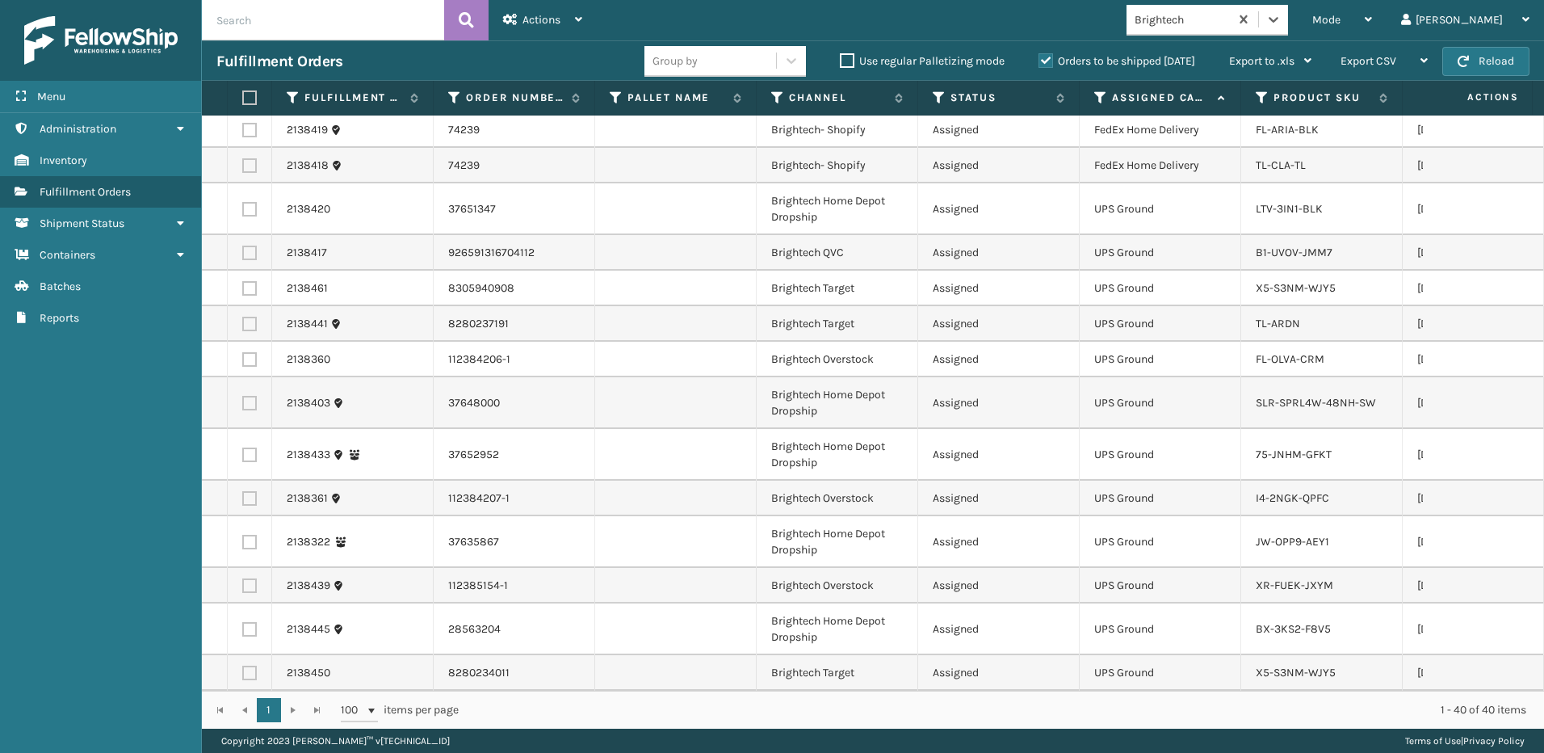
click at [252, 95] on label at bounding box center [247, 97] width 10 height 15
click at [243, 95] on input "checkbox" at bounding box center [242, 98] width 1 height 11
checkbox input "true"
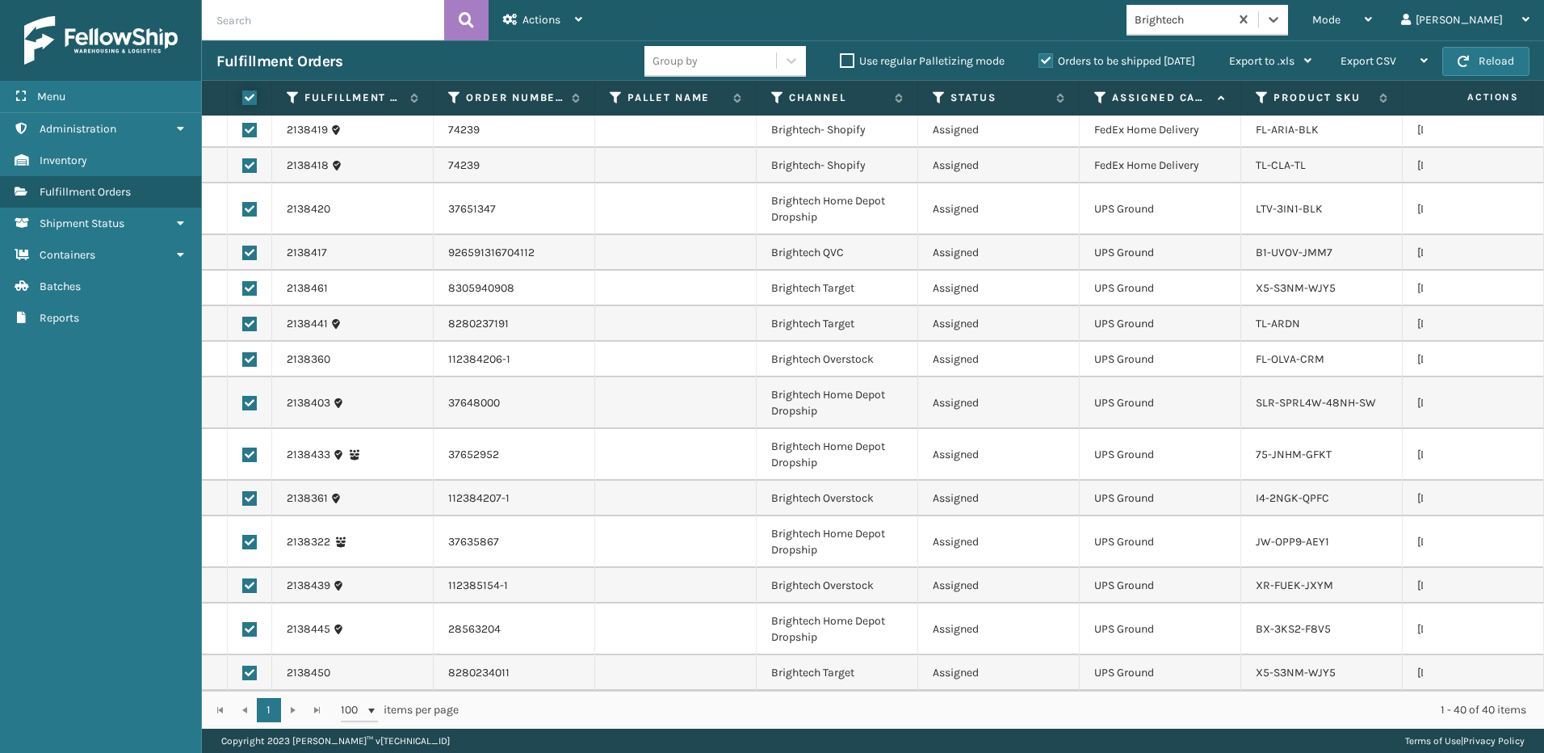
checkbox input "true"
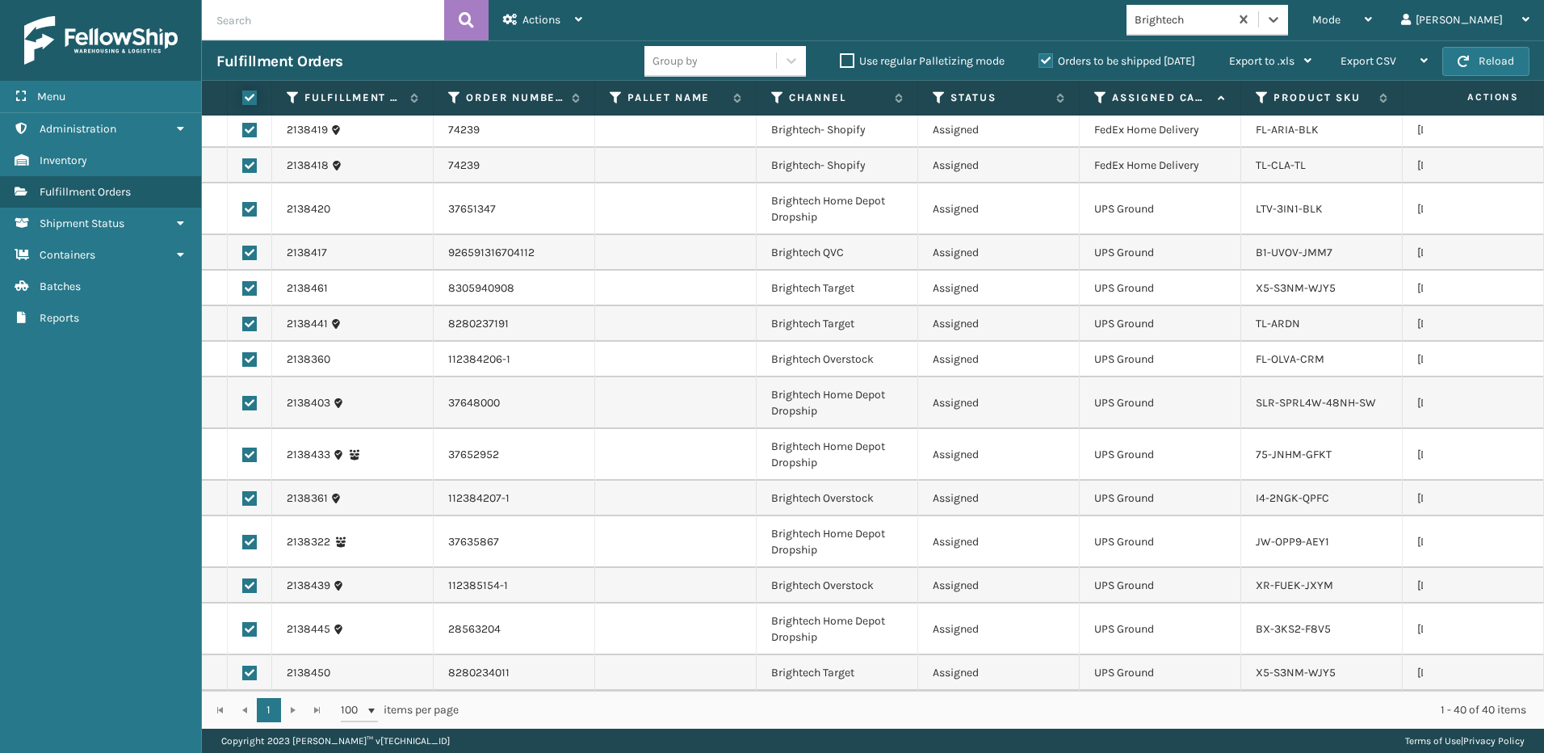
checkbox input "true"
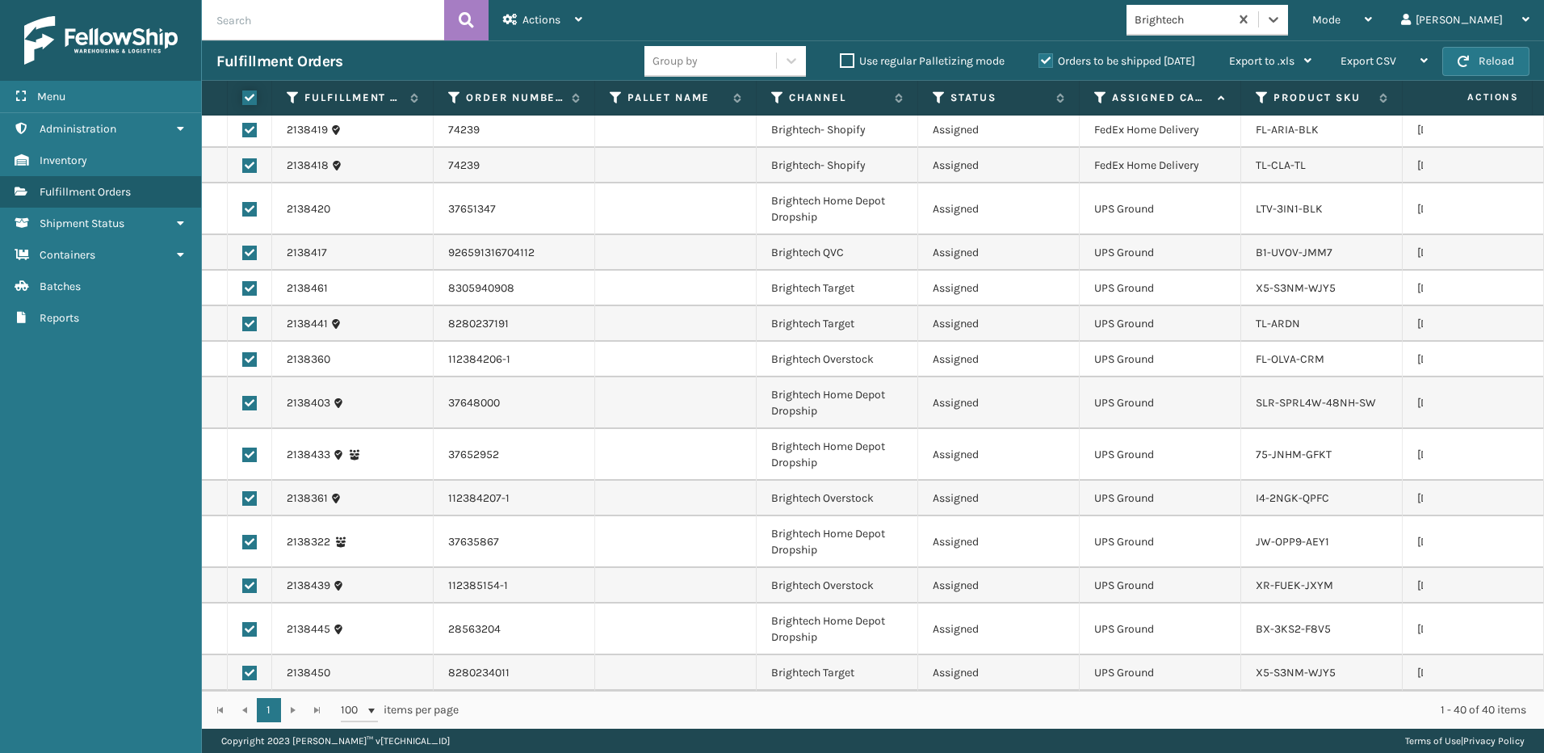
checkbox input "true"
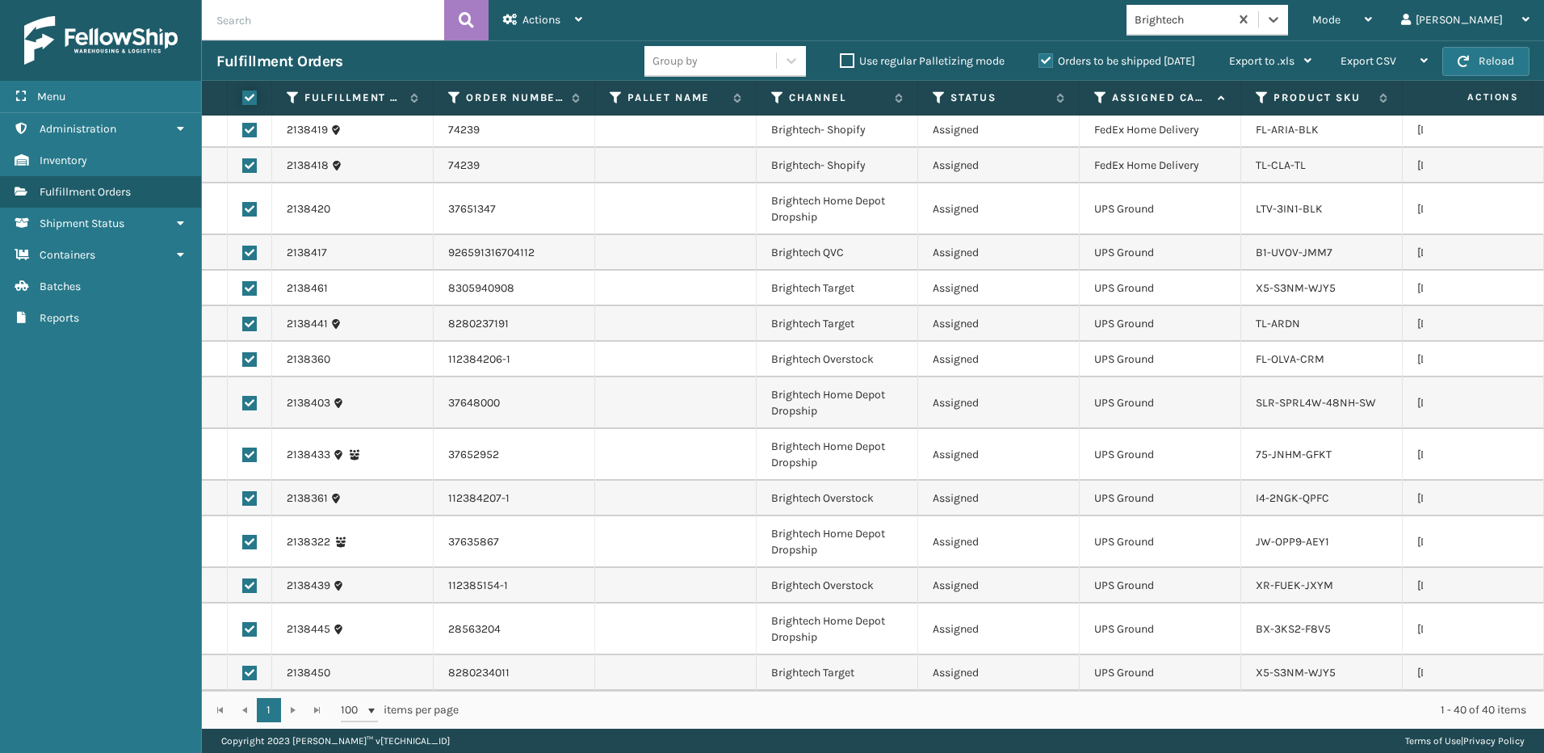
checkbox input "true"
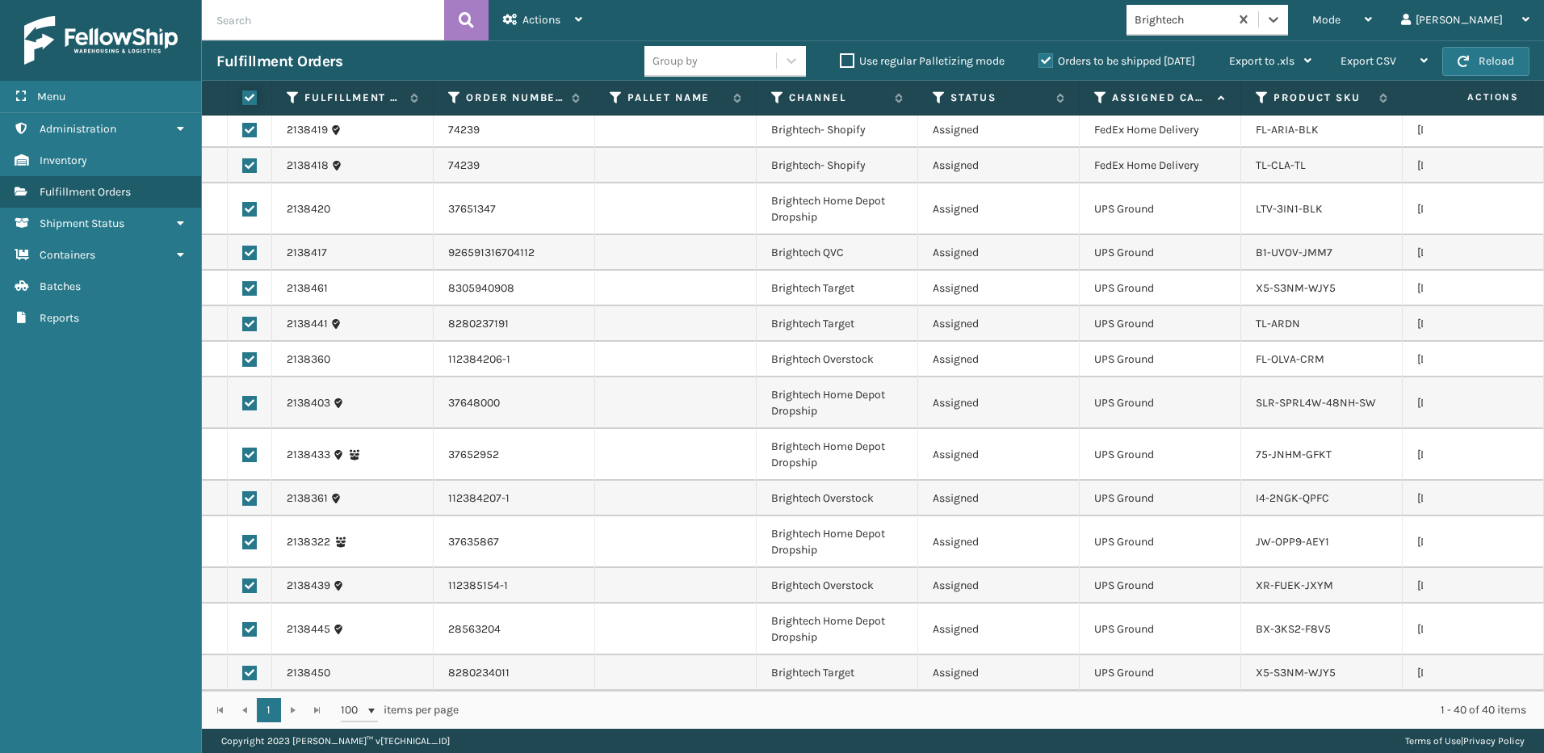
checkbox input "true"
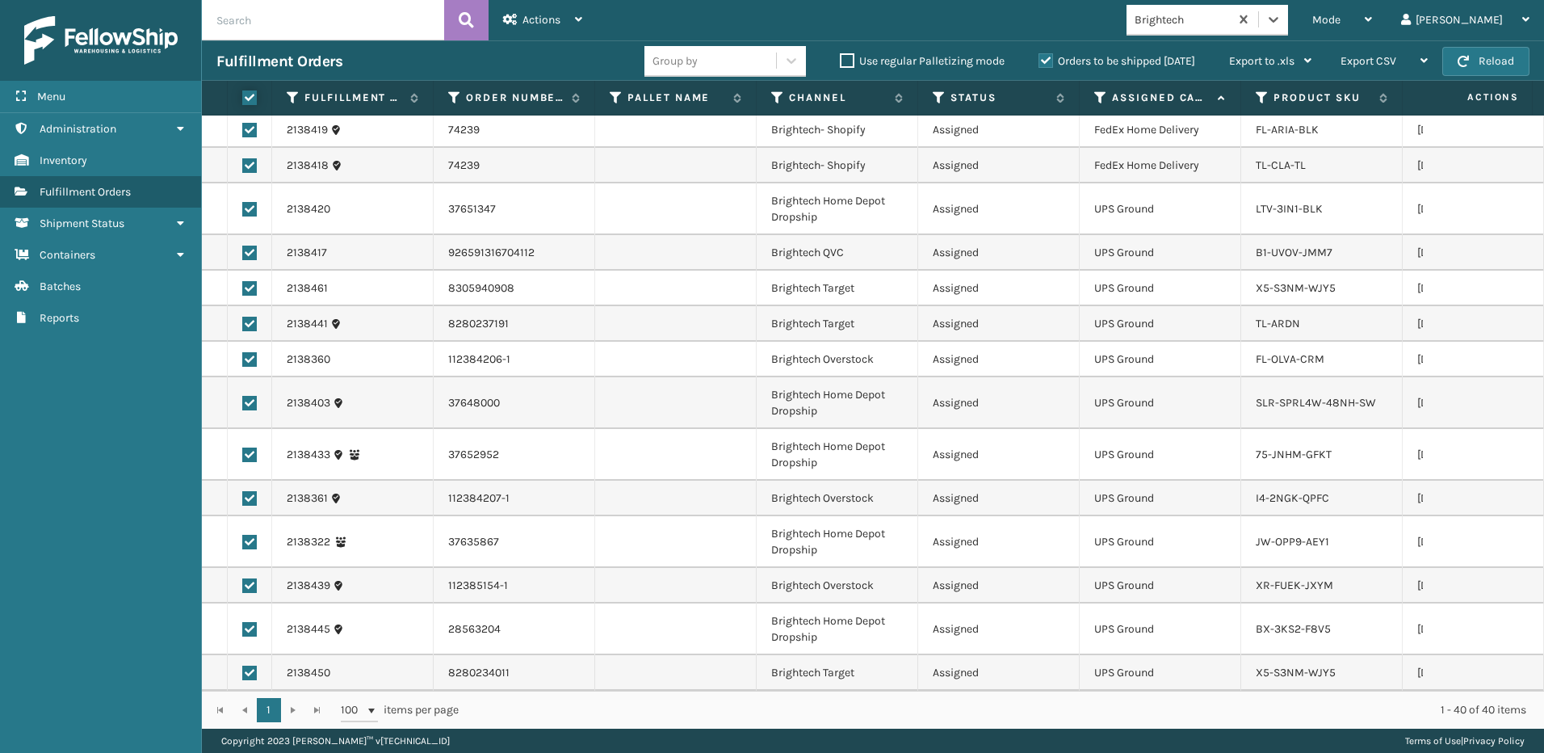
checkbox input "true"
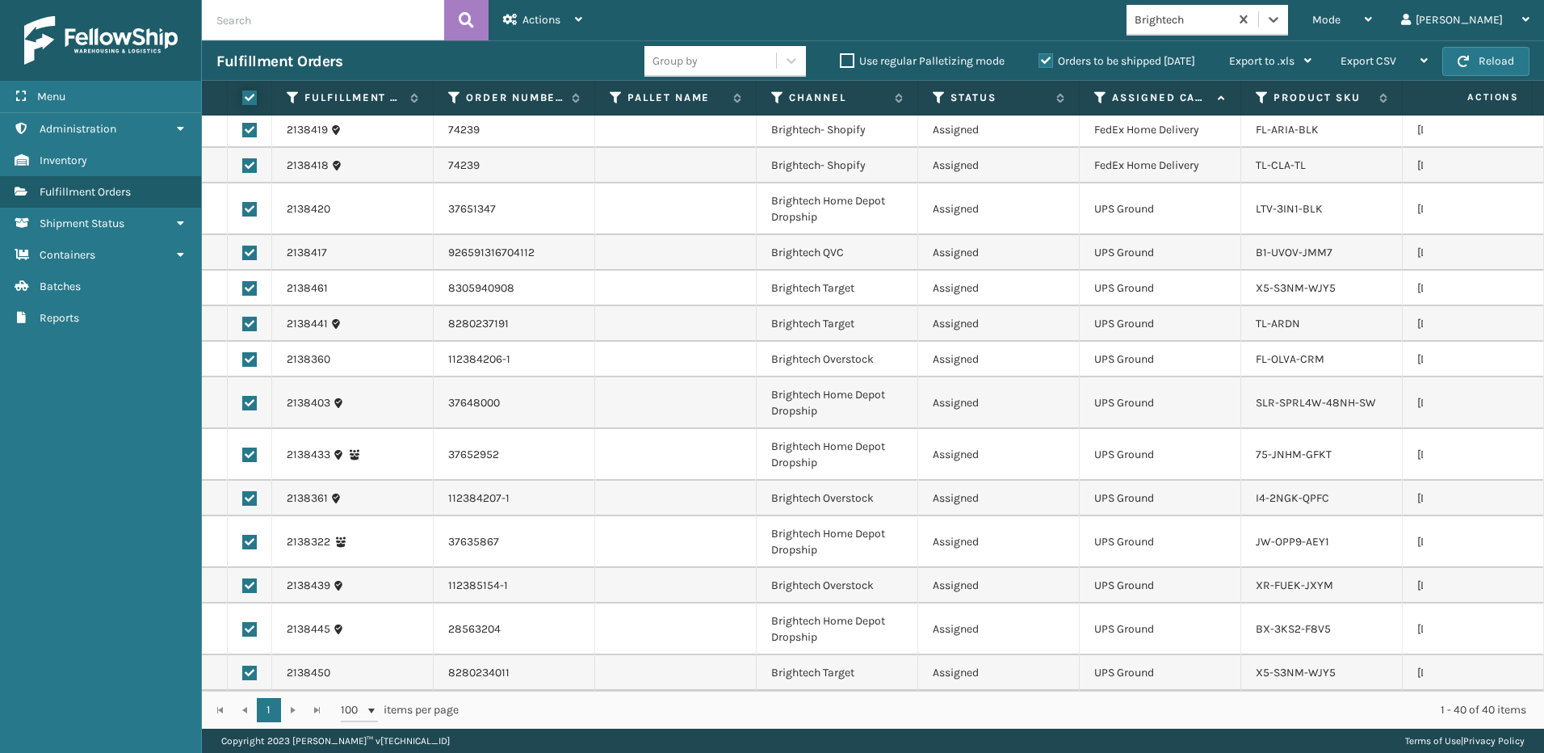
checkbox input "true"
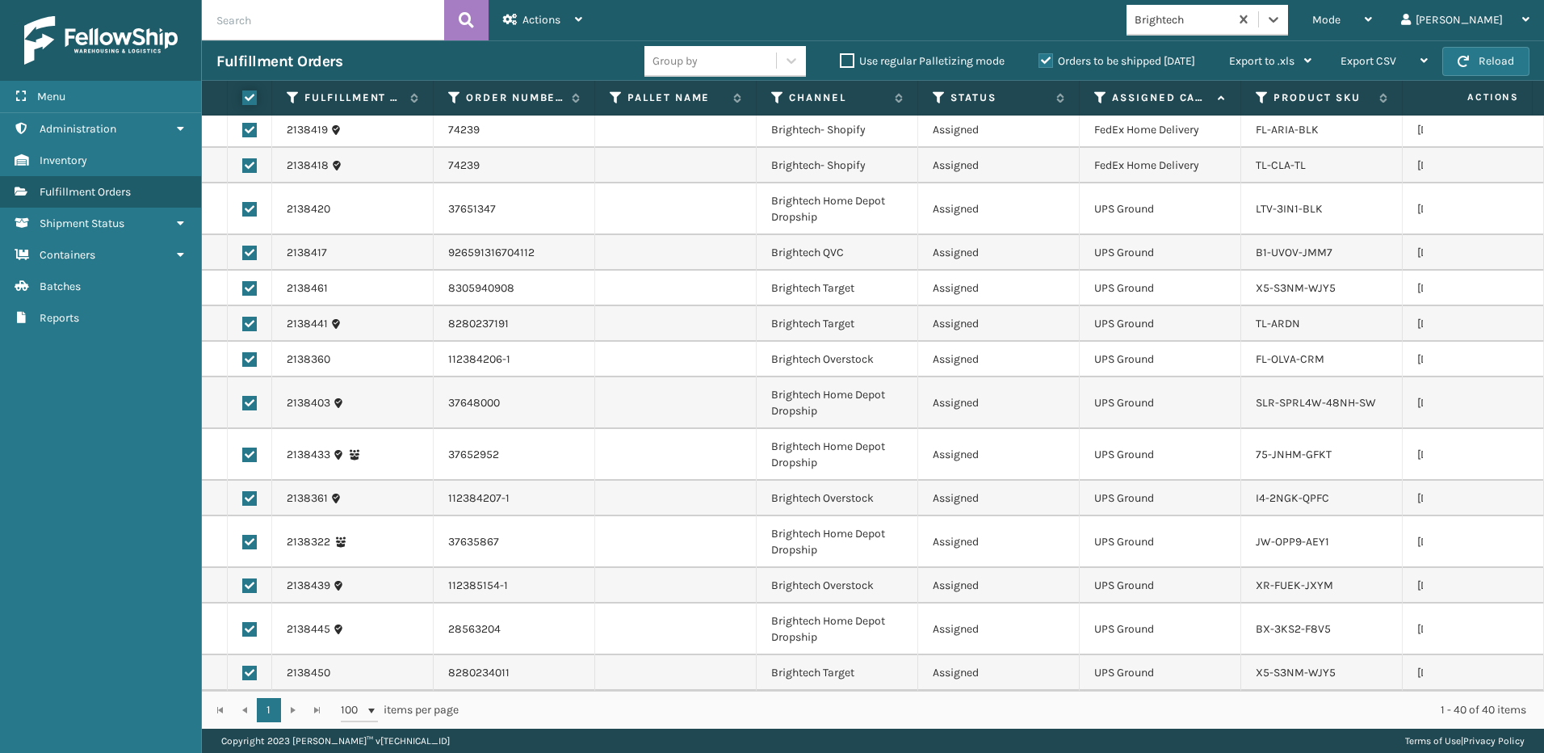
checkbox input "true"
click at [250, 202] on label at bounding box center [249, 209] width 15 height 15
click at [243, 202] on input "checkbox" at bounding box center [242, 207] width 1 height 11
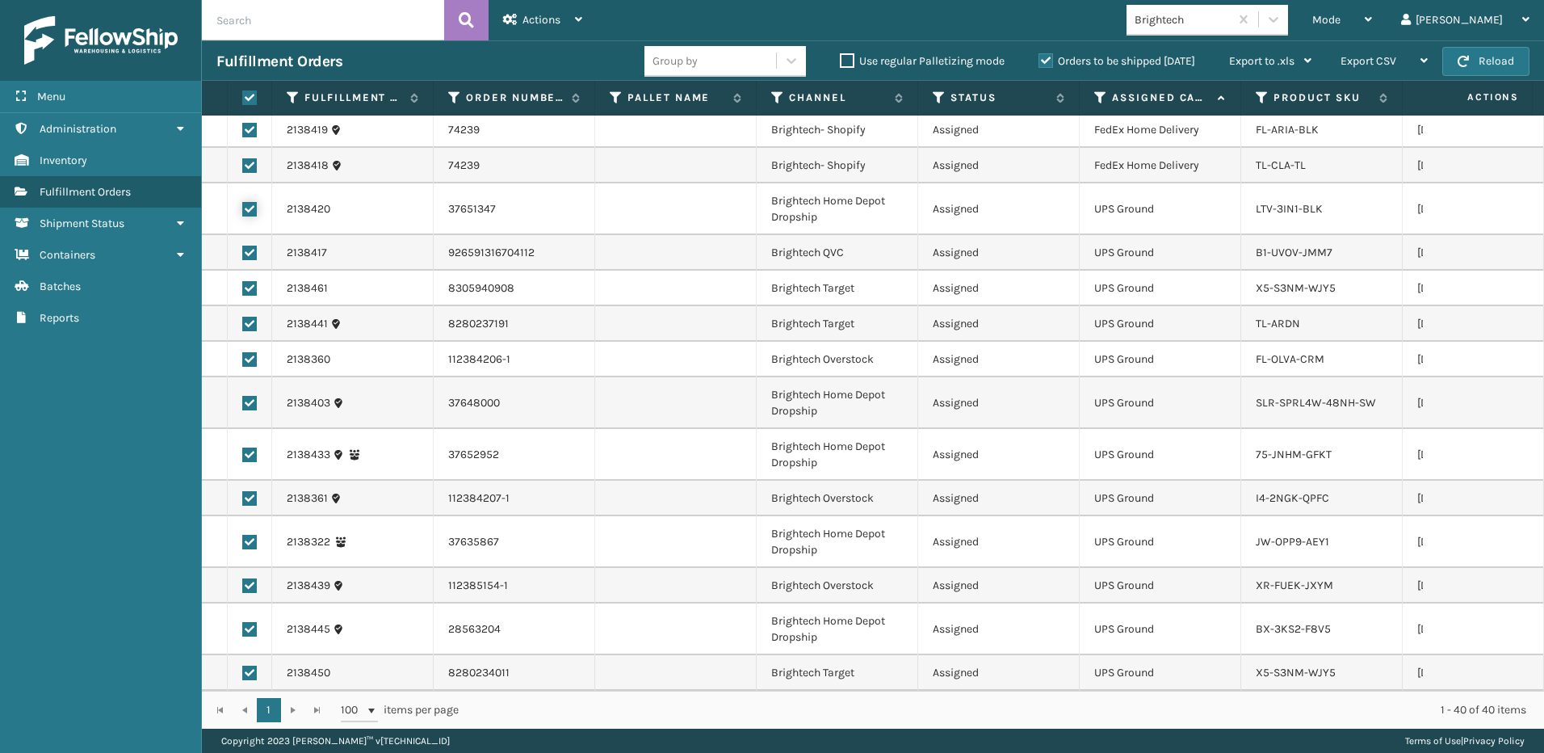
checkbox input "false"
click at [250, 246] on label at bounding box center [249, 253] width 15 height 15
click at [243, 246] on input "checkbox" at bounding box center [242, 251] width 1 height 11
checkbox input "false"
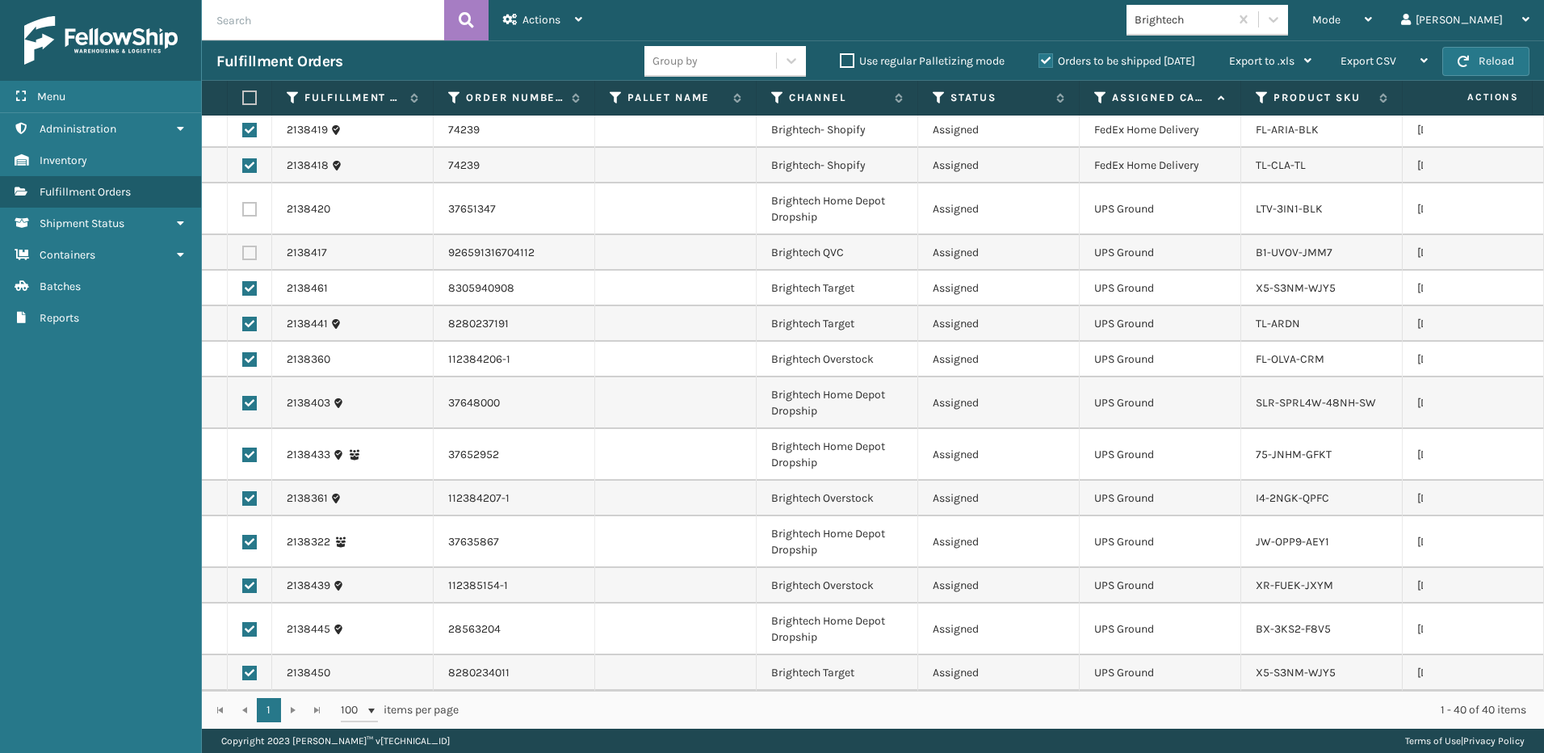
click at [250, 281] on label at bounding box center [249, 288] width 15 height 15
click at [243, 281] on input "checkbox" at bounding box center [242, 286] width 1 height 11
checkbox input "false"
click at [250, 317] on label at bounding box center [249, 324] width 15 height 15
click at [243, 317] on input "checkbox" at bounding box center [242, 322] width 1 height 11
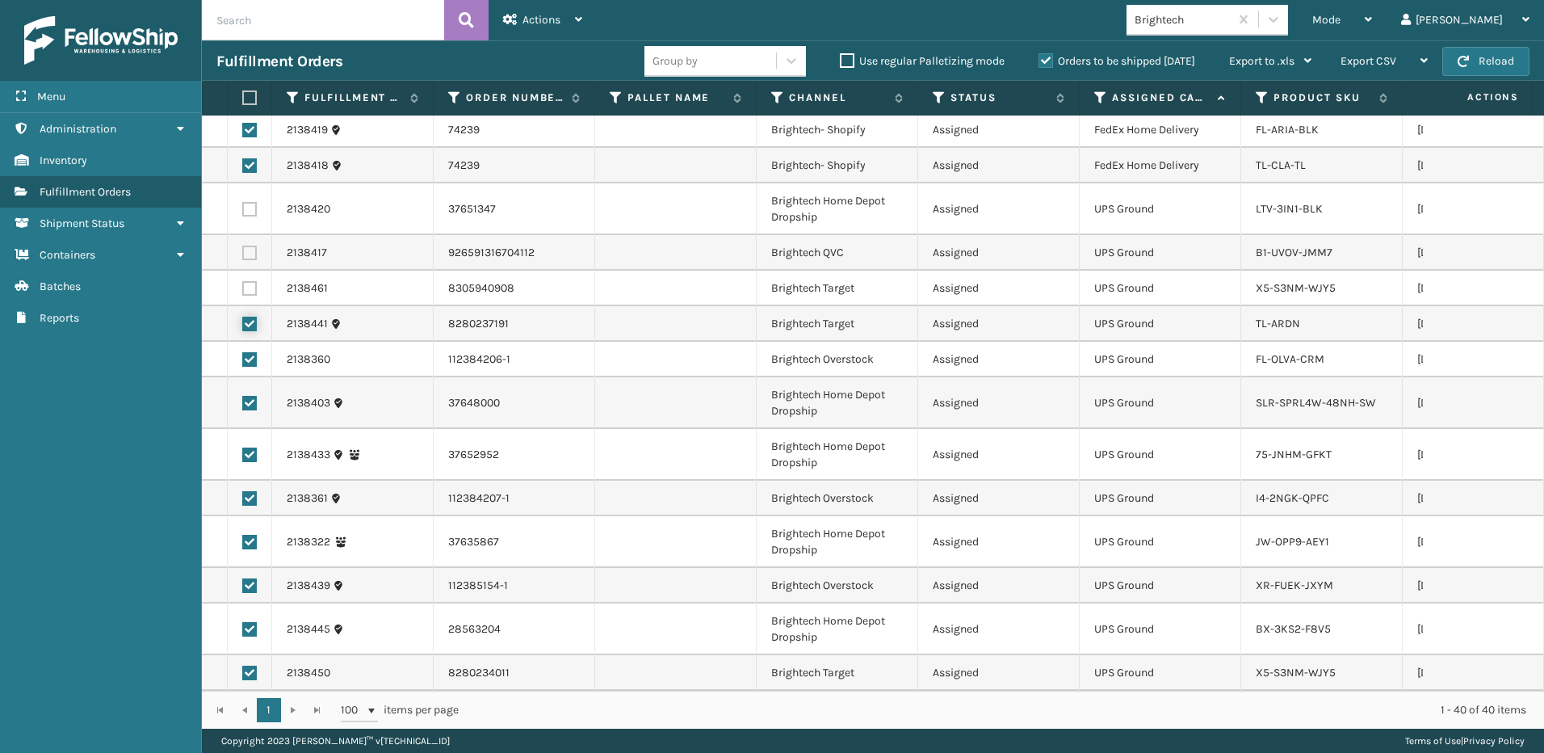
checkbox input "false"
click at [246, 352] on label at bounding box center [249, 359] width 15 height 15
click at [243, 352] on input "checkbox" at bounding box center [242, 357] width 1 height 11
checkbox input "false"
click at [248, 396] on label at bounding box center [249, 403] width 15 height 15
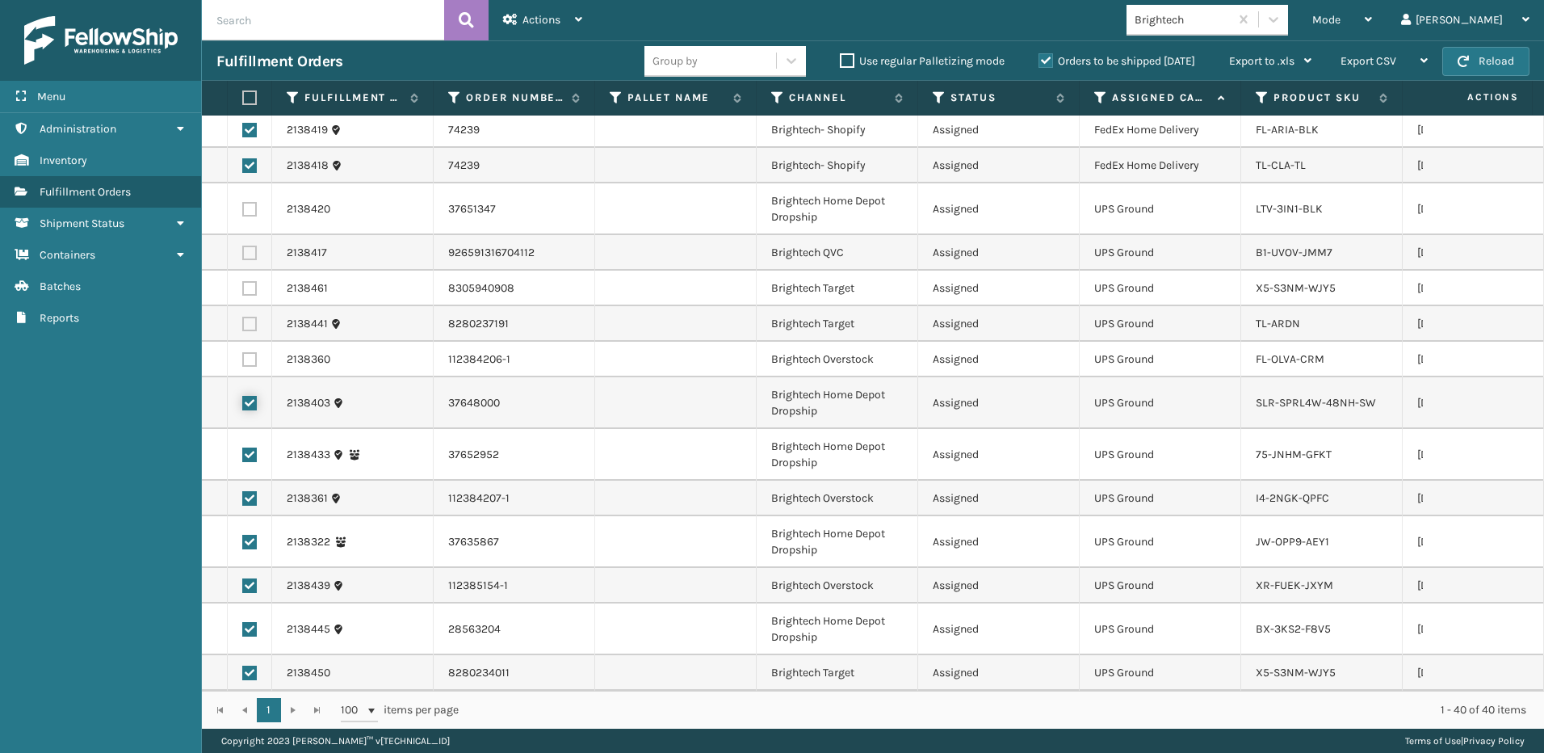
click at [243, 396] on input "checkbox" at bounding box center [242, 401] width 1 height 11
checkbox input "false"
click at [248, 447] on label at bounding box center [249, 454] width 15 height 15
click at [243, 447] on input "checkbox" at bounding box center [242, 452] width 1 height 11
checkbox input "false"
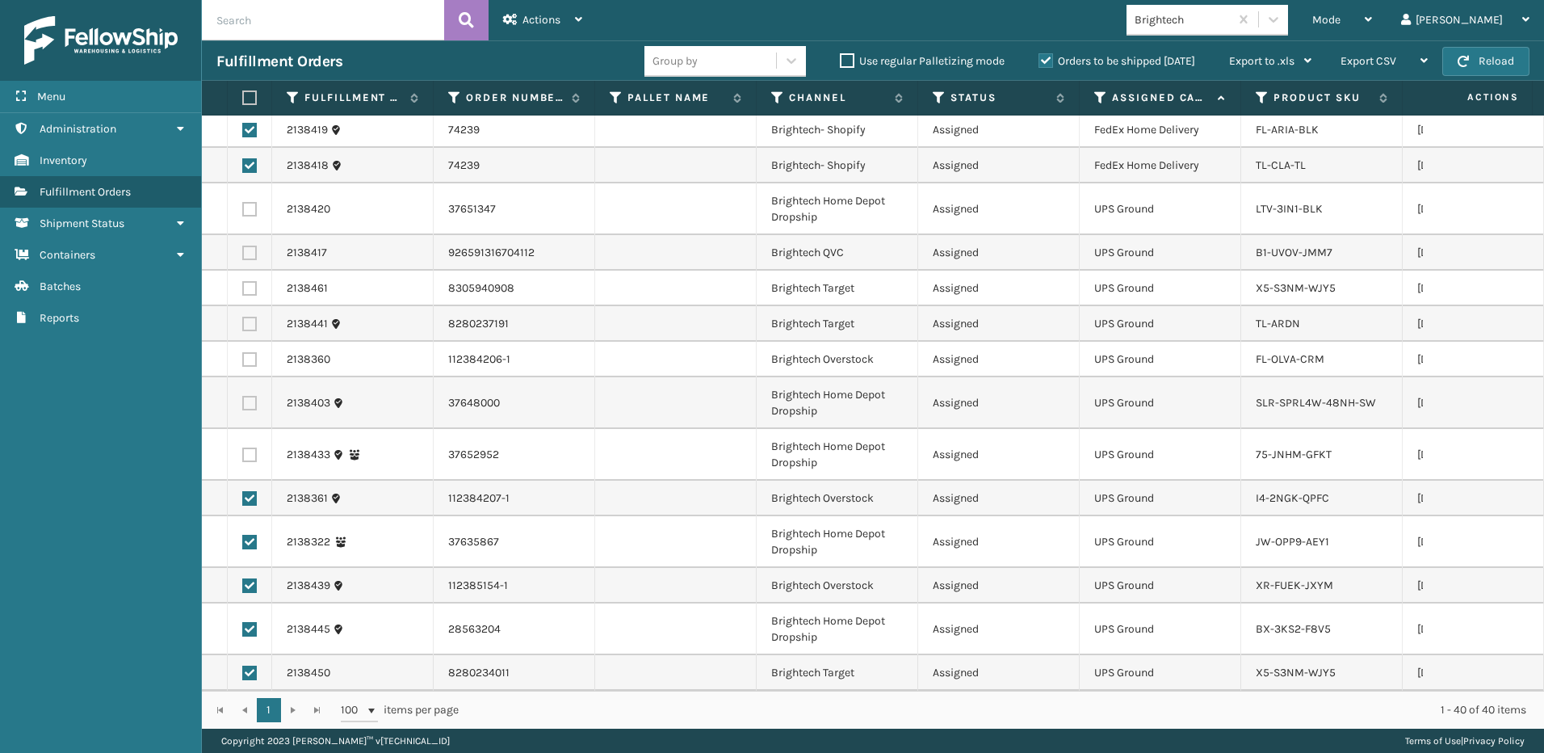
click at [246, 491] on label at bounding box center [249, 498] width 15 height 15
click at [243, 491] on input "checkbox" at bounding box center [242, 496] width 1 height 11
checkbox input "false"
click at [250, 535] on label at bounding box center [249, 542] width 15 height 15
click at [243, 535] on input "checkbox" at bounding box center [242, 540] width 1 height 11
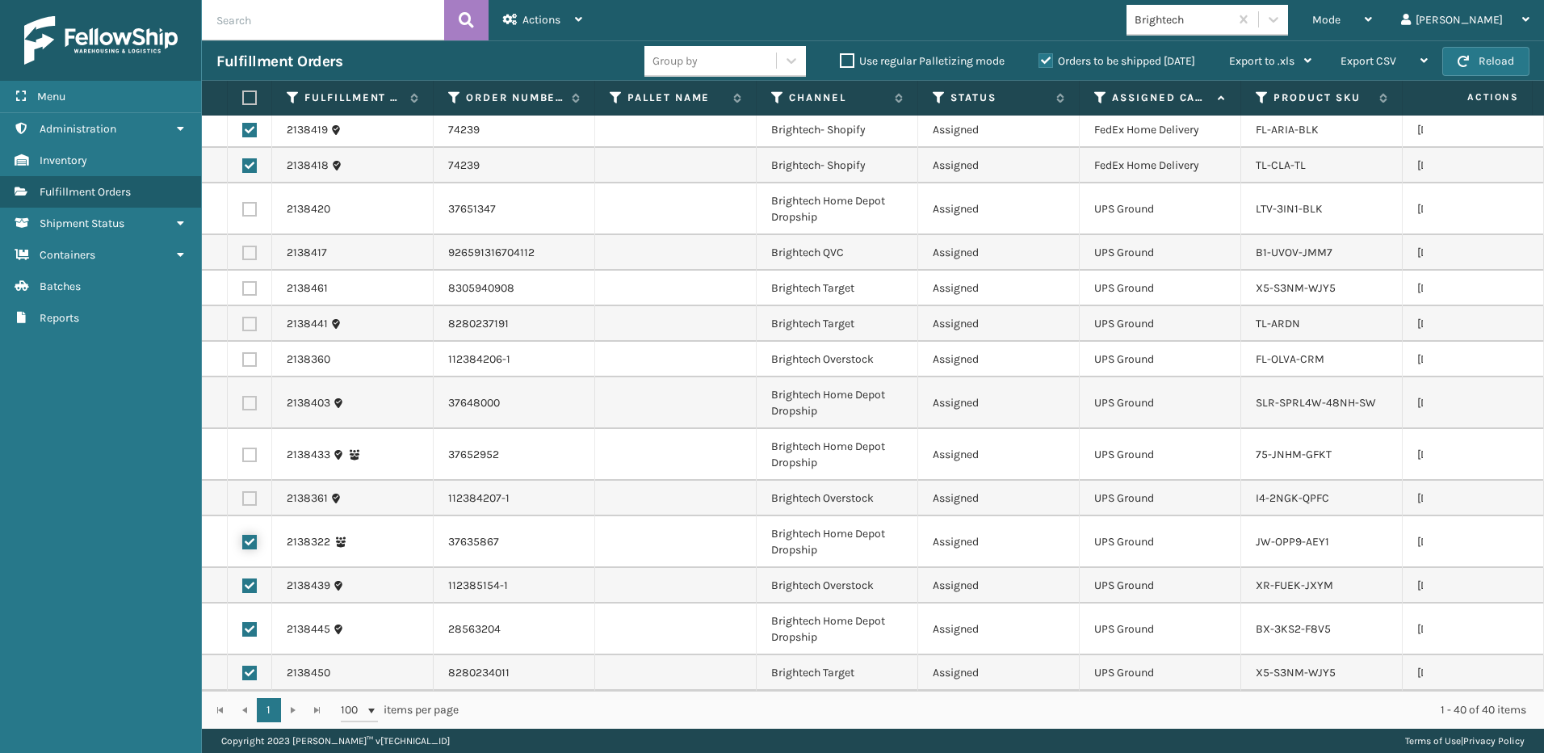
checkbox input "false"
click at [248, 578] on label at bounding box center [249, 585] width 15 height 15
click at [243, 578] on input "checkbox" at bounding box center [242, 583] width 1 height 11
checkbox input "false"
drag, startPoint x: 248, startPoint y: 607, endPoint x: 248, endPoint y: 620, distance: 12.9
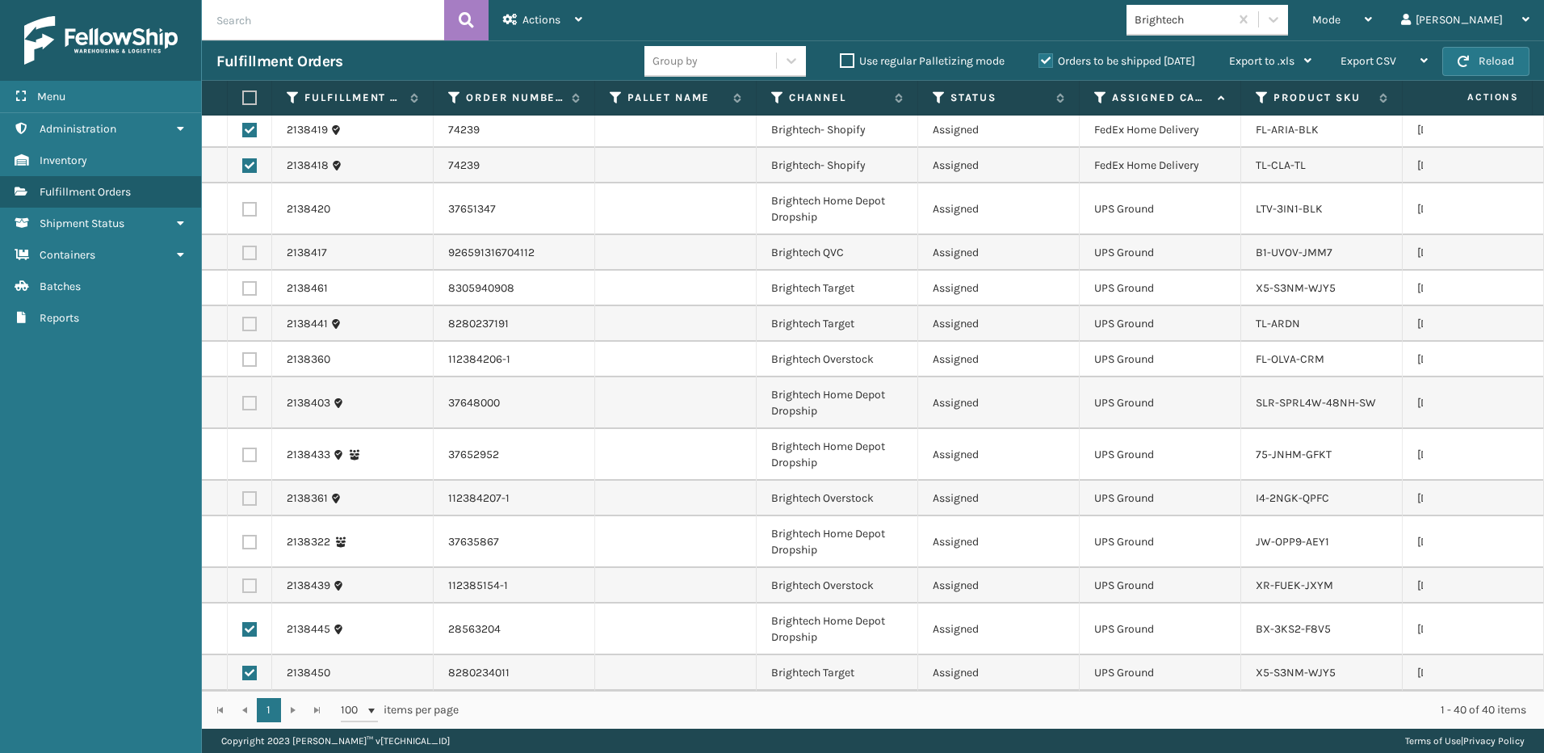
click at [248, 614] on td at bounding box center [250, 629] width 44 height 52
click at [248, 622] on label at bounding box center [249, 629] width 15 height 15
click at [243, 622] on input "checkbox" at bounding box center [242, 627] width 1 height 11
checkbox input "false"
click at [250, 666] on label at bounding box center [249, 673] width 15 height 15
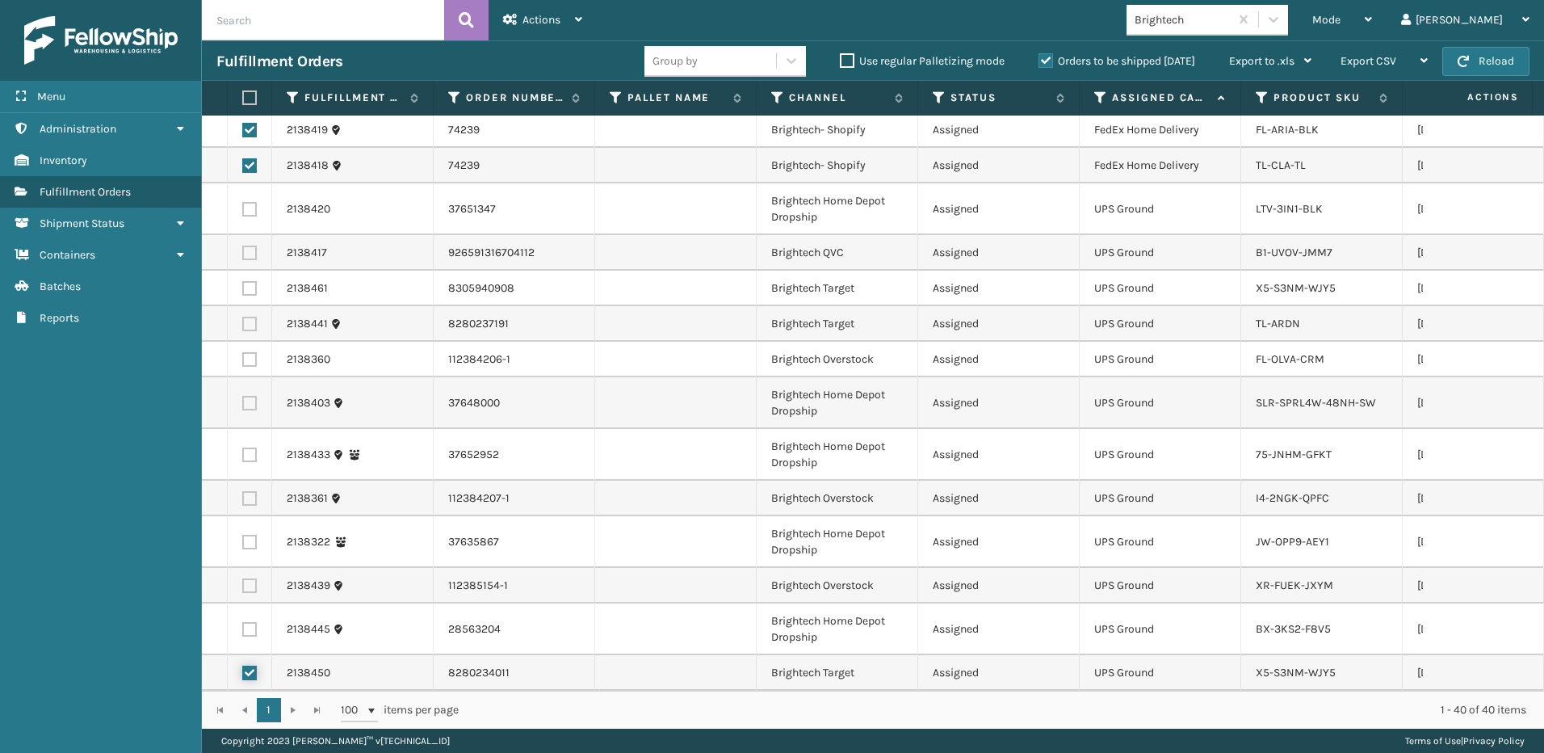
click at [243, 666] on input "checkbox" at bounding box center [242, 671] width 1 height 11
checkbox input "false"
click at [530, 25] on span "Actions" at bounding box center [542, 20] width 38 height 14
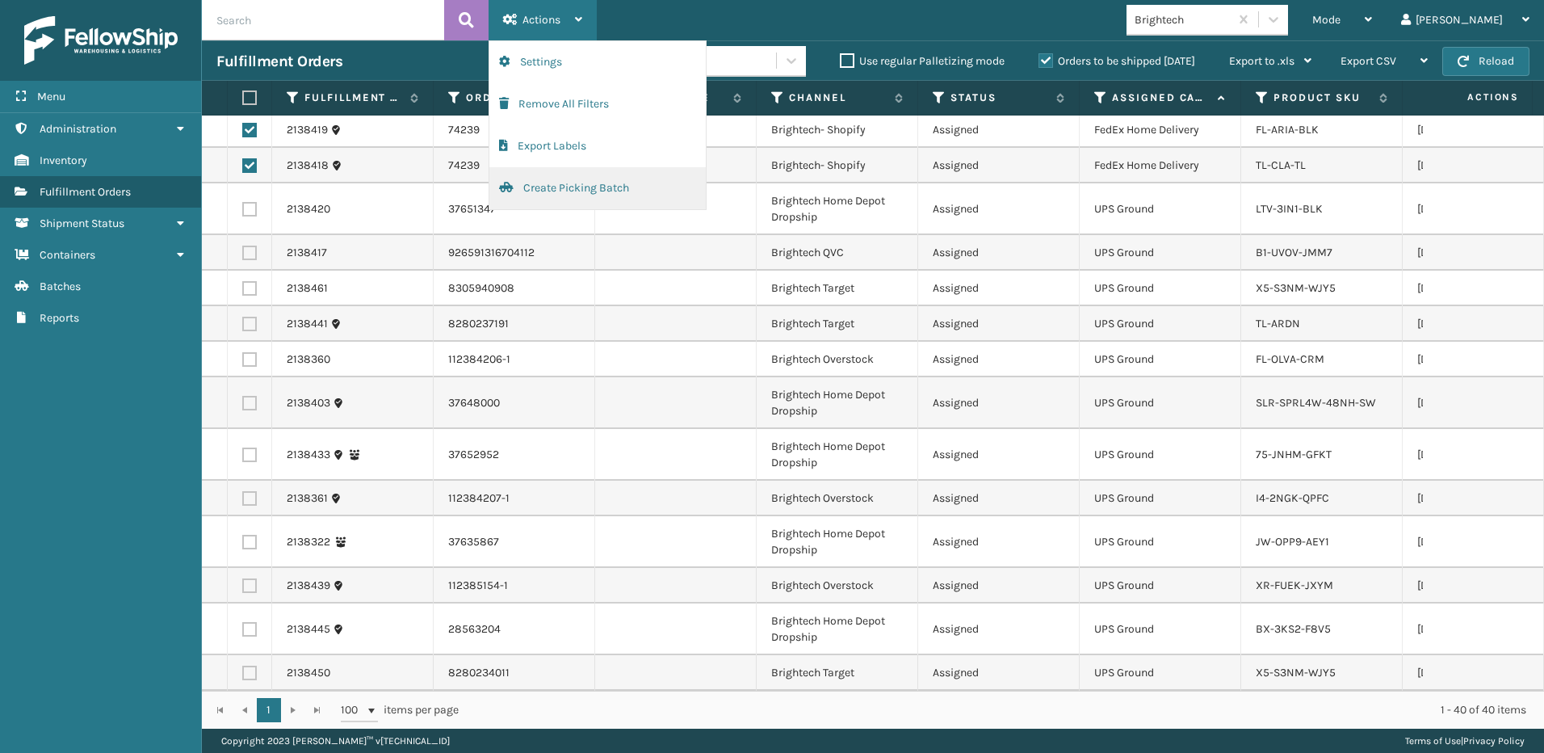
click at [540, 195] on button "Create Picking Batch" at bounding box center [597, 188] width 216 height 42
